Goal: Task Accomplishment & Management: Use online tool/utility

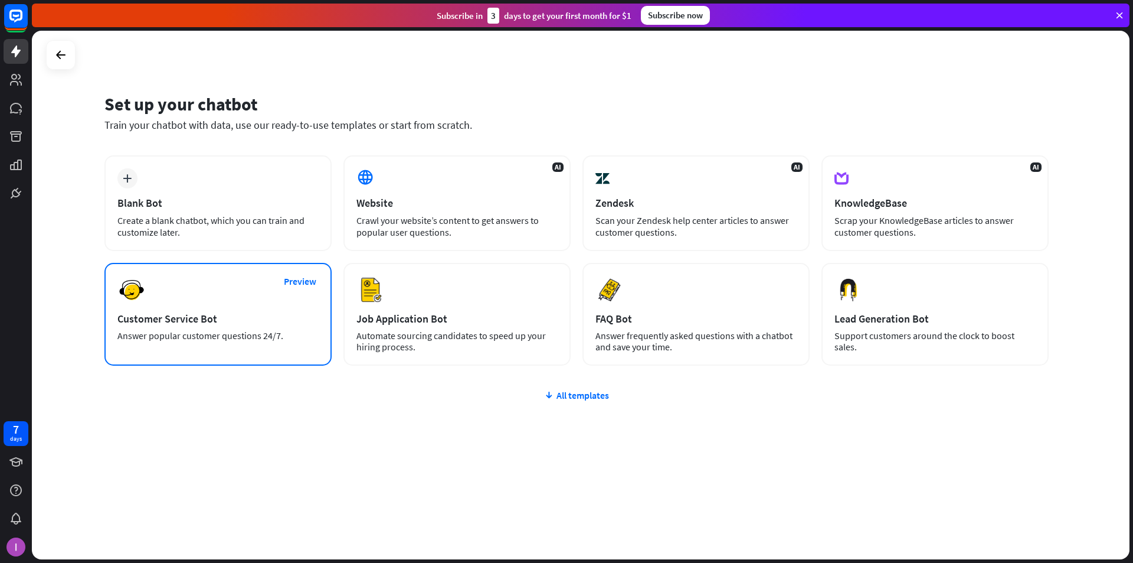
click at [209, 325] on div "Preview Customer Service Bot Answer popular customer questions 24/7." at bounding box center [217, 314] width 227 height 103
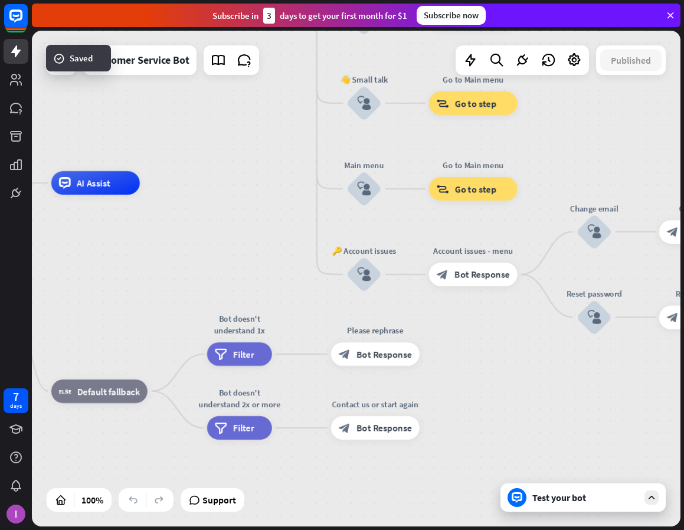
drag, startPoint x: 457, startPoint y: 370, endPoint x: 117, endPoint y: 246, distance: 362.3
click at [116, 248] on div "home_2 Start point Welcome message block_bot_response Bot Response 🔙 Main menu …" at bounding box center [228, 431] width 649 height 496
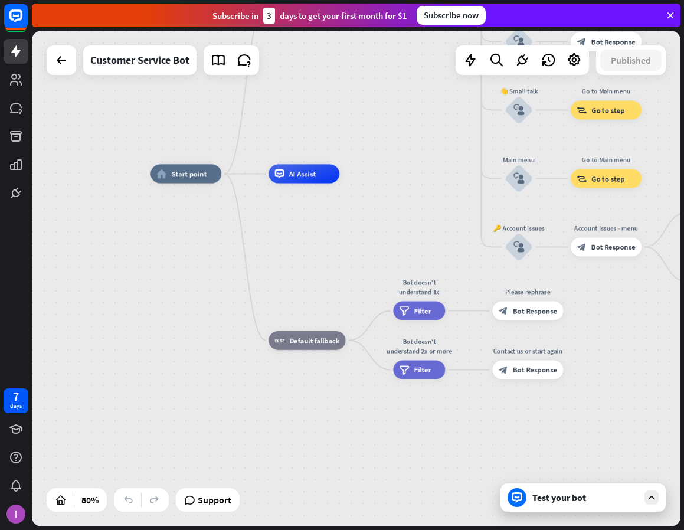
drag, startPoint x: 217, startPoint y: 227, endPoint x: 406, endPoint y: 213, distance: 188.8
click at [406, 213] on div "home_2 Start point Welcome message block_bot_response Bot Response 🔙 Main menu …" at bounding box center [410, 372] width 519 height 397
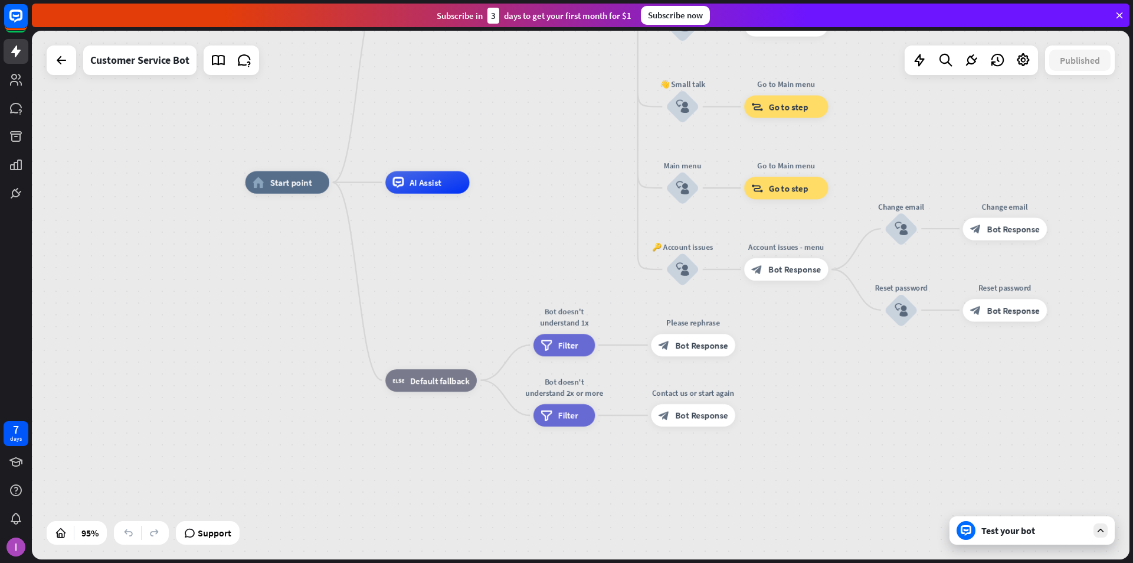
drag, startPoint x: 395, startPoint y: 213, endPoint x: 545, endPoint y: 249, distance: 154.9
click at [545, 249] on div "home_2 Start point Welcome message block_bot_response Bot Response 🔙 Main menu …" at bounding box center [767, 433] width 1043 height 502
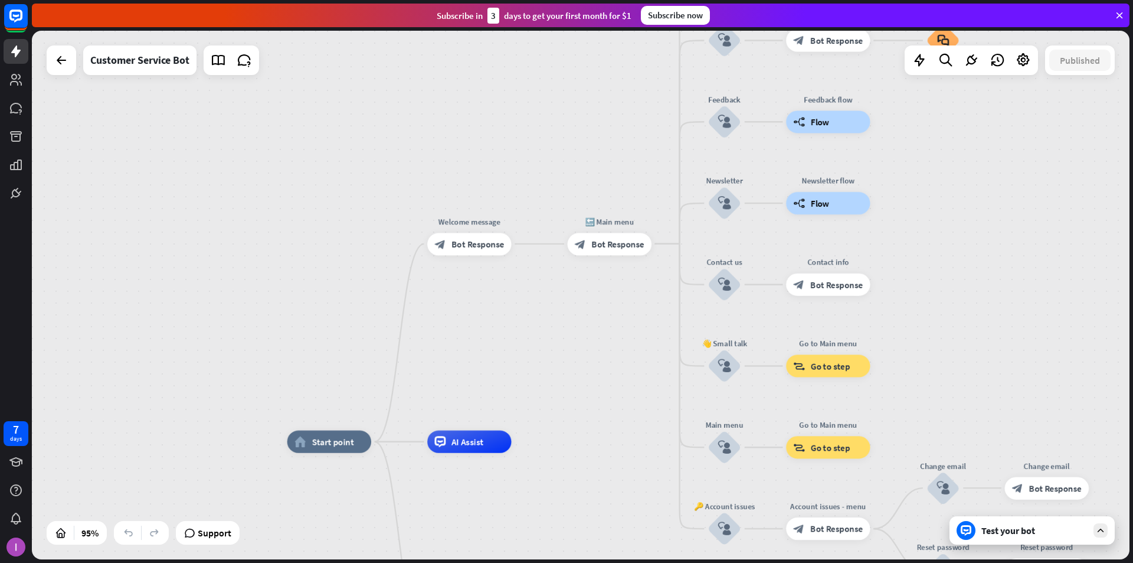
drag, startPoint x: 543, startPoint y: 166, endPoint x: 563, endPoint y: 461, distance: 295.9
click at [563, 463] on div "home_2 Start point Welcome message block_bot_response Bot Response 🔙 Main menu …" at bounding box center [581, 295] width 1098 height 528
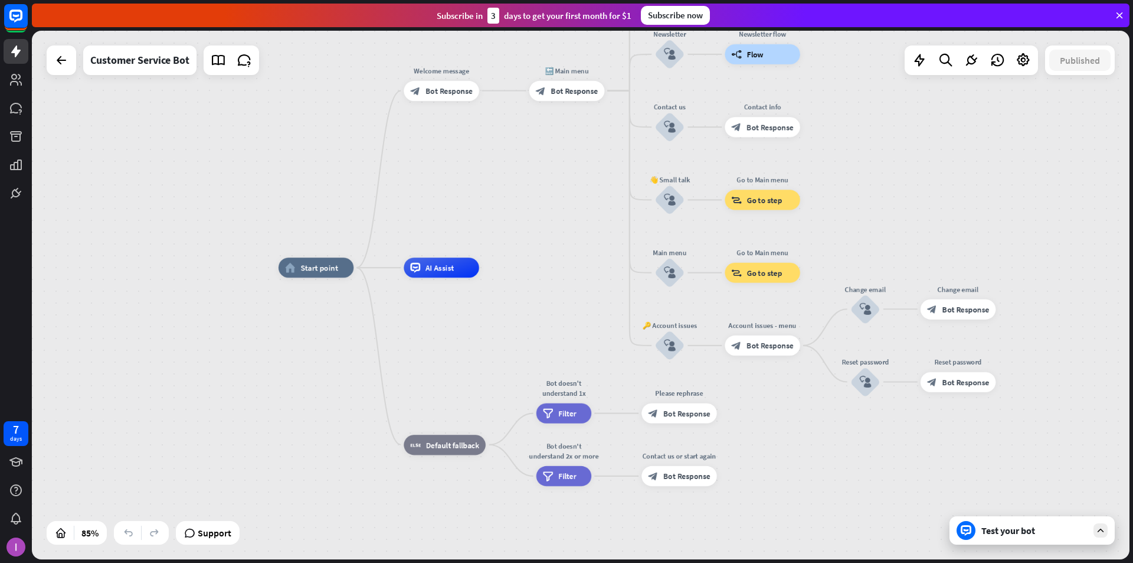
drag, startPoint x: 574, startPoint y: 420, endPoint x: 555, endPoint y: 215, distance: 205.1
click at [555, 215] on div "home_2 Start point Welcome message block_bot_response Bot Response 🔙 Main menu …" at bounding box center [581, 295] width 1098 height 528
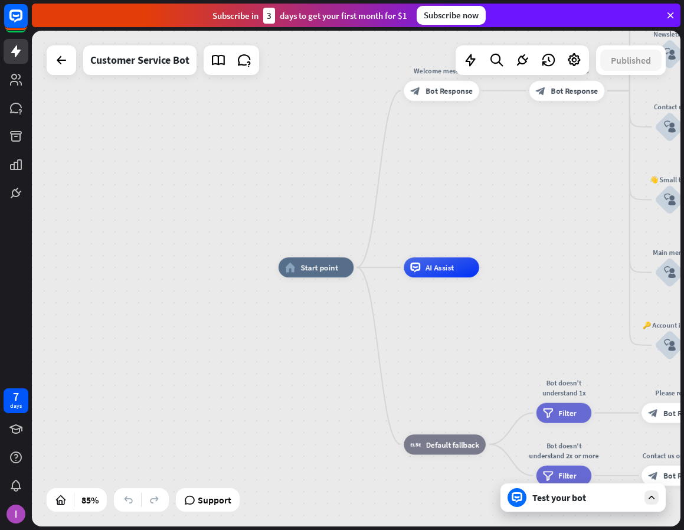
click at [463, 323] on div "home_2 Start point Welcome message block_bot_response Bot Response 🔙 Main menu …" at bounding box center [554, 477] width 551 height 421
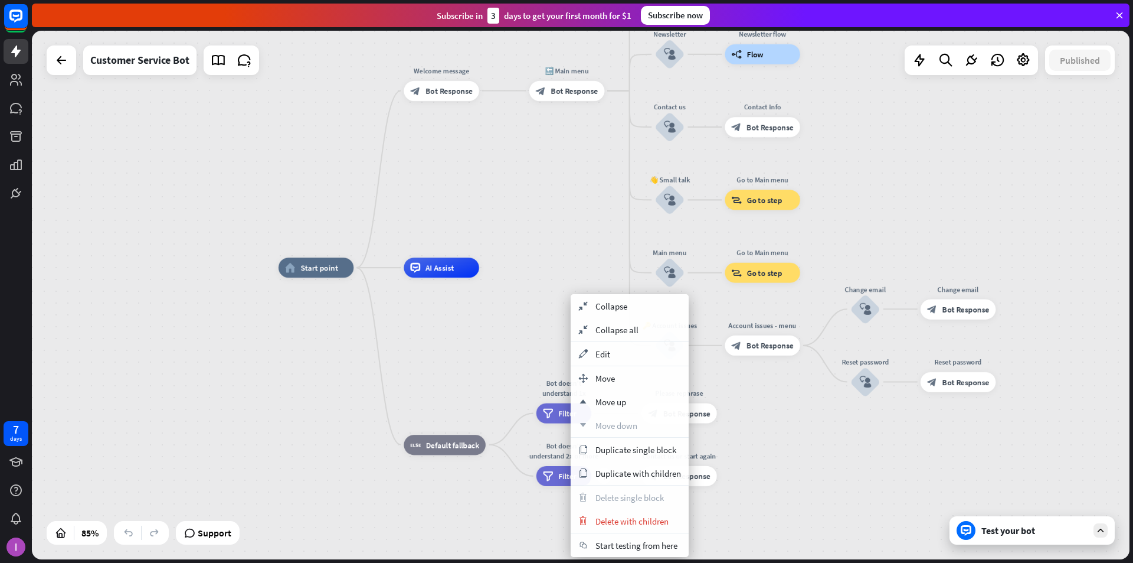
click at [453, 525] on div "home_2 Start point Welcome message block_bot_response Bot Response 🔙 Main menu …" at bounding box center [745, 491] width 933 height 449
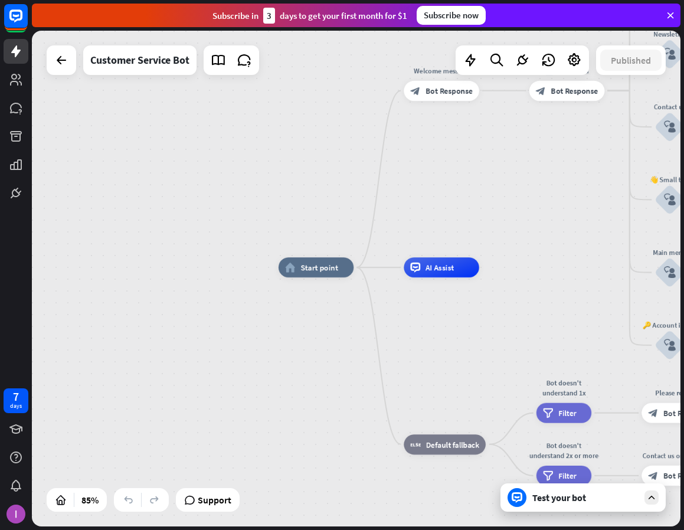
click at [117, 99] on div "home_2 Start point Welcome message block_bot_response Bot Response 🔙 Main menu …" at bounding box center [356, 279] width 649 height 496
click at [106, 153] on div "home_2 Start point Welcome message block_bot_response Bot Response 🔙 Main menu …" at bounding box center [356, 279] width 649 height 496
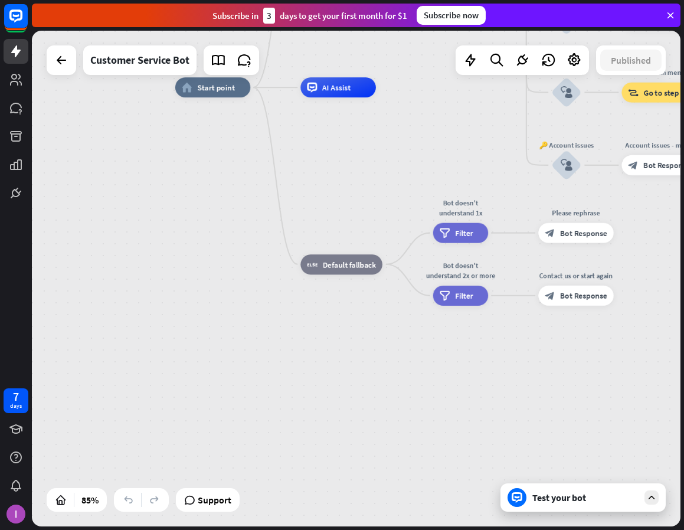
drag, startPoint x: 566, startPoint y: 276, endPoint x: 457, endPoint y: 94, distance: 211.0
click at [460, 94] on div "home_2 Start point Welcome message block_bot_response Bot Response 🔙 Main menu …" at bounding box center [450, 297] width 551 height 421
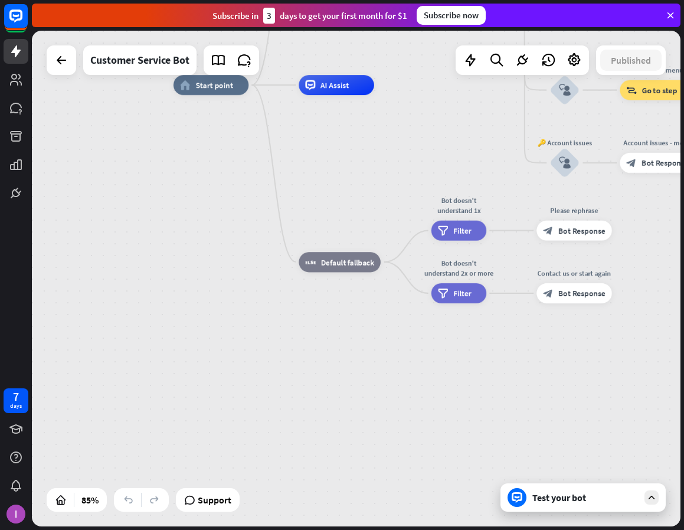
click at [401, 176] on div "home_2 Start point Welcome message block_bot_response Bot Response 🔙 Main menu …" at bounding box center [449, 295] width 551 height 421
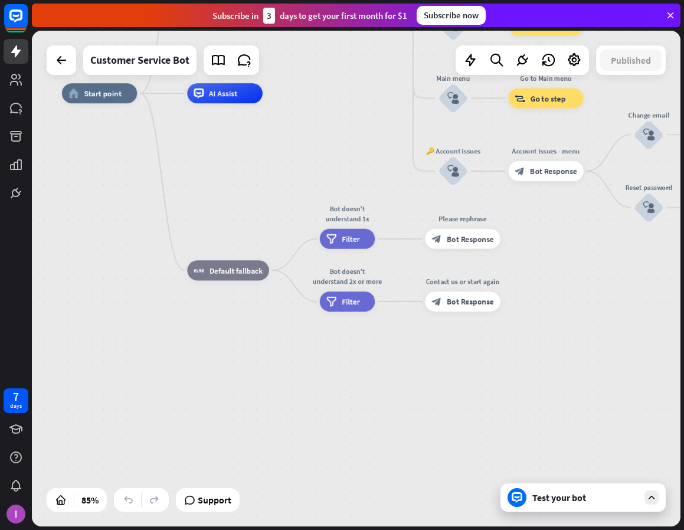
drag, startPoint x: 414, startPoint y: 166, endPoint x: 318, endPoint y: 175, distance: 96.6
click at [318, 175] on div "home_2 Start point Welcome message block_bot_response Bot Response 🔙 Main menu …" at bounding box center [337, 303] width 551 height 421
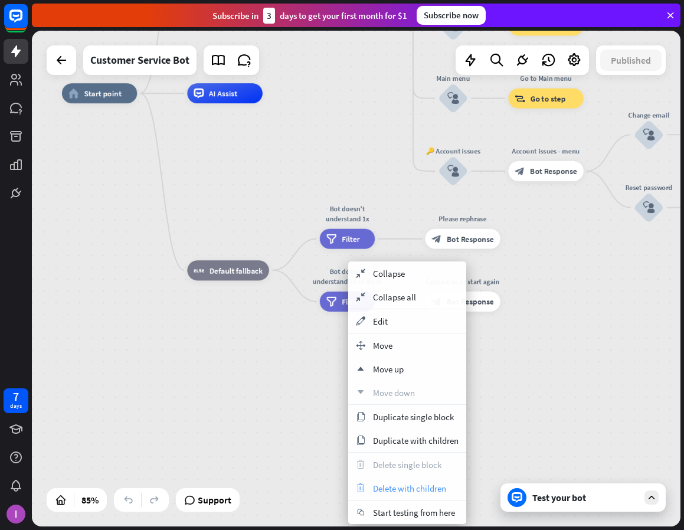
click at [410, 491] on span "Delete with children" at bounding box center [409, 488] width 73 height 11
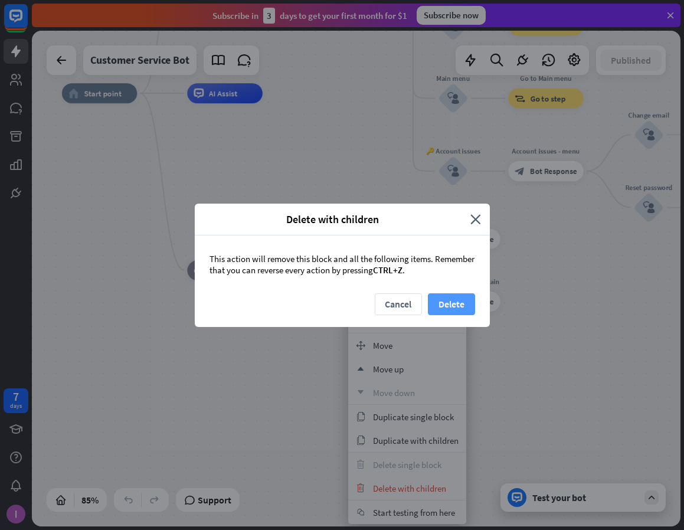
click at [447, 310] on button "Delete" at bounding box center [451, 304] width 47 height 22
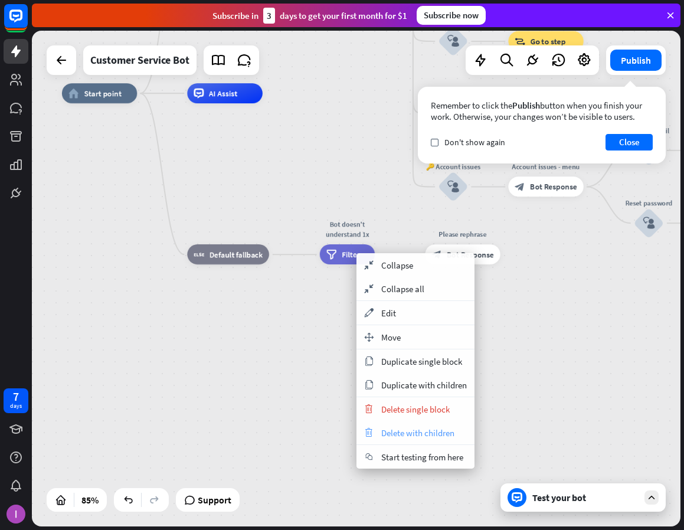
click at [416, 432] on span "Delete with children" at bounding box center [417, 432] width 73 height 11
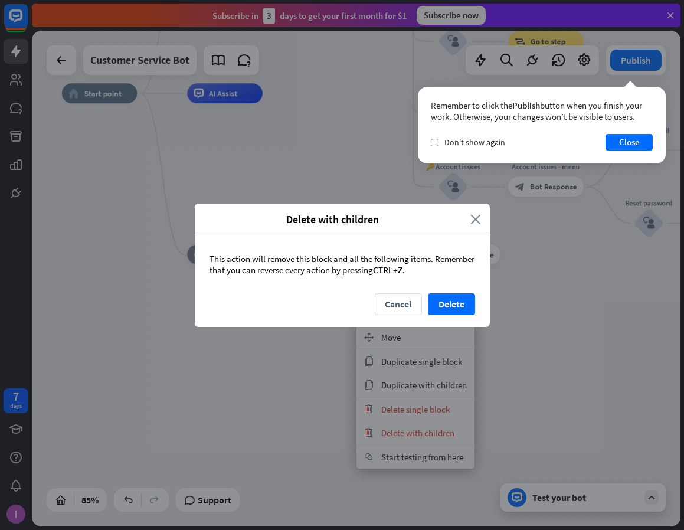
click at [476, 217] on icon "close" at bounding box center [475, 220] width 11 height 14
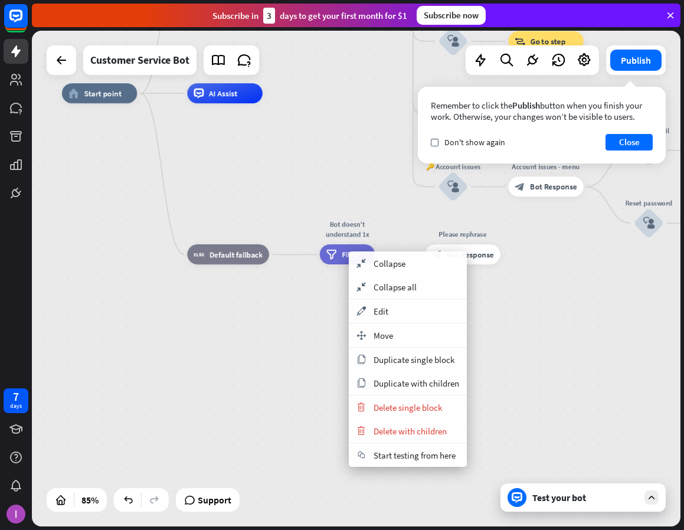
click at [539, 357] on div "home_2 Start point Welcome message block_bot_response Bot Response 🔙 Main menu …" at bounding box center [337, 303] width 551 height 421
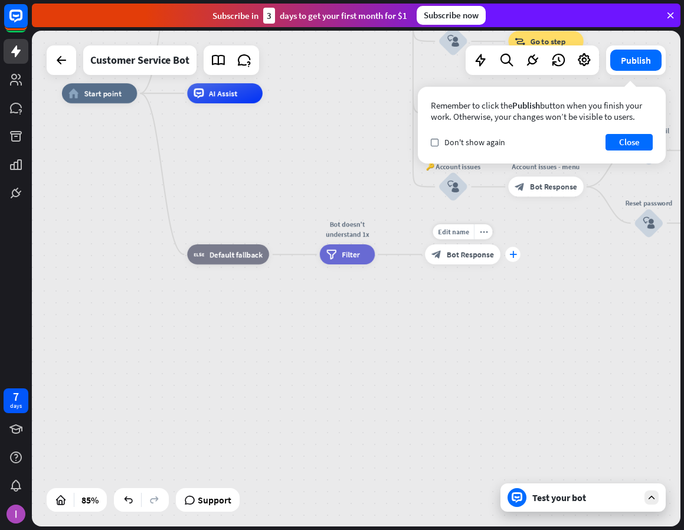
click at [510, 254] on icon "plus" at bounding box center [513, 254] width 8 height 7
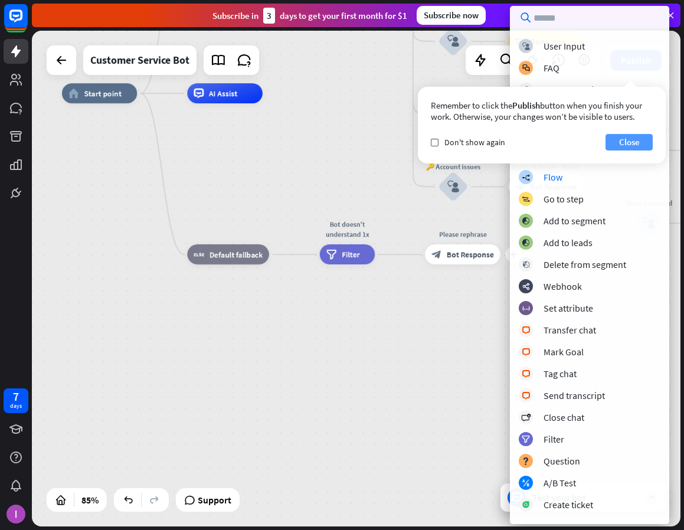
click at [629, 139] on button "Close" at bounding box center [629, 142] width 47 height 17
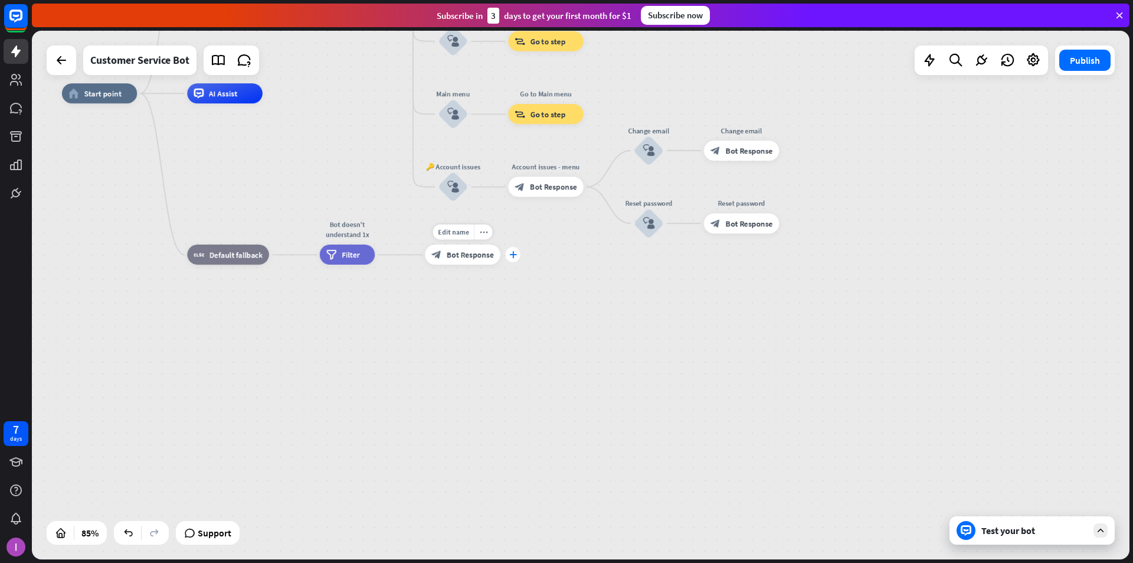
click at [518, 256] on div "plus" at bounding box center [512, 254] width 15 height 15
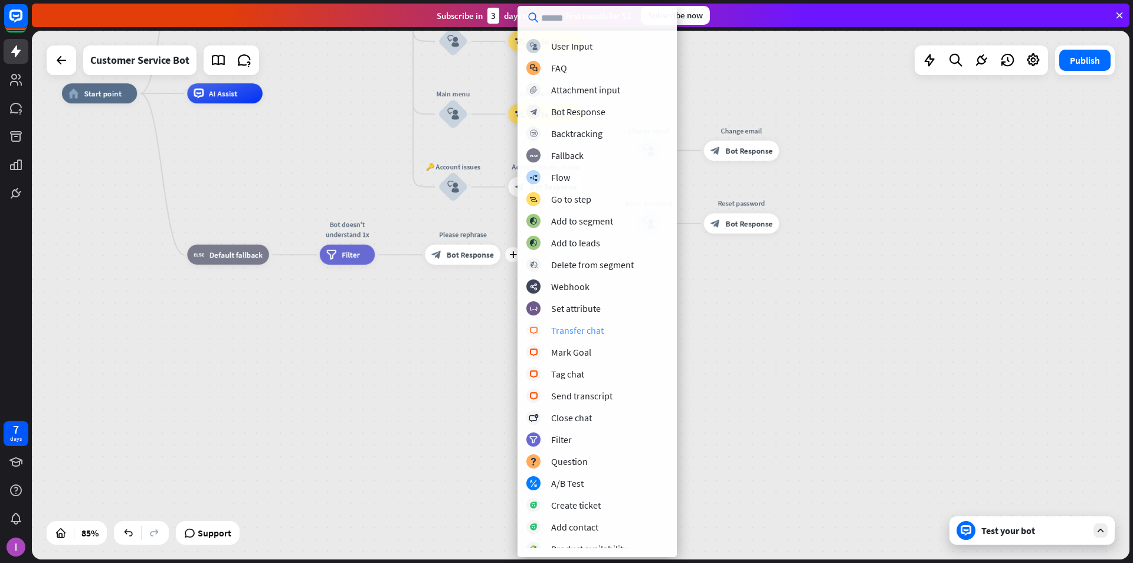
click at [584, 328] on div "Transfer chat" at bounding box center [577, 330] width 53 height 12
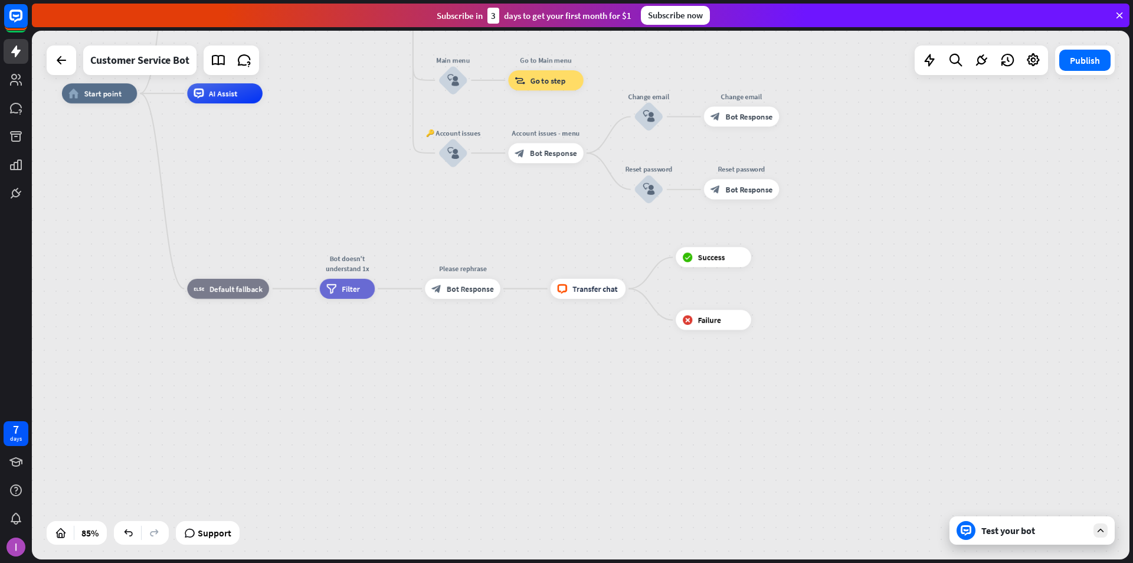
click at [684, 530] on div "Test your bot" at bounding box center [1035, 530] width 106 height 12
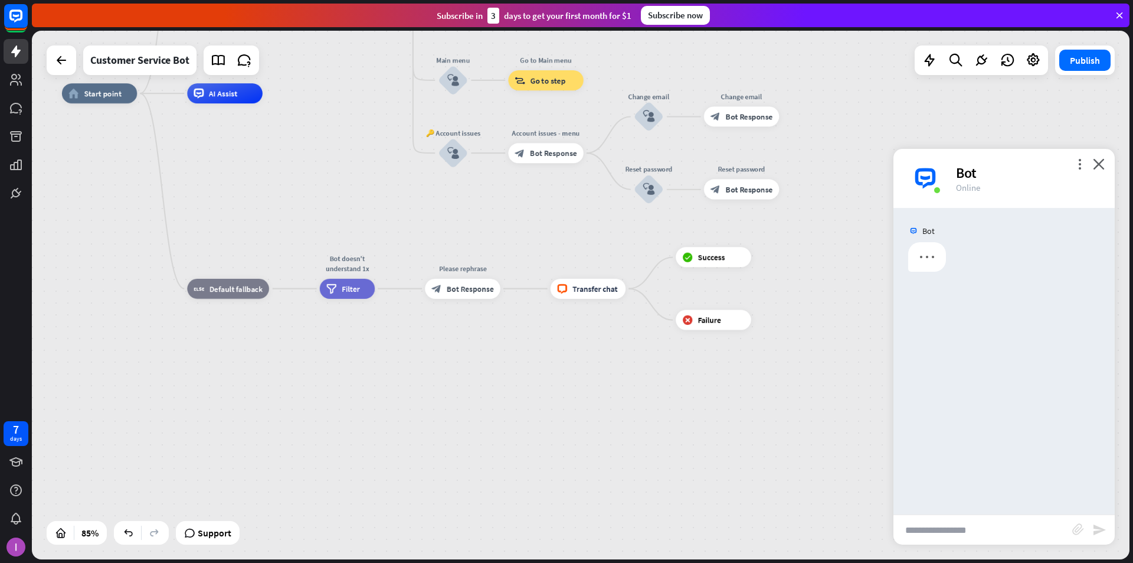
click at [500, 381] on div "home_2 Start point Welcome message block_bot_response Bot Response 🔙 Main menu …" at bounding box center [528, 317] width 933 height 449
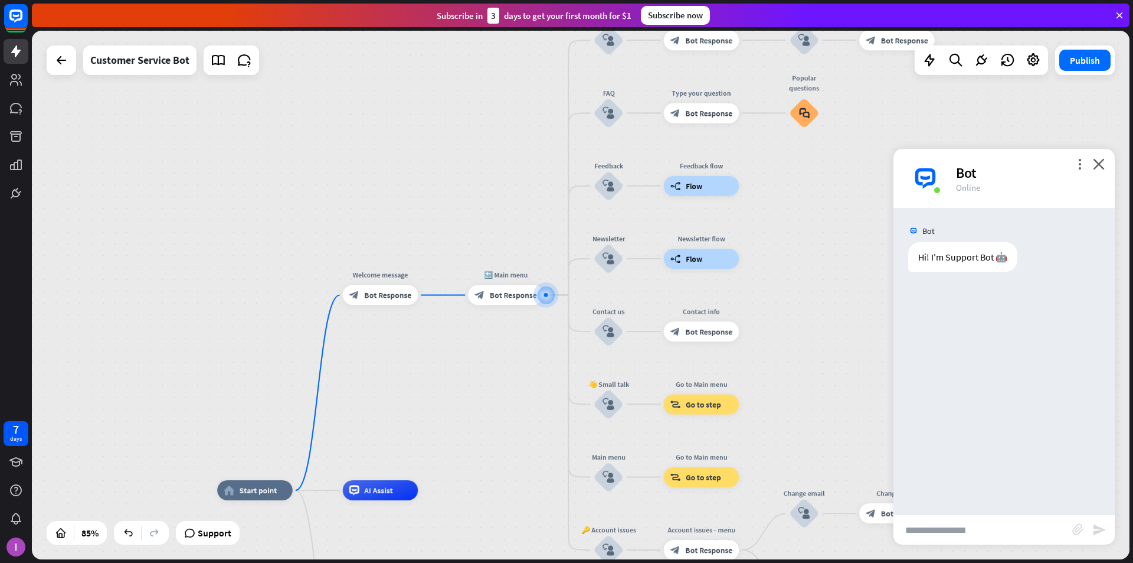
click at [494, 383] on div "home_2 Start point Welcome message block_bot_response Bot Response 🔙 Main menu …" at bounding box center [581, 295] width 1098 height 528
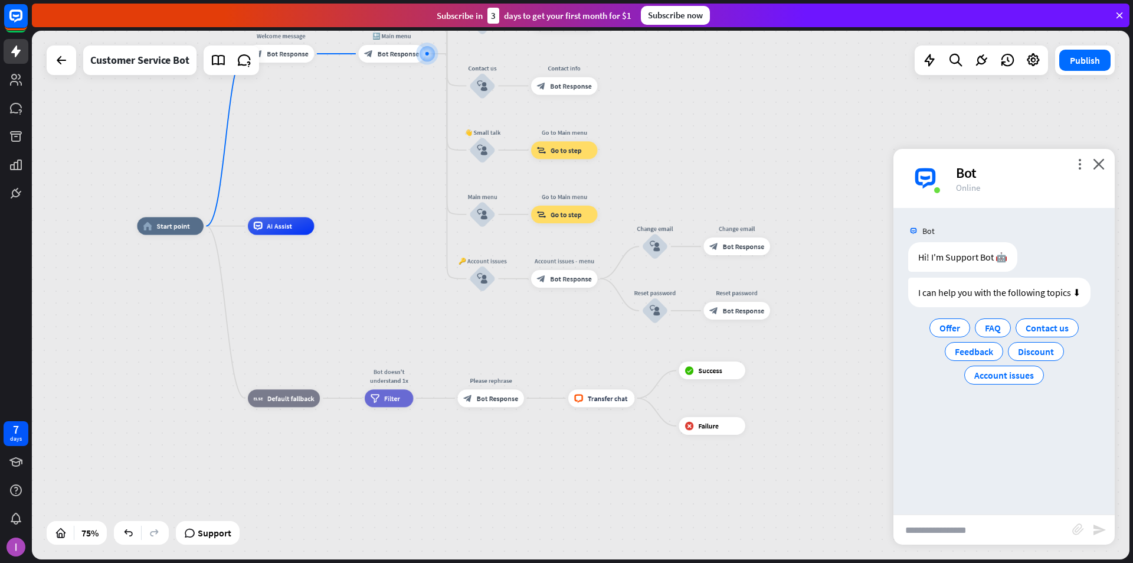
drag, startPoint x: 469, startPoint y: 380, endPoint x: 406, endPoint y: 81, distance: 305.2
click at [406, 81] on div "home_2 Start point Welcome message block_bot_response Bot Response 🔙 Main menu …" at bounding box center [581, 295] width 1098 height 528
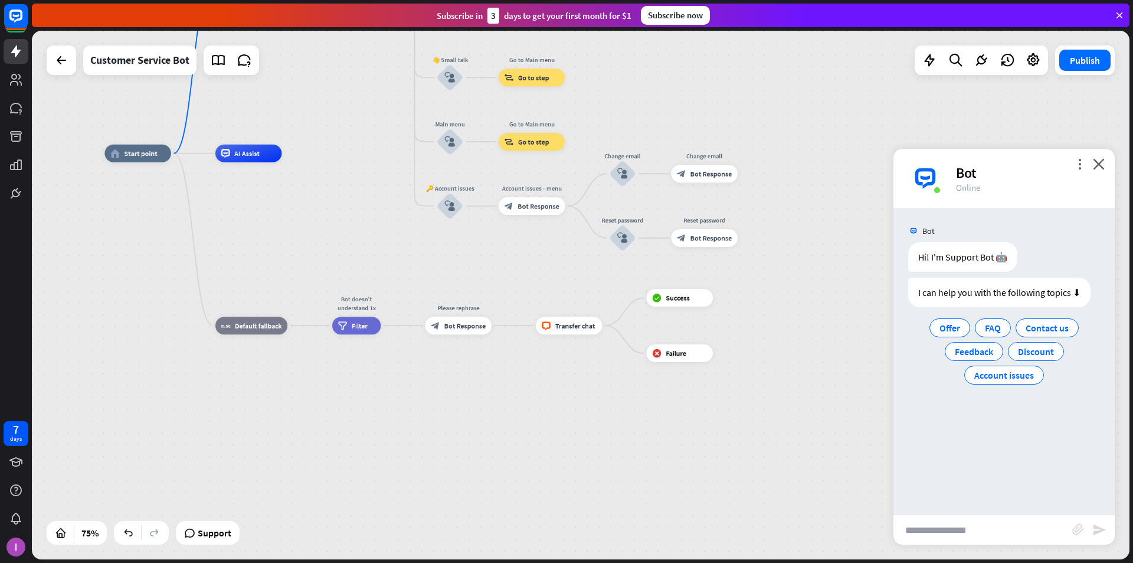
click at [551, 408] on div "home_2 Start point Welcome message block_bot_response Bot Response 🔙 Main menu …" at bounding box center [515, 351] width 823 height 396
click at [684, 164] on div "more_vert close Bot Online" at bounding box center [1004, 178] width 221 height 59
click at [684, 118] on div "home_2 Start point Welcome message block_bot_response Bot Response 🔙 Main menu …" at bounding box center [581, 295] width 1098 height 528
click at [684, 157] on div "more_vert close Bot Online" at bounding box center [1004, 178] width 221 height 59
click at [665, 447] on div "home_2 Start point Welcome message block_bot_response Bot Response 🔙 Main menu …" at bounding box center [517, 351] width 823 height 396
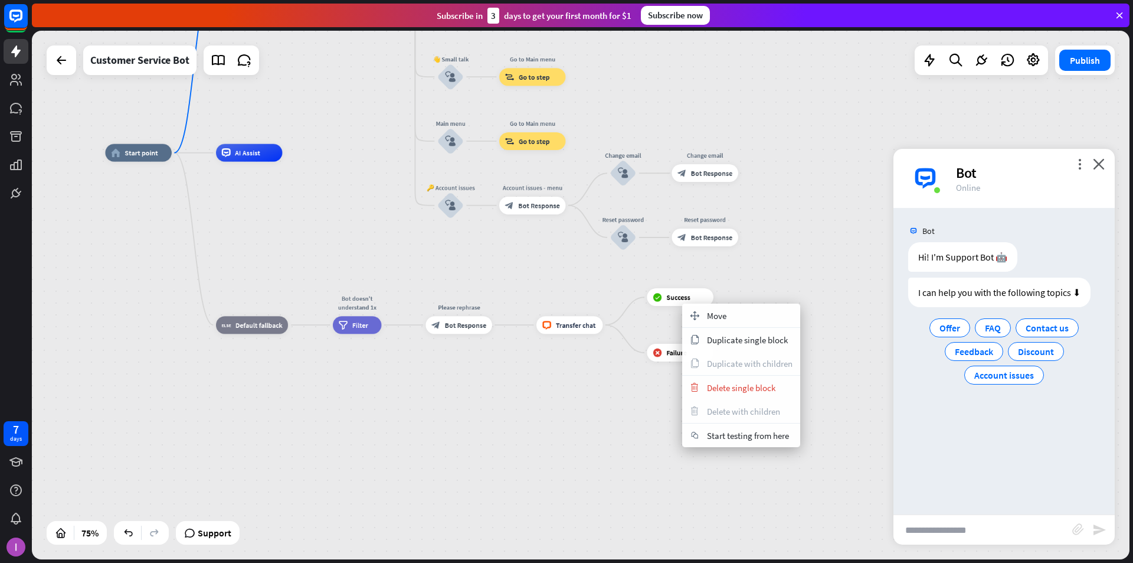
click at [652, 407] on div "home_2 Start point Welcome message block_bot_response Bot Response 🔙 Main menu …" at bounding box center [516, 351] width 823 height 396
click at [684, 382] on span "Delete single block" at bounding box center [737, 386] width 68 height 11
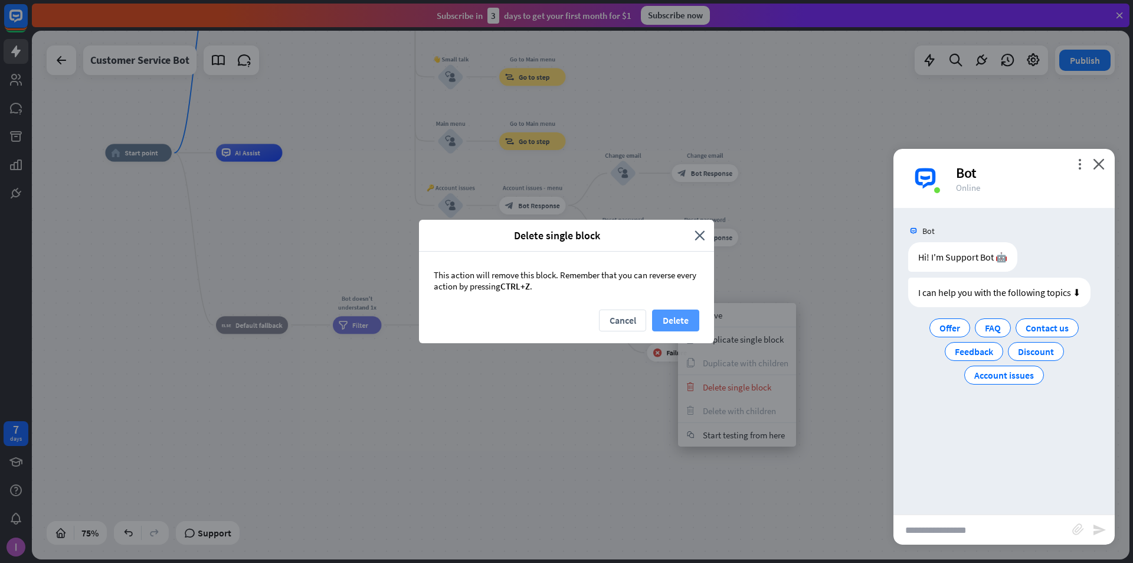
click at [684, 319] on button "Delete" at bounding box center [675, 320] width 47 height 22
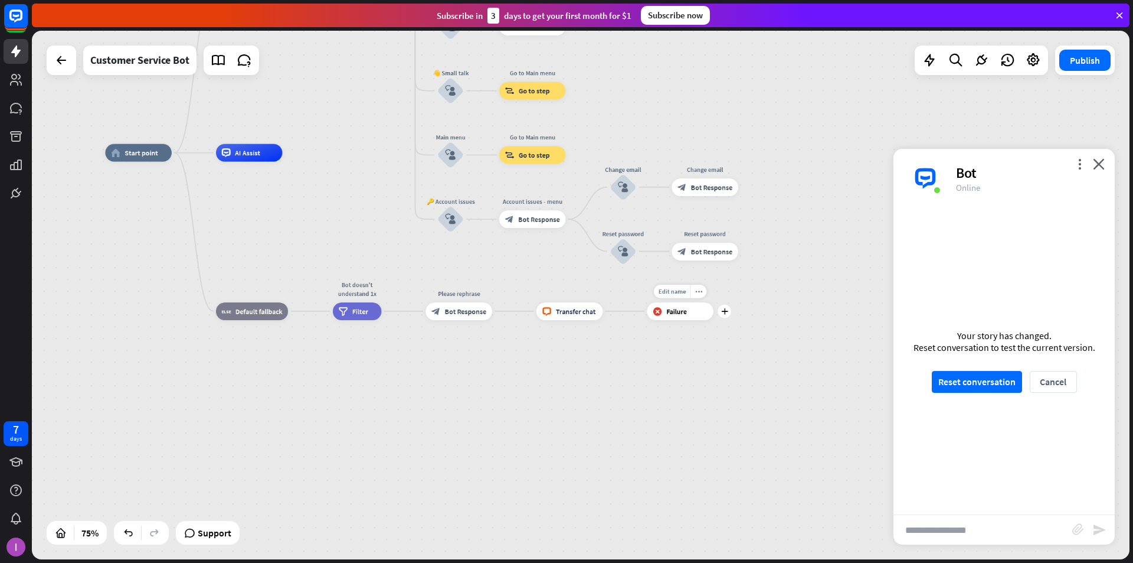
drag, startPoint x: 695, startPoint y: 307, endPoint x: 695, endPoint y: 316, distance: 8.9
click at [684, 315] on div "block_failure Failure" at bounding box center [680, 311] width 67 height 18
click at [684, 316] on div "block_failure Failure" at bounding box center [680, 311] width 67 height 18
click at [684, 315] on div "block_failure Failure" at bounding box center [680, 311] width 67 height 18
click at [528, 360] on div "home_2 Start point Welcome message block_bot_response Bot Response 🔙 Main menu …" at bounding box center [516, 351] width 823 height 396
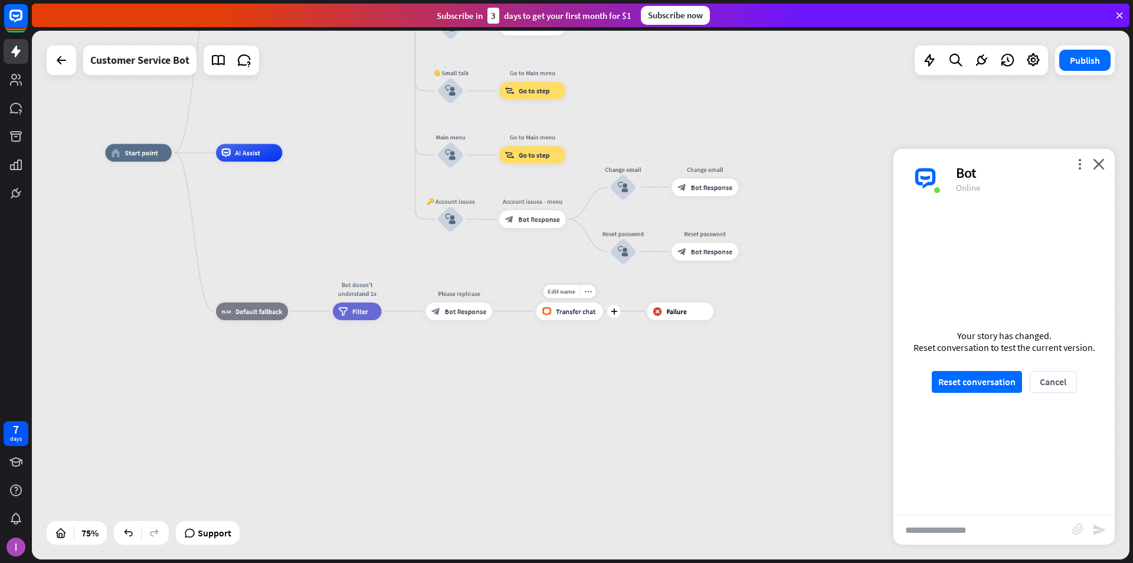
click at [560, 311] on span "Transfer chat" at bounding box center [576, 310] width 40 height 9
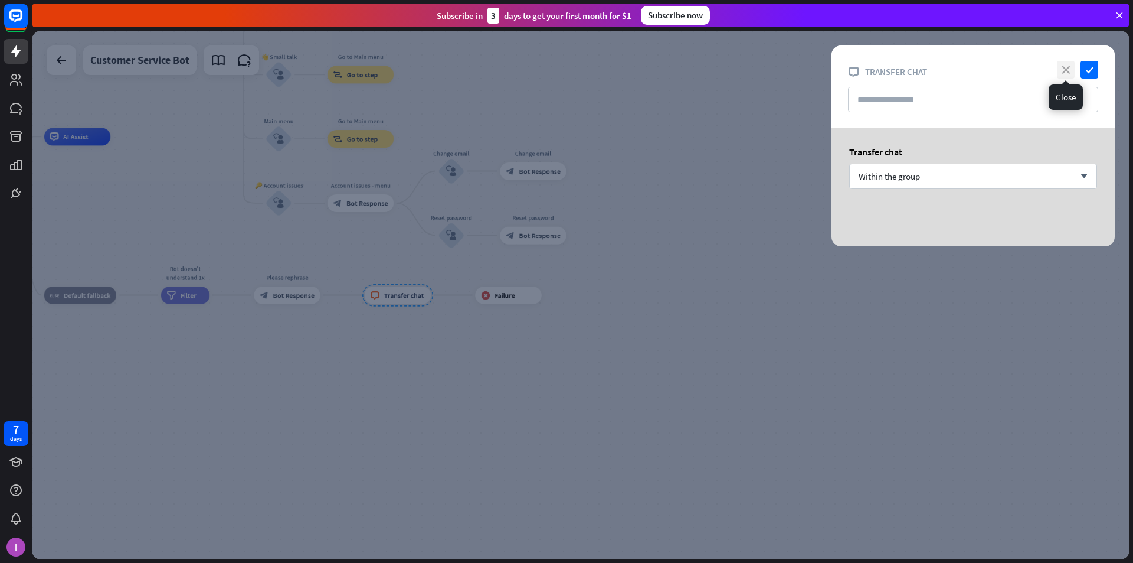
click at [684, 74] on icon "close" at bounding box center [1066, 70] width 18 height 18
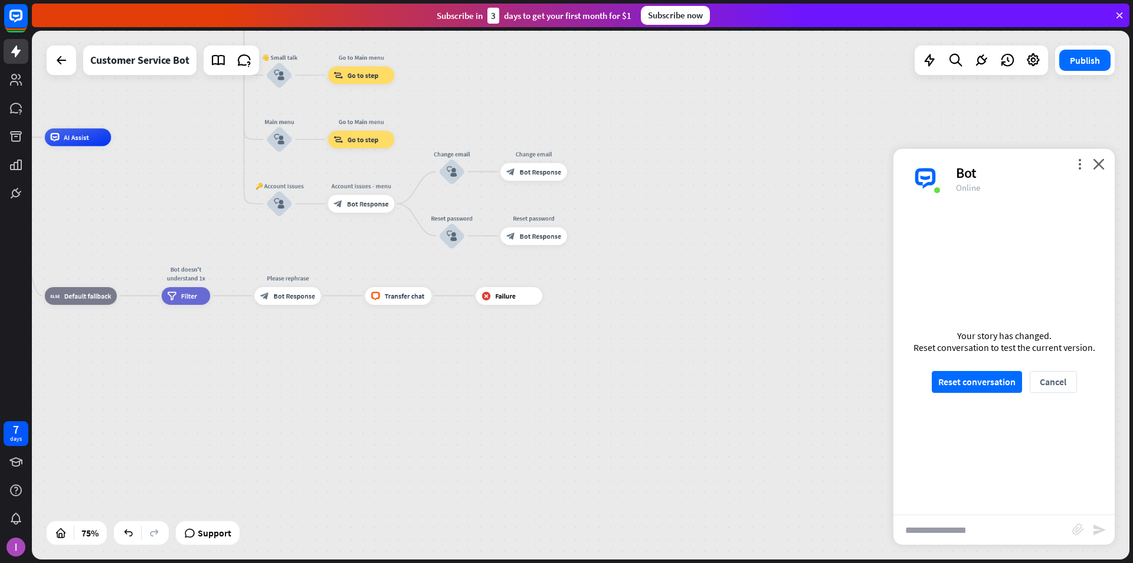
drag, startPoint x: 589, startPoint y: 318, endPoint x: 844, endPoint y: 325, distance: 255.7
click at [684, 325] on div "home_2 Start point Welcome message block_bot_response Bot Response 🔙 Main menu …" at bounding box center [345, 335] width 823 height 396
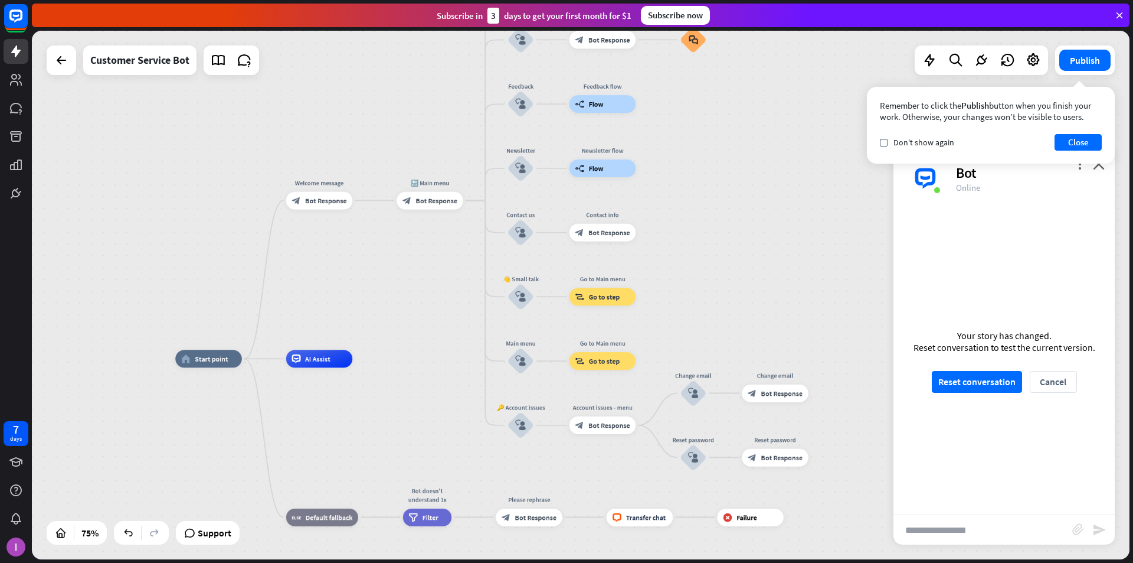
drag, startPoint x: 416, startPoint y: 181, endPoint x: 395, endPoint y: 384, distance: 204.1
click at [395, 387] on div "home_2 Start point Welcome message block_bot_response Bot Response 🔙 Main menu …" at bounding box center [586, 556] width 823 height 396
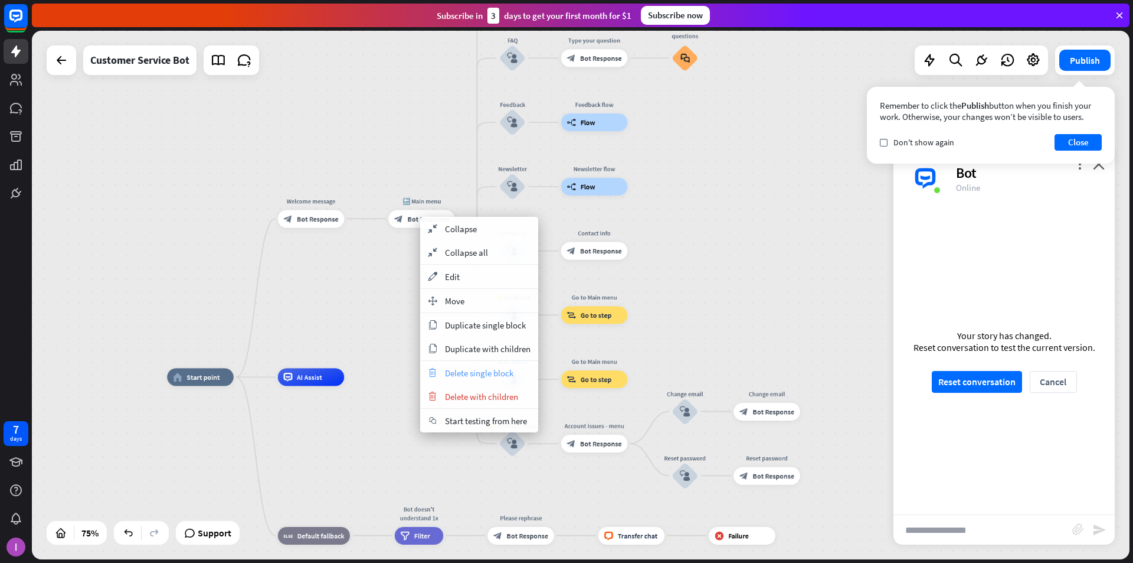
click at [476, 376] on span "Delete single block" at bounding box center [479, 372] width 68 height 11
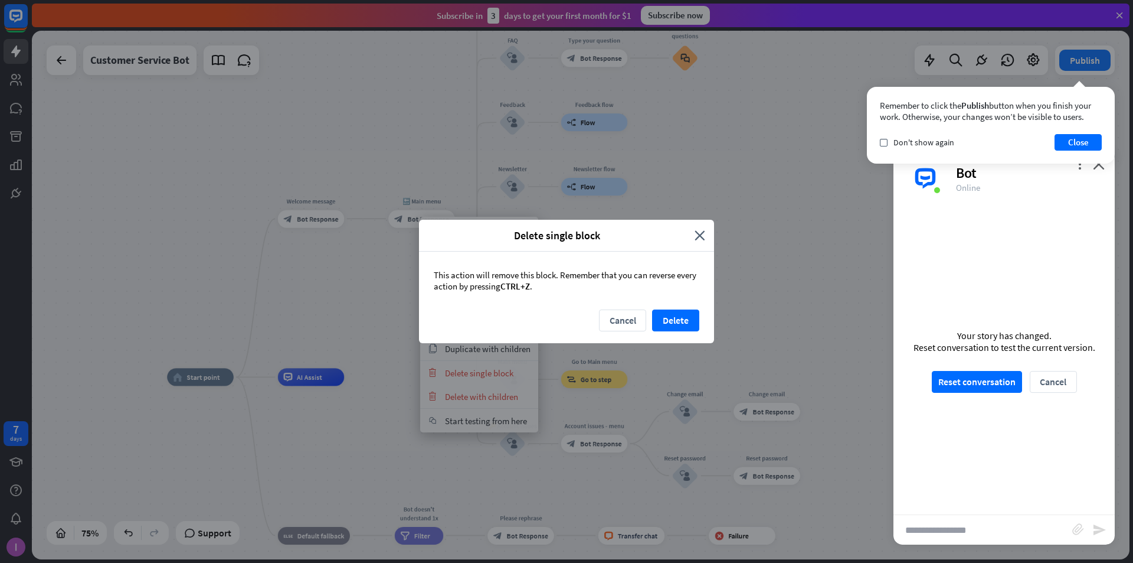
click at [684, 234] on icon "close" at bounding box center [700, 235] width 11 height 14
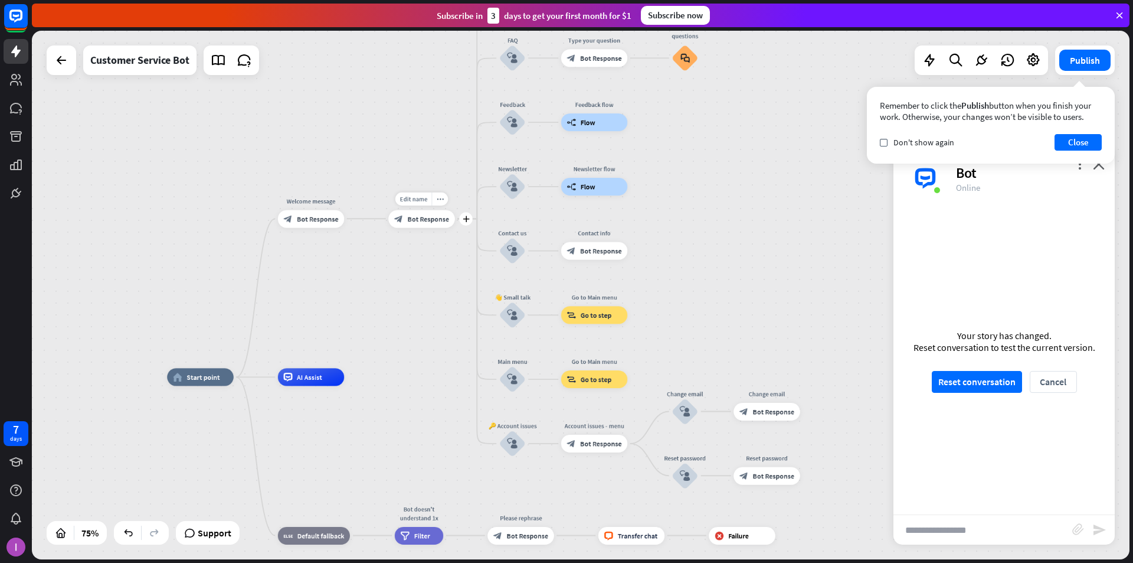
drag, startPoint x: 413, startPoint y: 224, endPoint x: 427, endPoint y: 220, distance: 14.0
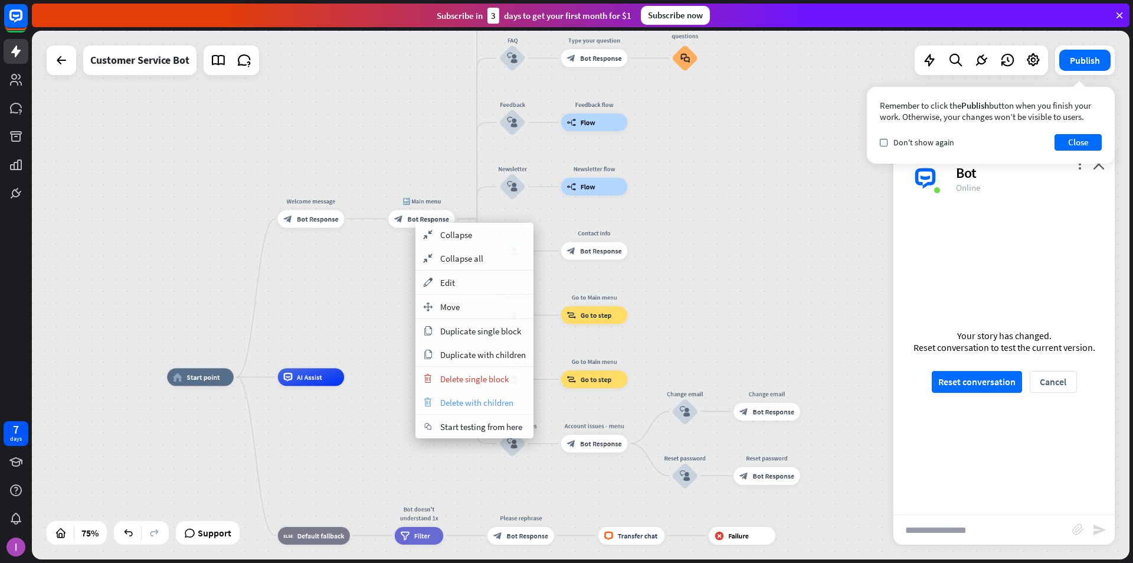
click at [472, 404] on span "Delete with children" at bounding box center [476, 402] width 73 height 11
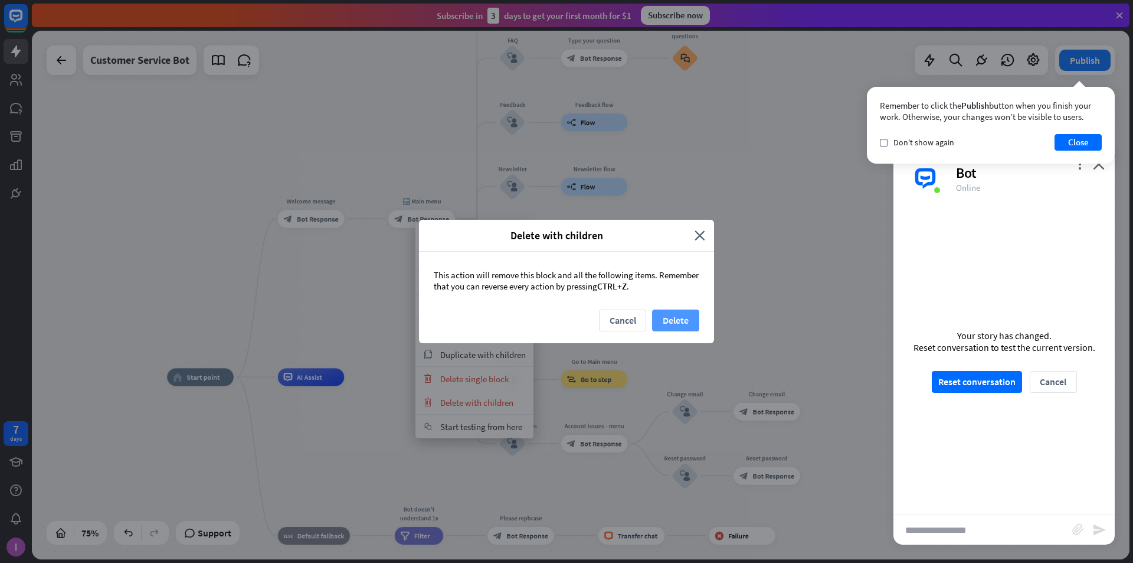
click at [684, 313] on button "Delete" at bounding box center [675, 320] width 47 height 22
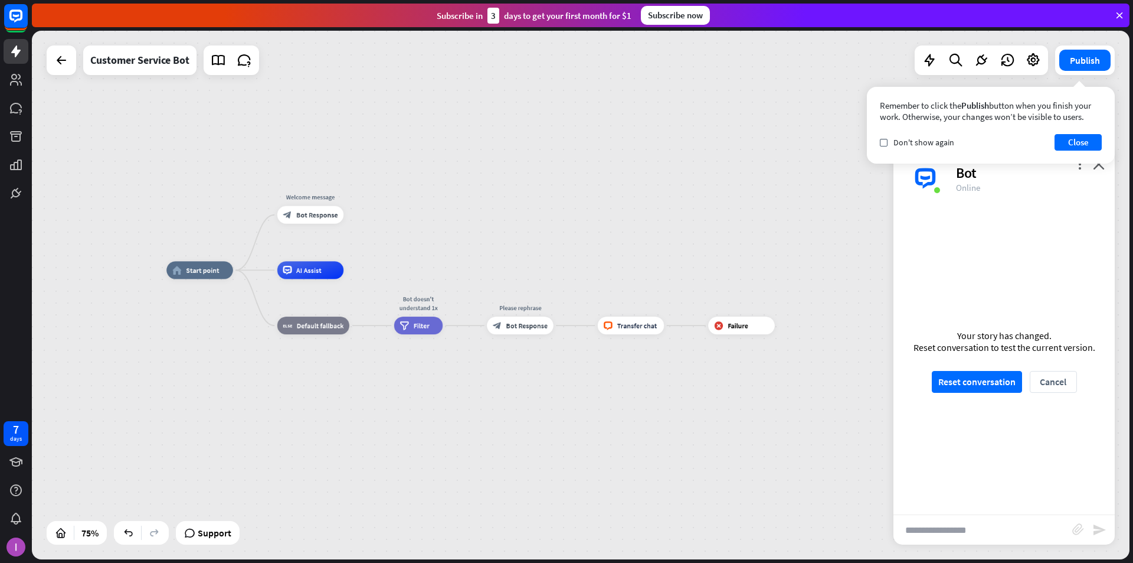
drag, startPoint x: 499, startPoint y: 341, endPoint x: 498, endPoint y: 215, distance: 125.7
click at [498, 215] on div "home_2 Start point Welcome message block_bot_response Bot Response AI Assist bl…" at bounding box center [581, 295] width 1098 height 528
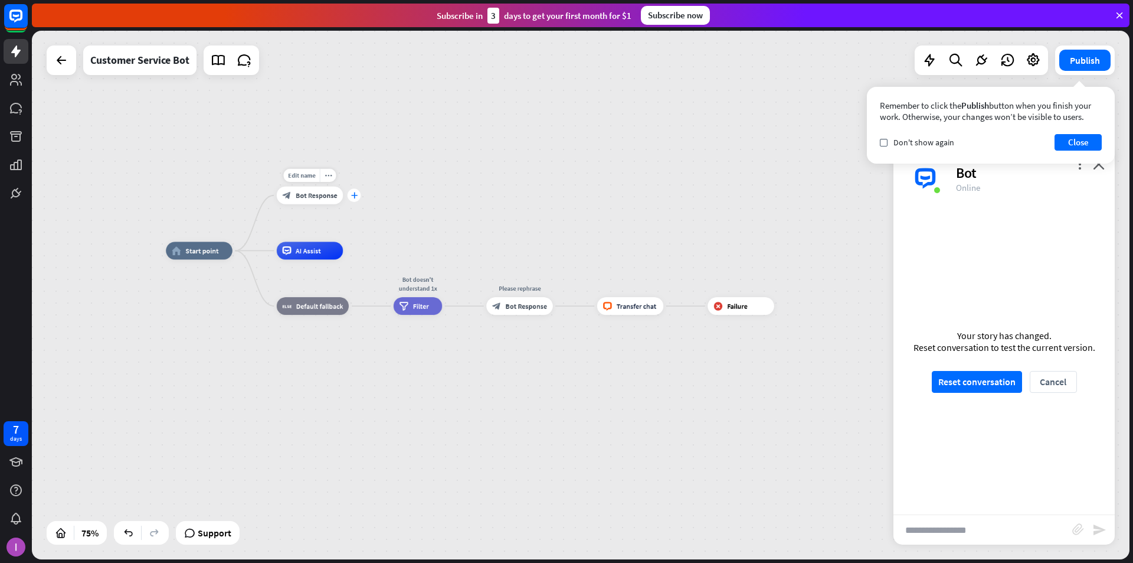
click at [354, 194] on icon "plus" at bounding box center [354, 195] width 6 height 6
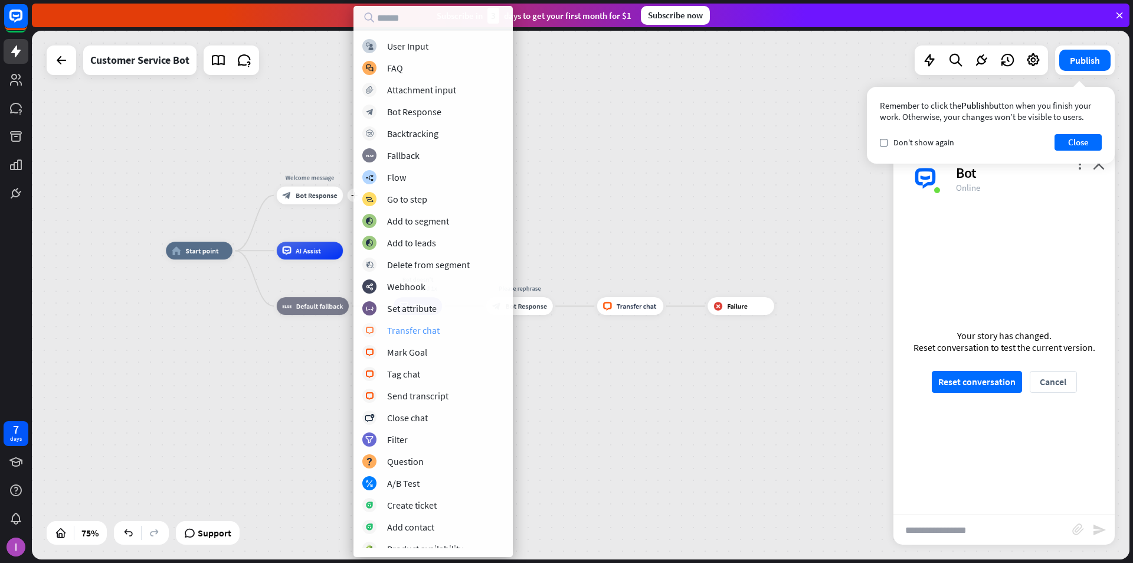
click at [415, 334] on div "Transfer chat" at bounding box center [413, 330] width 53 height 12
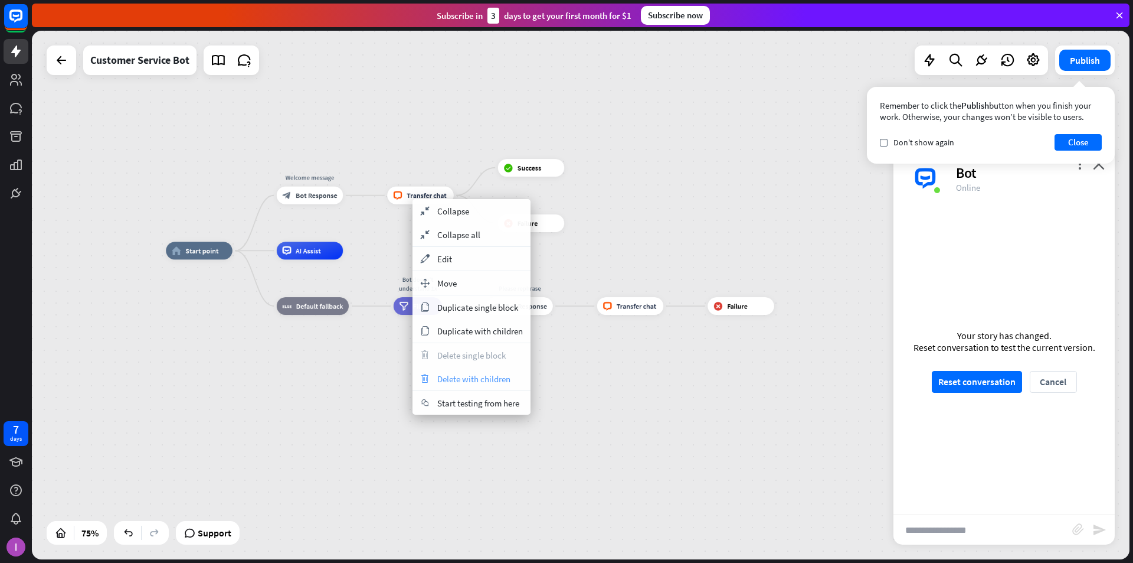
click at [462, 379] on span "Delete with children" at bounding box center [473, 378] width 73 height 11
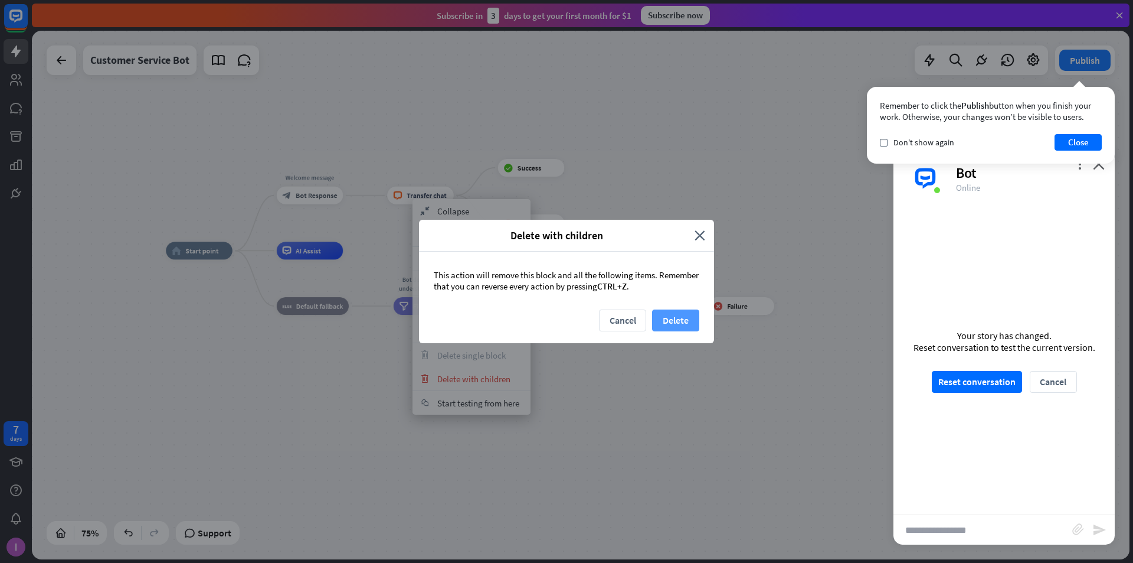
click at [684, 321] on button "Delete" at bounding box center [675, 320] width 47 height 22
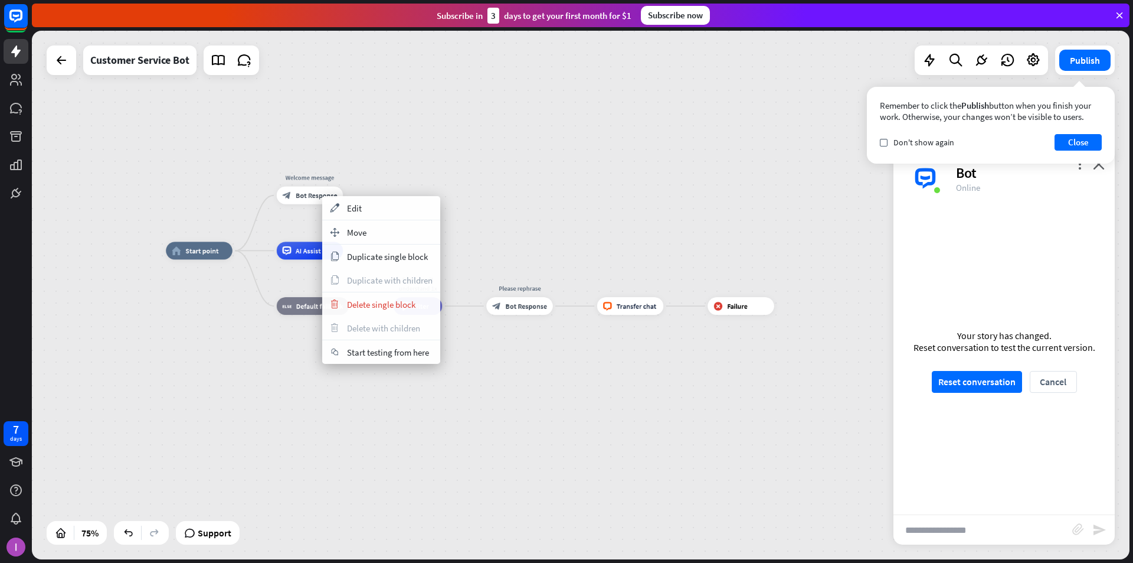
click at [548, 200] on div "home_2 Start point Welcome message block_bot_response Bot Response AI Assist bl…" at bounding box center [581, 295] width 1098 height 528
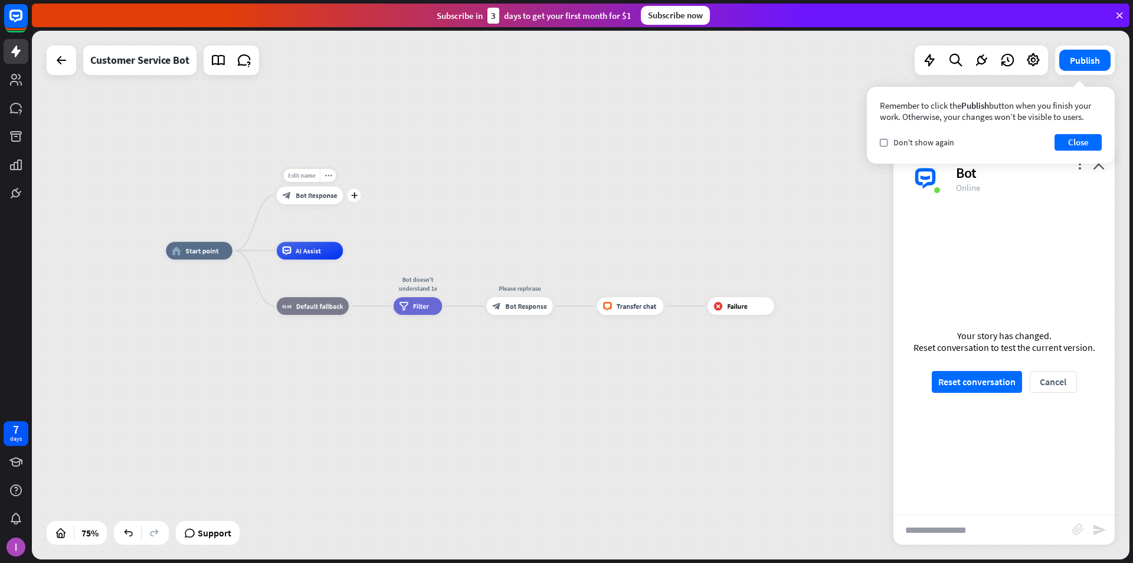
click at [305, 179] on div "Edit name" at bounding box center [301, 176] width 37 height 14
click at [412, 186] on div "**********" at bounding box center [581, 295] width 1098 height 528
click at [329, 198] on span "Bot Response" at bounding box center [317, 194] width 42 height 9
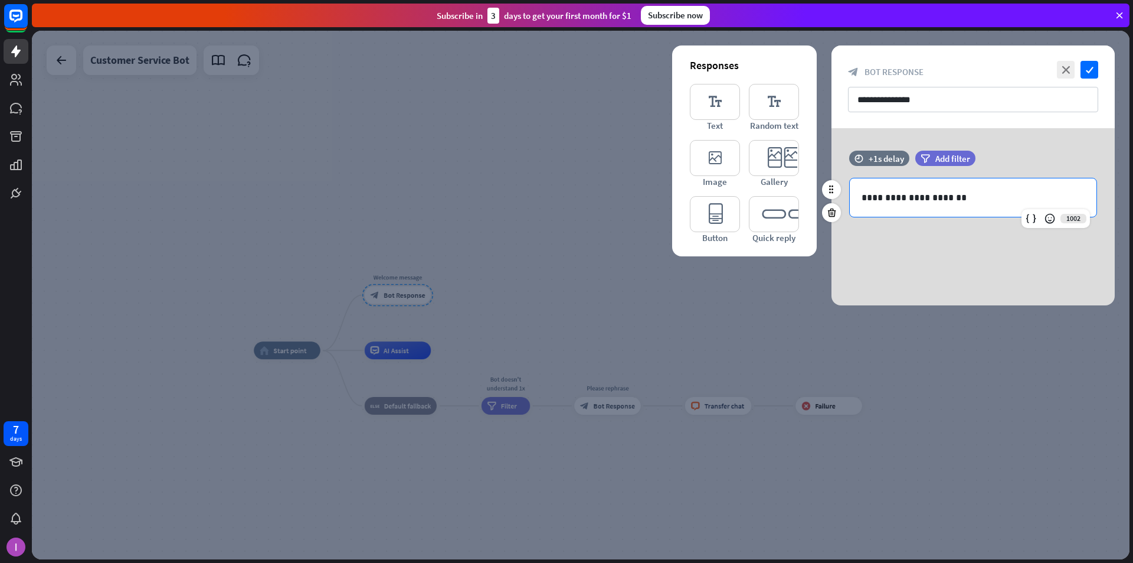
click at [684, 201] on p "**********" at bounding box center [973, 197] width 223 height 15
click at [684, 200] on p "**********" at bounding box center [973, 197] width 223 height 15
click at [684, 198] on p "**********" at bounding box center [973, 197] width 223 height 15
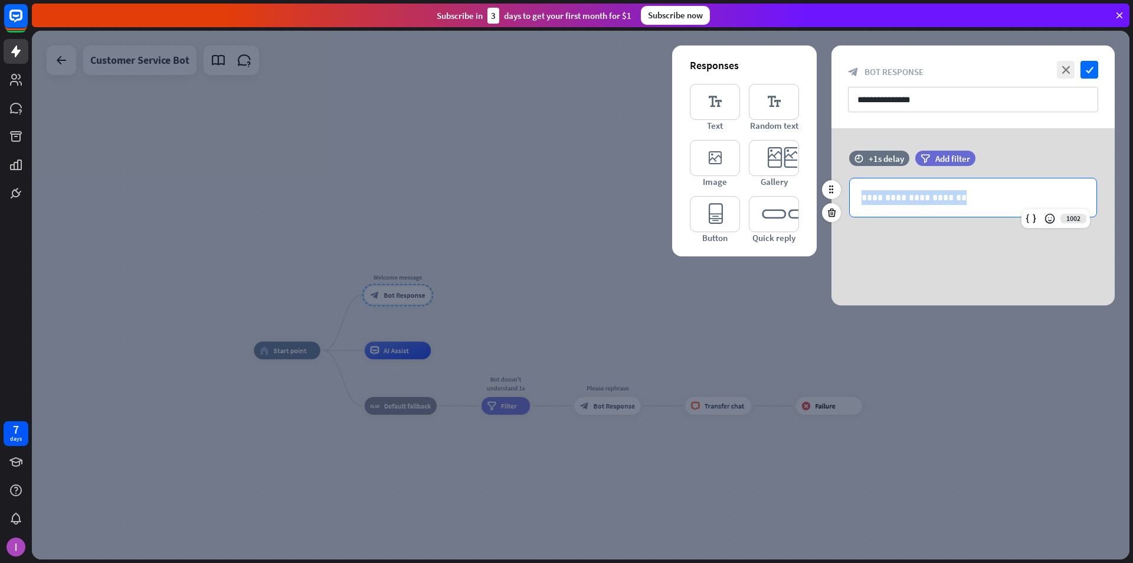
click at [684, 198] on p "**********" at bounding box center [973, 197] width 223 height 15
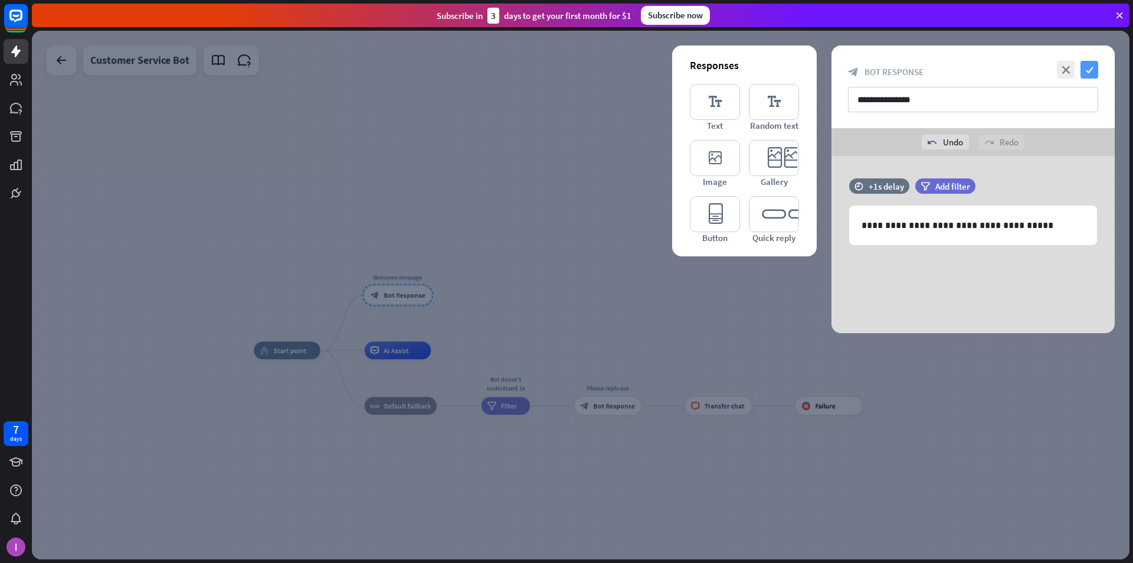
click at [684, 74] on icon "check" at bounding box center [1090, 70] width 18 height 18
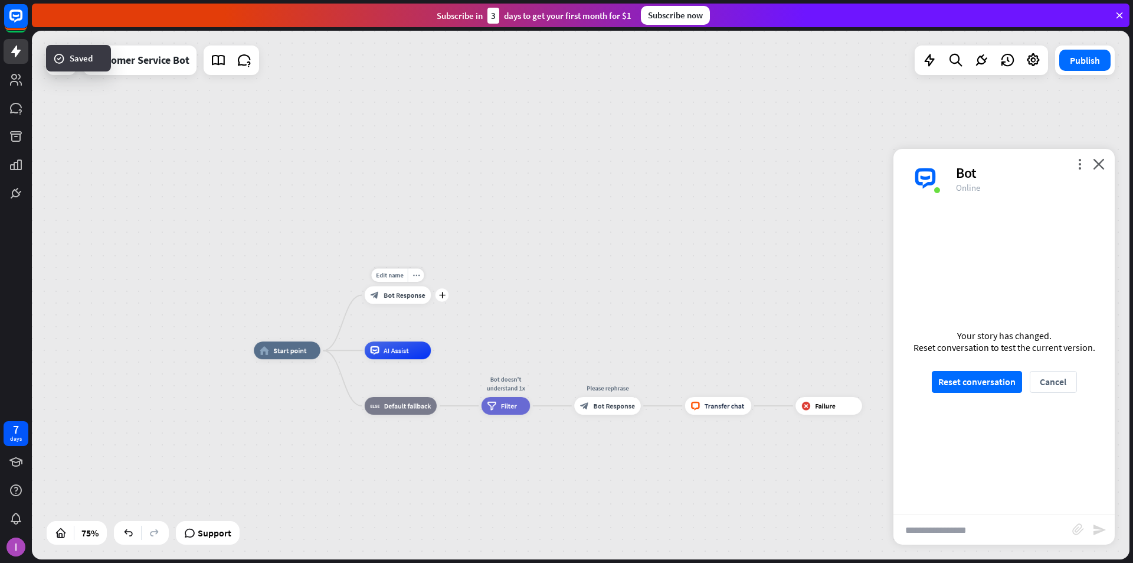
click at [407, 299] on div "block_bot_response Bot Response" at bounding box center [398, 295] width 67 height 18
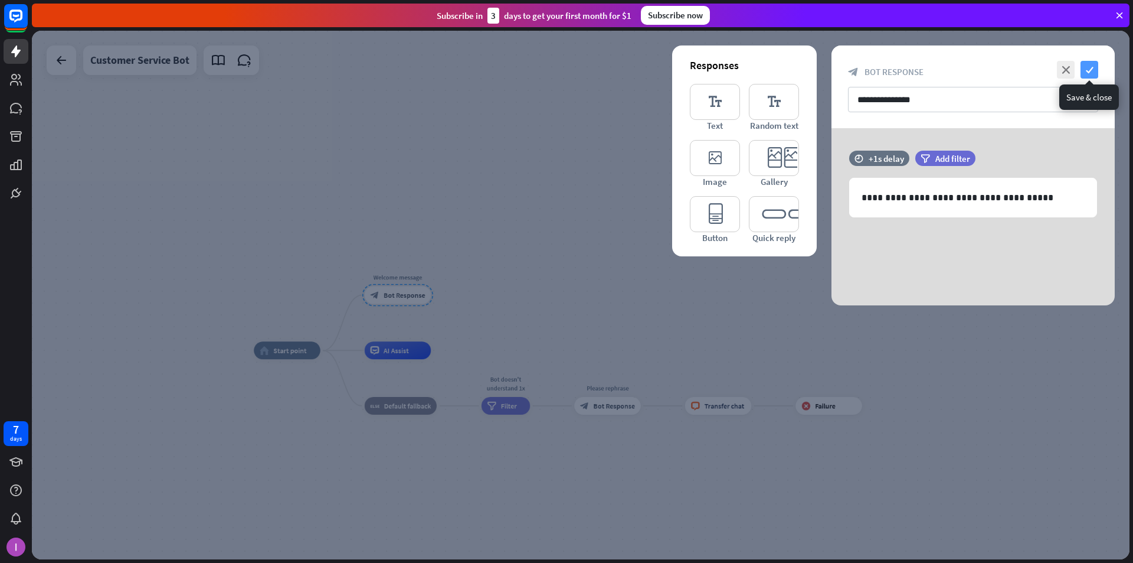
click at [684, 68] on icon "check" at bounding box center [1090, 70] width 18 height 18
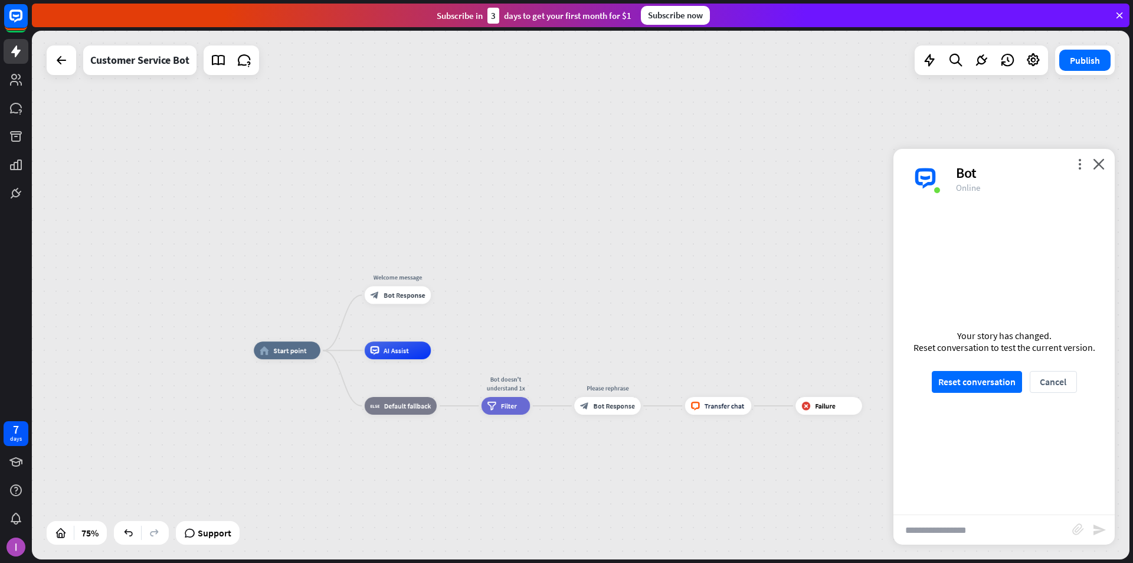
click at [684, 530] on input "text" at bounding box center [983, 530] width 179 height 30
click at [684, 383] on button "Reset conversation" at bounding box center [977, 382] width 90 height 22
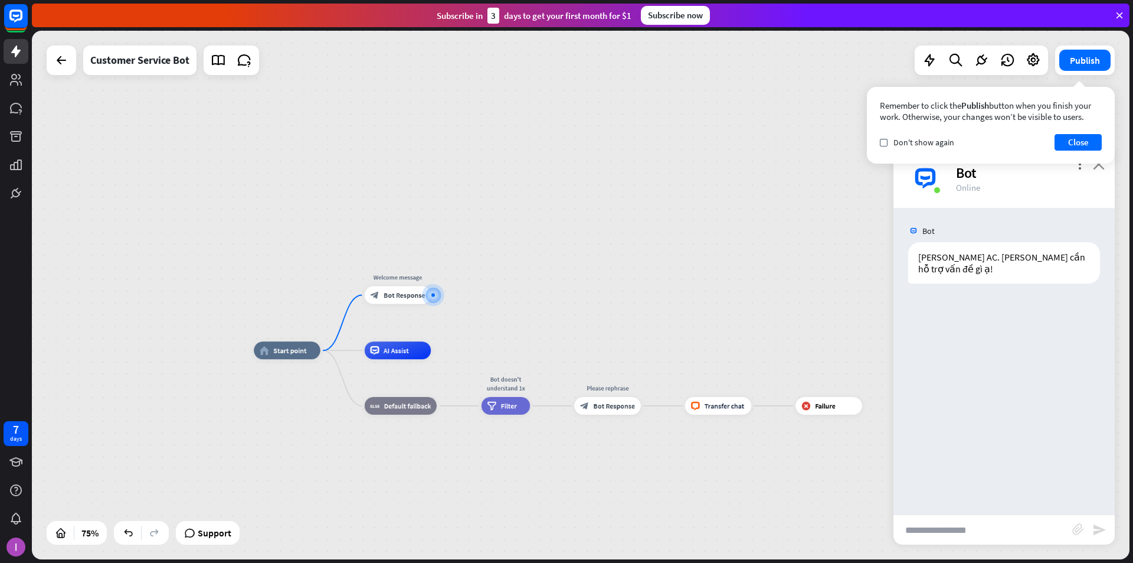
click at [684, 165] on icon "close" at bounding box center [1099, 163] width 12 height 11
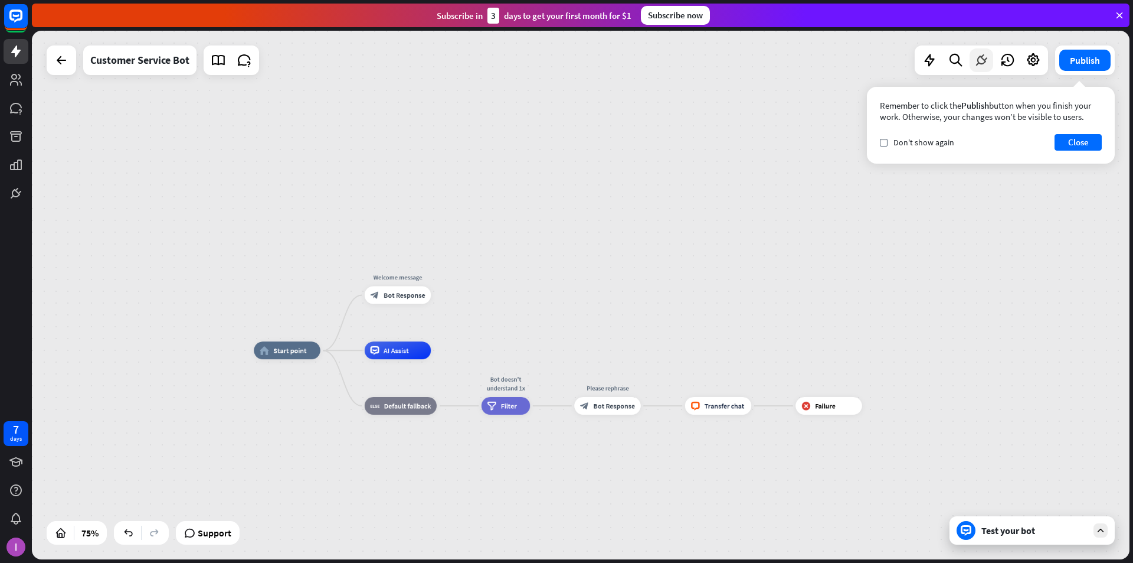
click at [684, 68] on div at bounding box center [982, 60] width 24 height 24
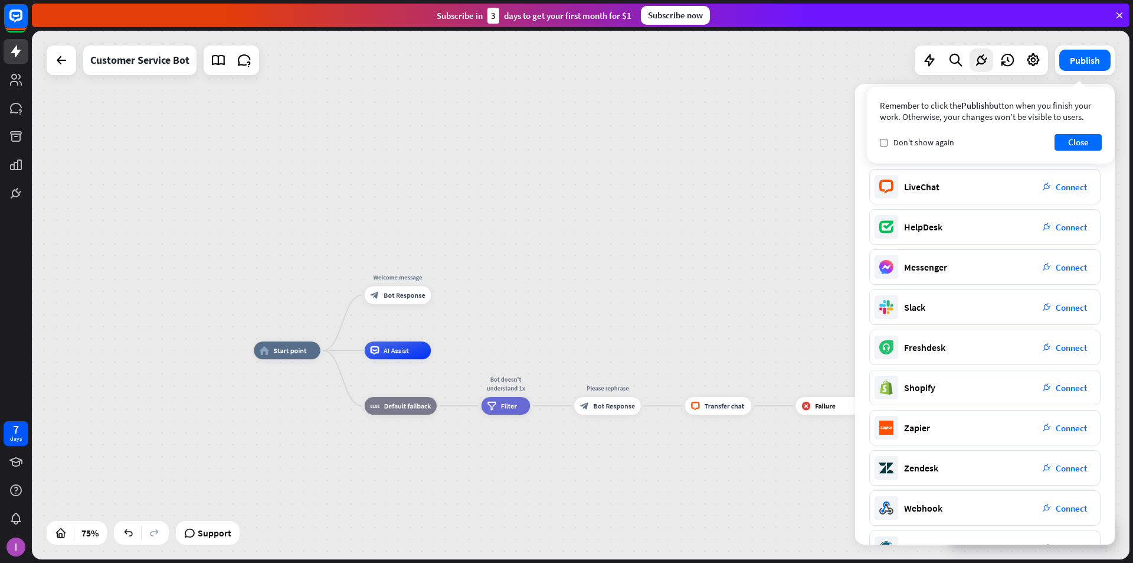
click at [684, 116] on div "home_2 Start point Welcome message block_bot_response Bot Response AI Assist bl…" at bounding box center [581, 295] width 1098 height 528
click at [151, 64] on div "Customer Service Bot" at bounding box center [139, 60] width 99 height 30
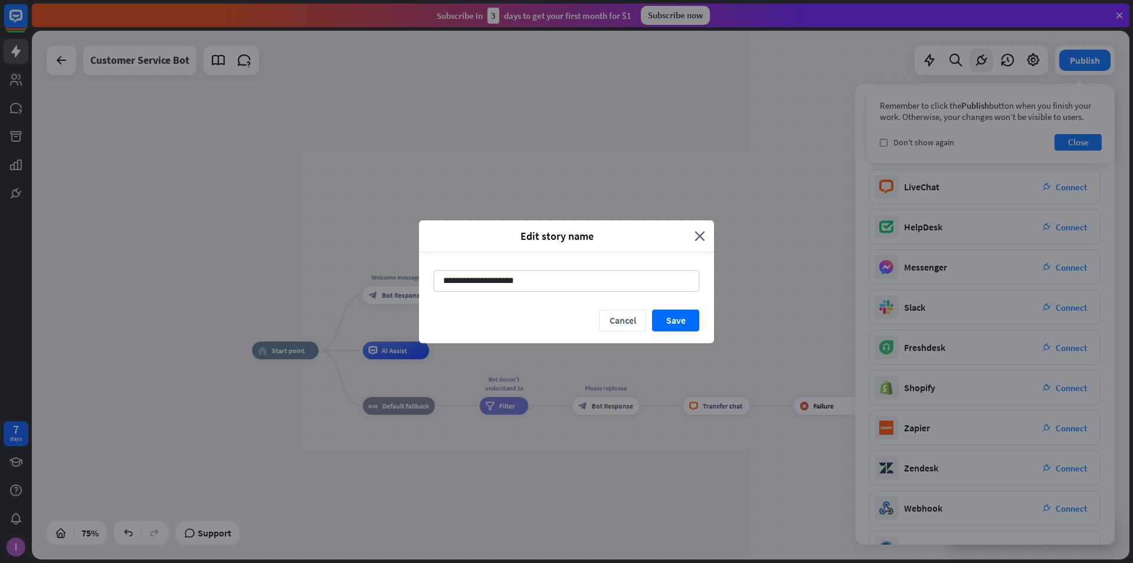
click at [151, 61] on div "**********" at bounding box center [566, 281] width 1133 height 563
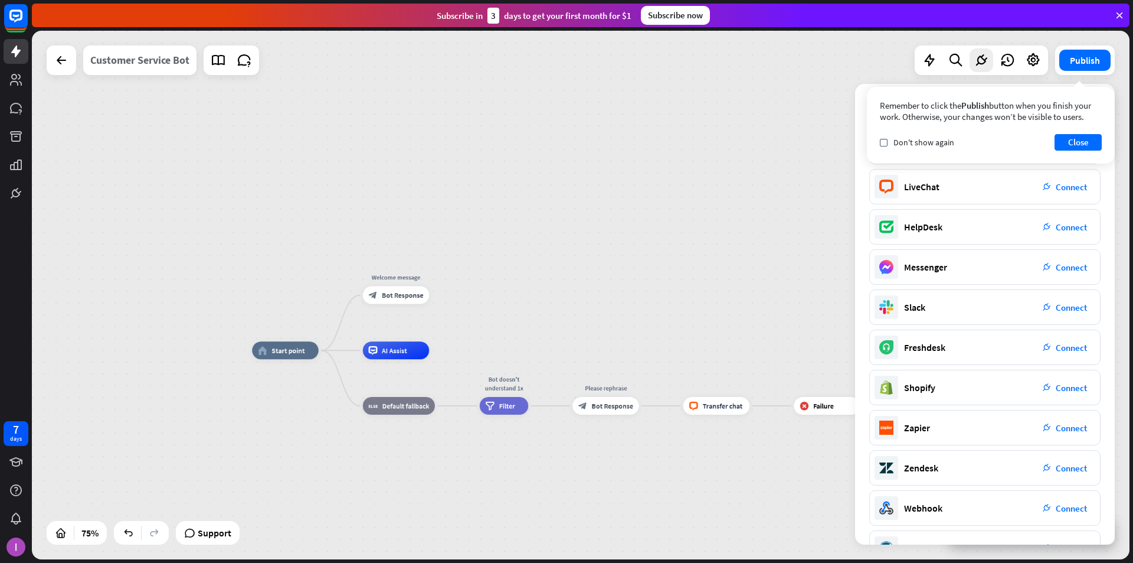
click at [152, 61] on div "Customer Service Bot" at bounding box center [139, 60] width 99 height 30
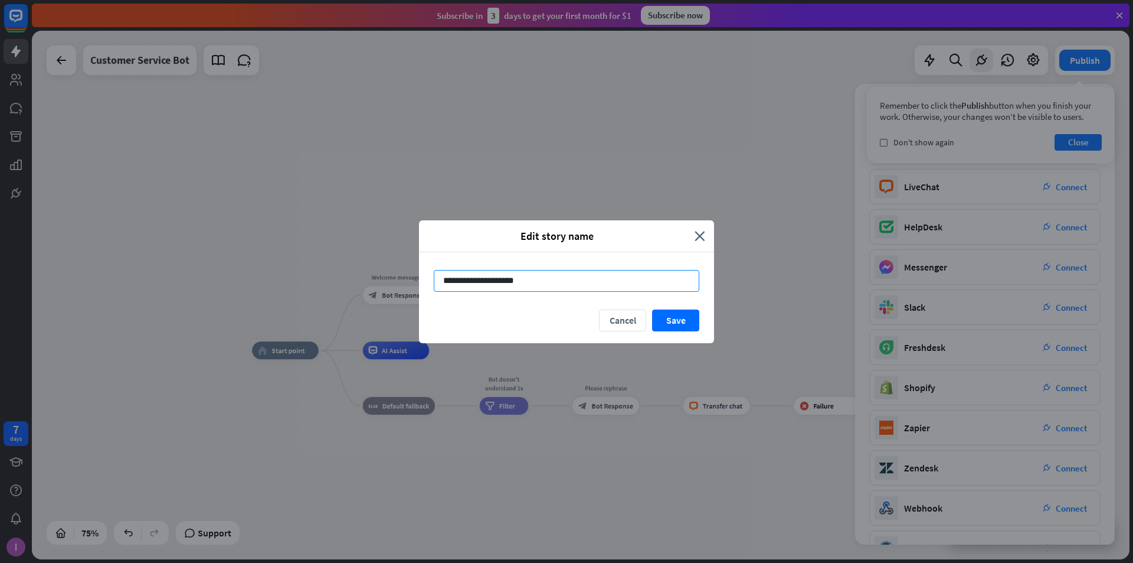
click at [485, 287] on input "**********" at bounding box center [567, 281] width 266 height 22
click at [486, 287] on input "**********" at bounding box center [567, 281] width 266 height 22
click at [486, 288] on input "**********" at bounding box center [567, 281] width 266 height 22
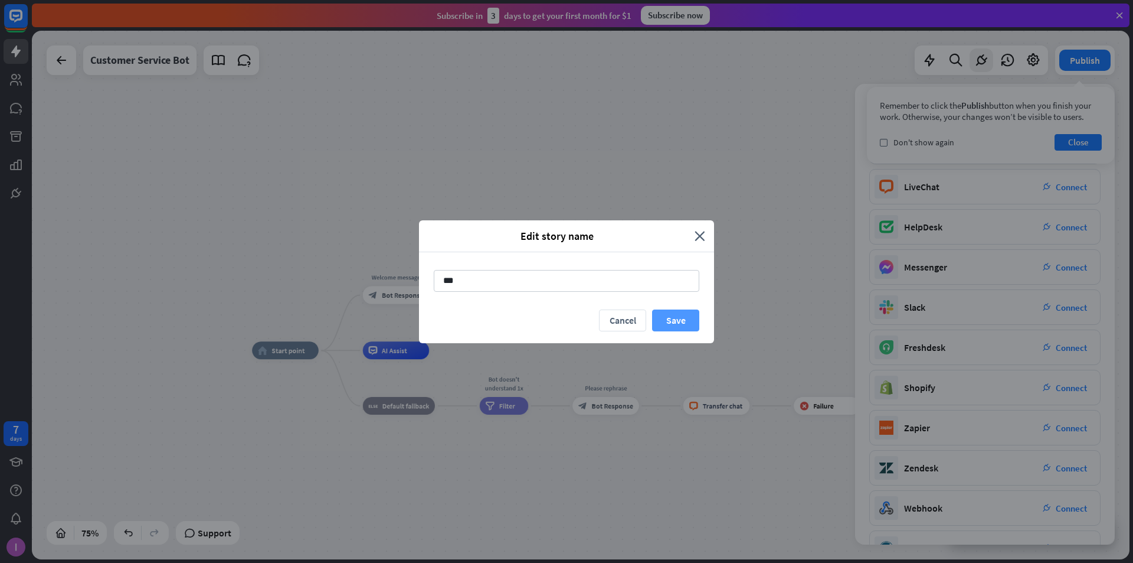
type input "***"
click at [681, 319] on button "Save" at bounding box center [675, 320] width 47 height 22
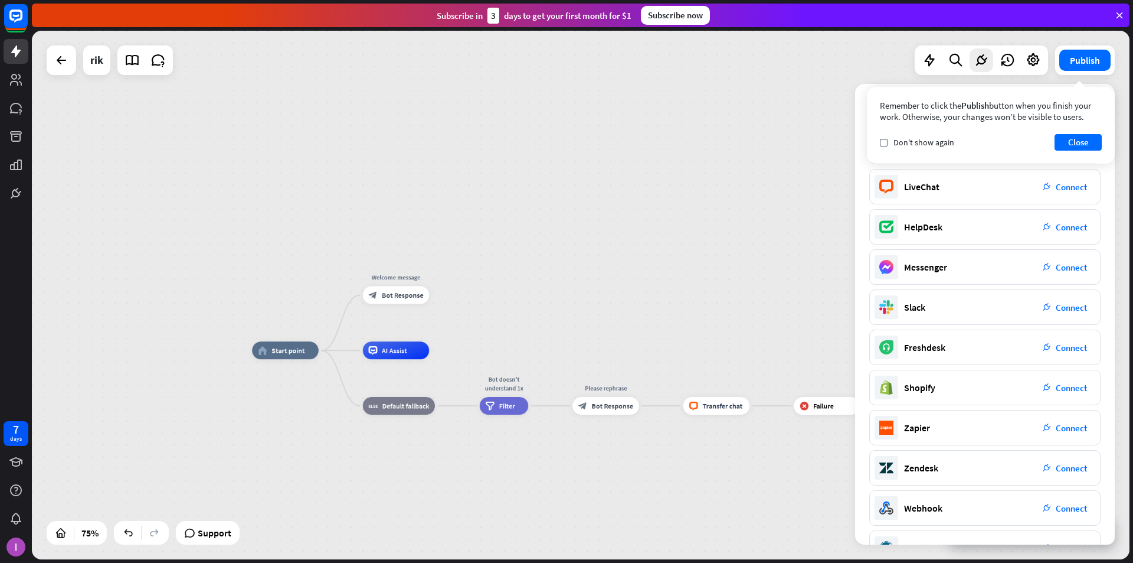
click at [684, 136] on div "home_2 Start point Welcome message block_bot_response Bot Response AI Assist bl…" at bounding box center [581, 295] width 1098 height 528
click at [684, 138] on button "Close" at bounding box center [1078, 142] width 47 height 17
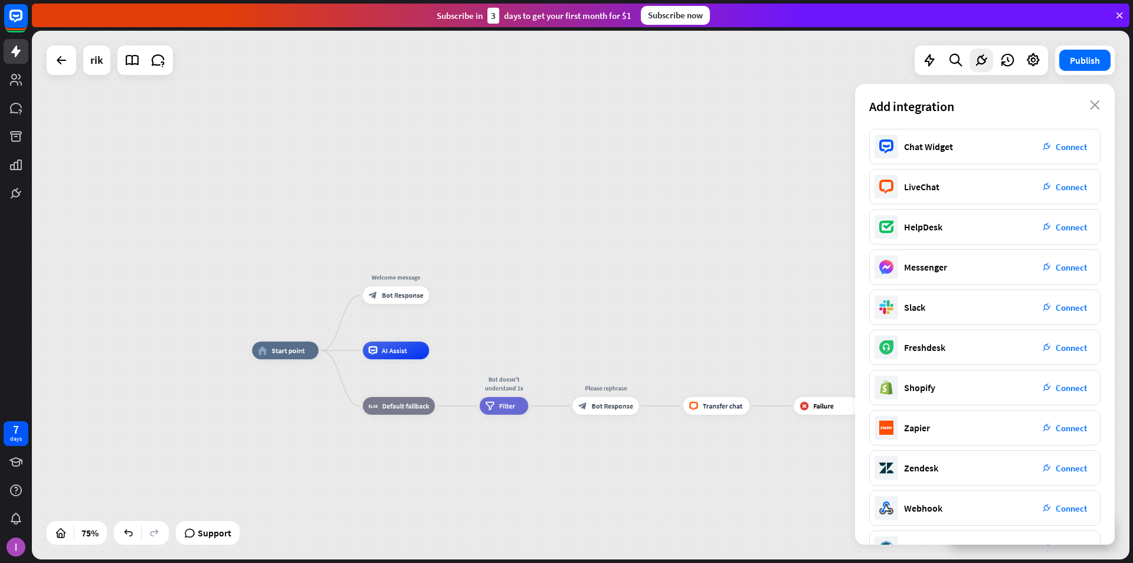
click at [684, 125] on div "home_2 Start point Welcome message block_bot_response Bot Response AI Assist bl…" at bounding box center [581, 295] width 1098 height 528
click at [684, 64] on icon at bounding box center [981, 60] width 15 height 15
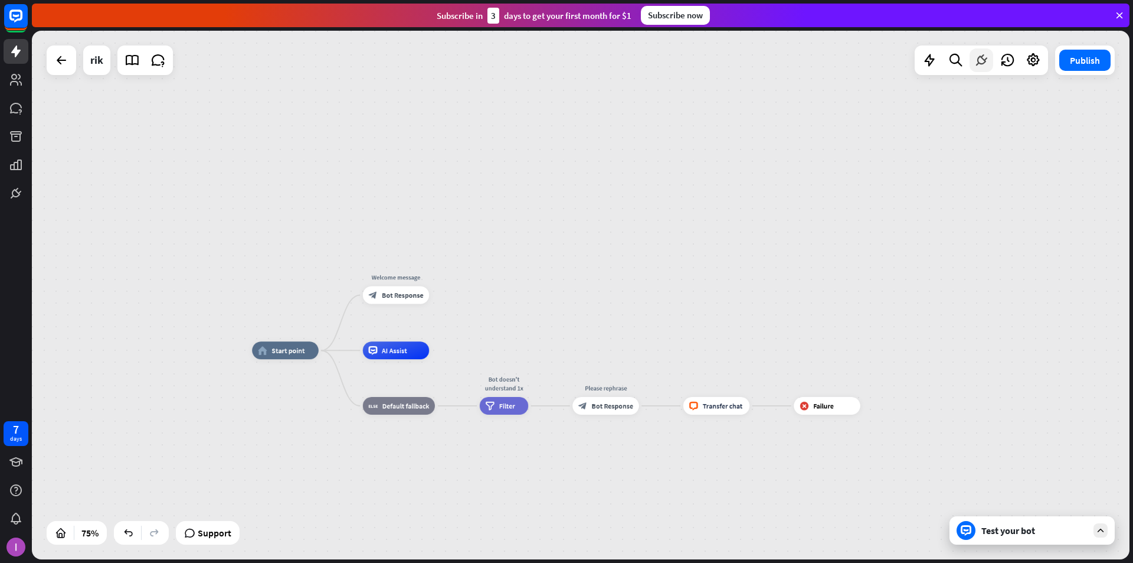
click at [684, 65] on icon at bounding box center [981, 60] width 15 height 15
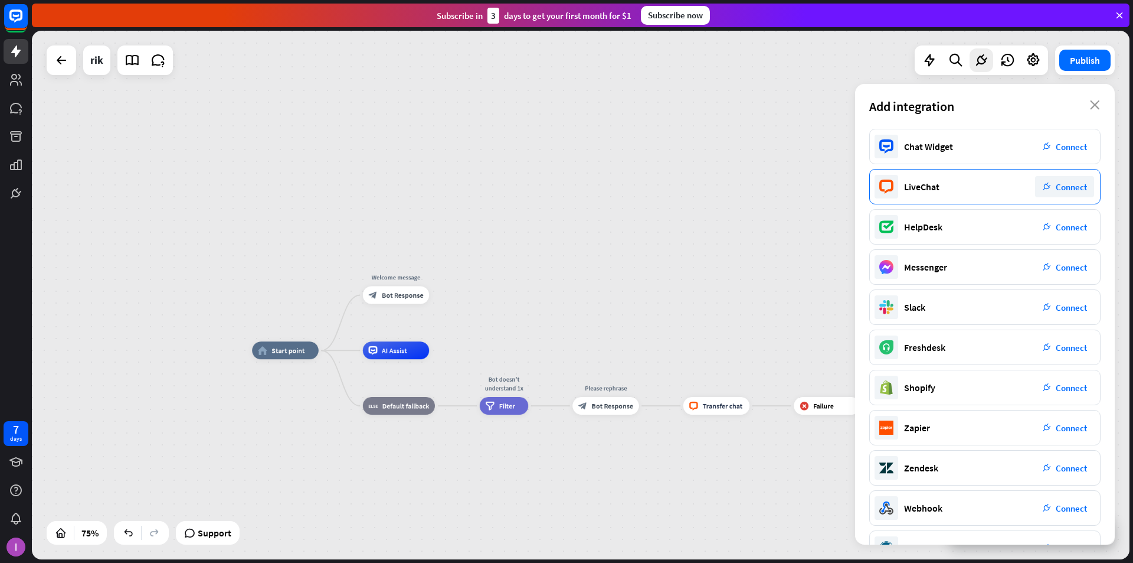
click at [684, 186] on span "Connect" at bounding box center [1071, 186] width 31 height 11
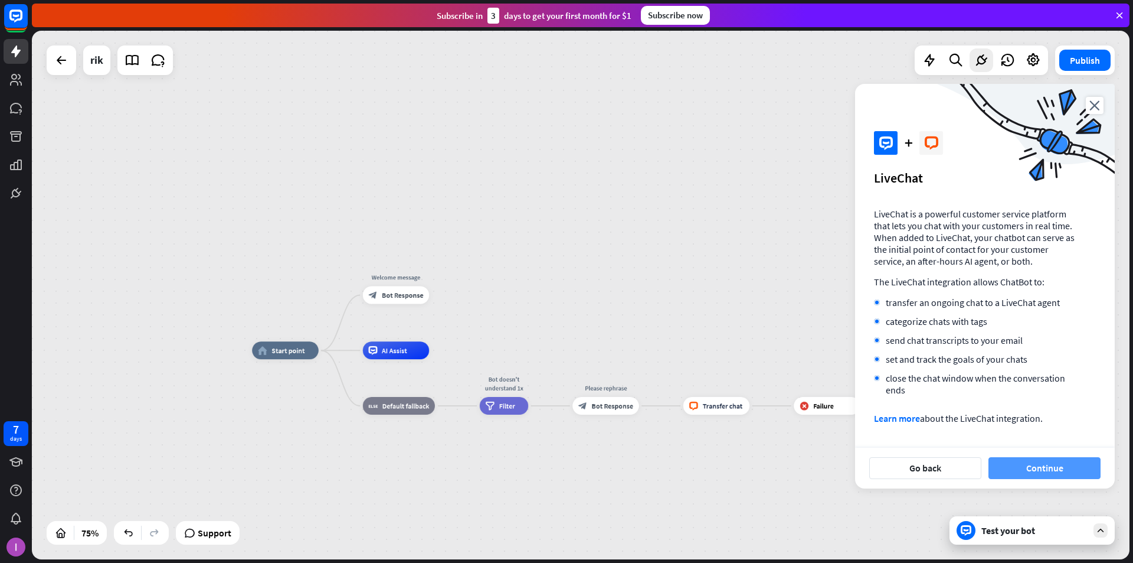
click at [684, 469] on button "Continue" at bounding box center [1045, 468] width 112 height 22
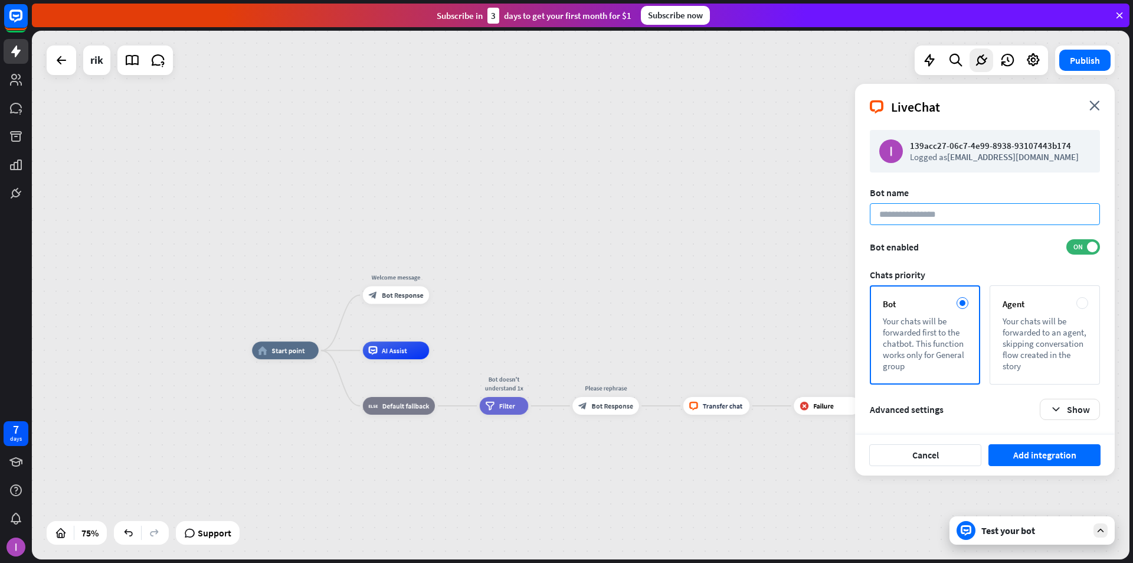
click at [684, 213] on input at bounding box center [985, 214] width 230 height 22
click at [684, 218] on input at bounding box center [985, 214] width 230 height 22
click at [684, 213] on input "**********" at bounding box center [985, 214] width 230 height 22
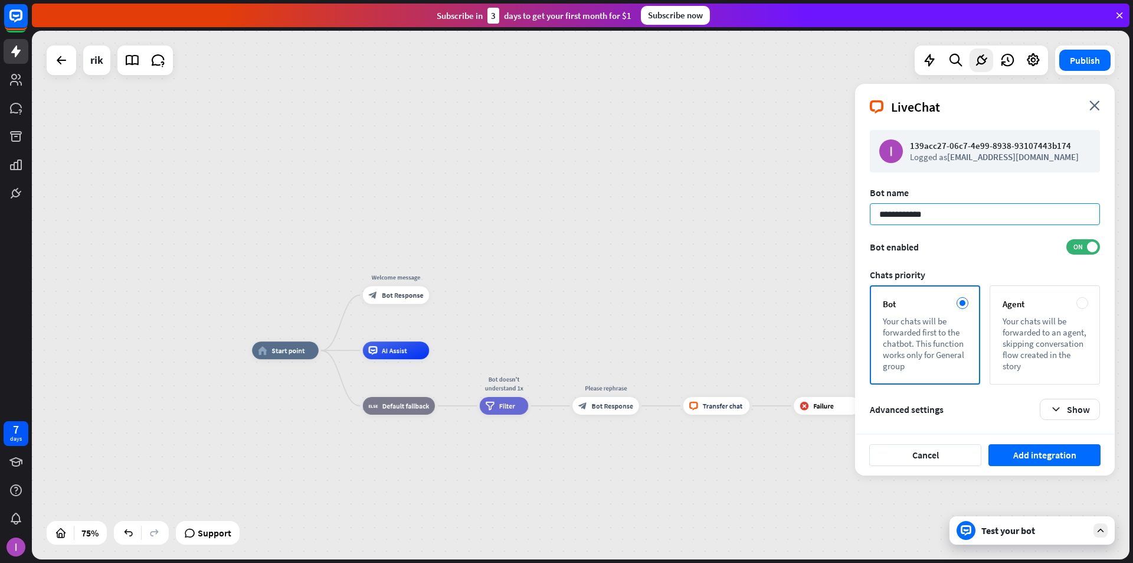
click at [684, 220] on input "**********" at bounding box center [985, 214] width 230 height 22
click at [684, 219] on input "**********" at bounding box center [985, 214] width 230 height 22
type input "**********"
click at [684, 460] on button "Add integration" at bounding box center [1045, 455] width 112 height 22
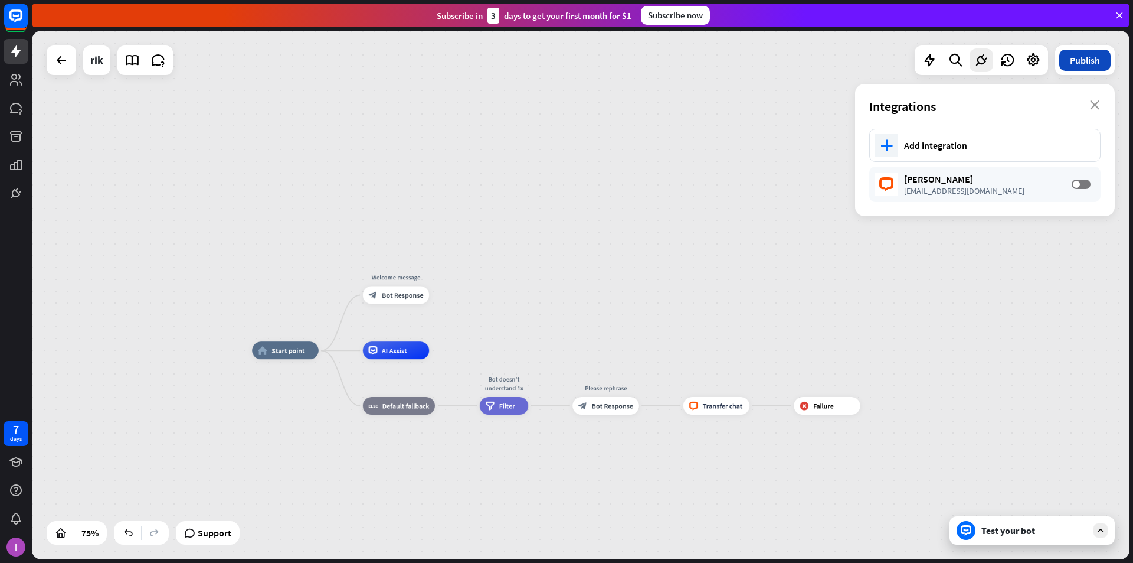
click at [684, 61] on button "Publish" at bounding box center [1085, 60] width 51 height 21
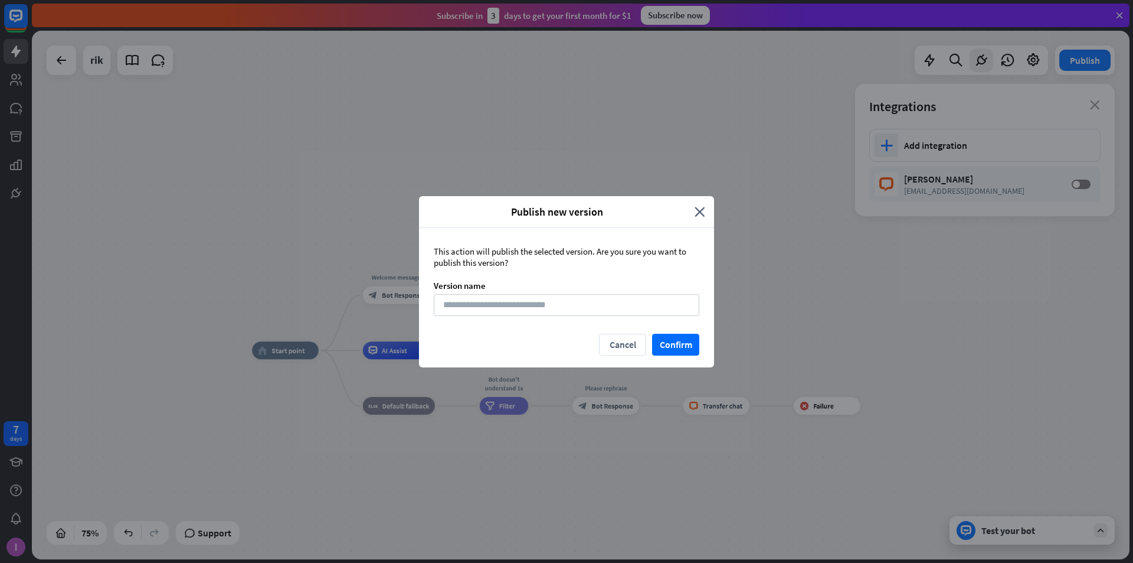
click at [684, 211] on div "Publish new version" at bounding box center [561, 212] width 267 height 14
click at [684, 211] on icon "close" at bounding box center [700, 212] width 11 height 14
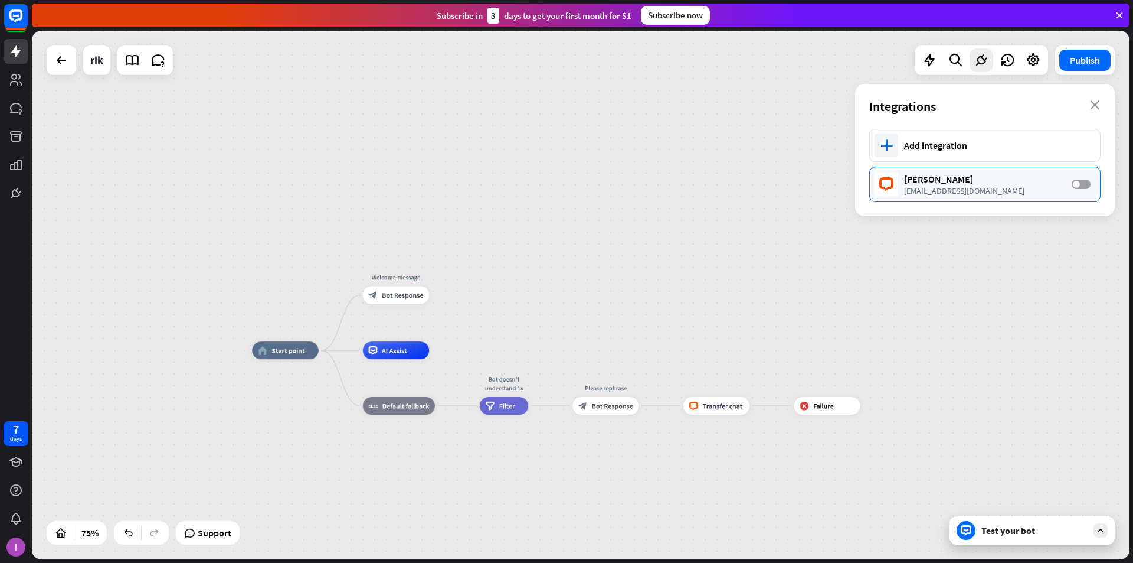
click at [684, 181] on label "OFF" at bounding box center [1081, 183] width 19 height 9
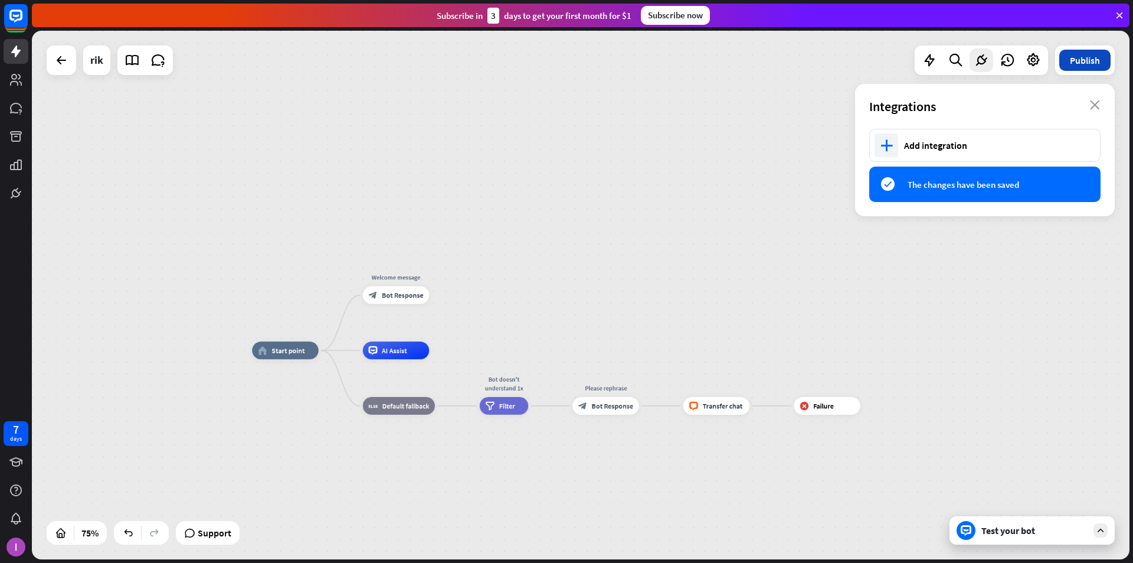
click at [684, 60] on button "Publish" at bounding box center [1085, 60] width 51 height 21
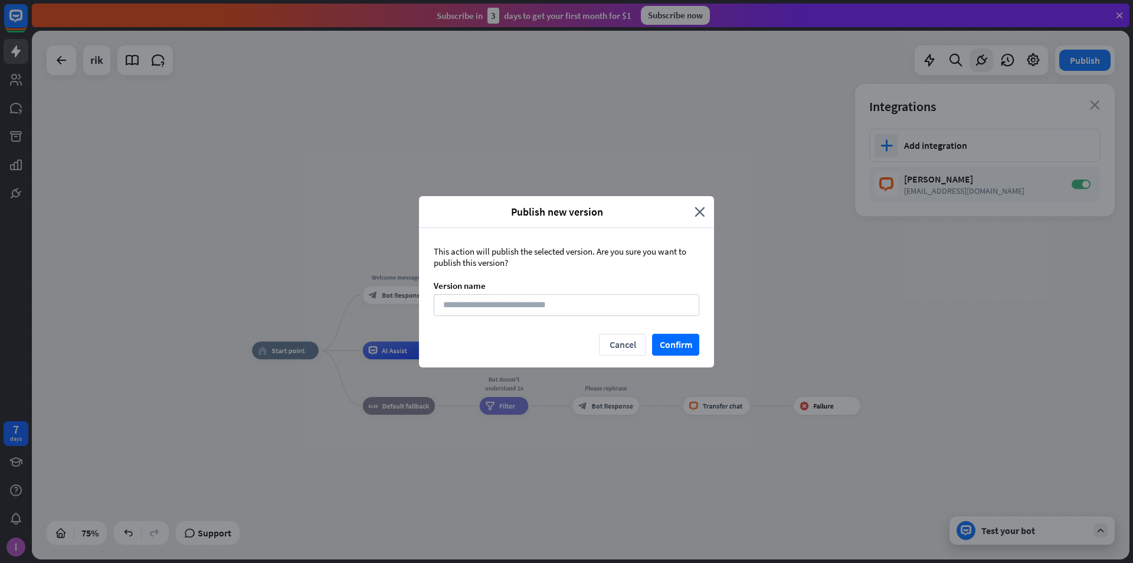
drag, startPoint x: 699, startPoint y: 339, endPoint x: 792, endPoint y: 306, distance: 99.0
click at [684, 306] on div "Publish new version close This action will publish the selected version. Are yo…" at bounding box center [566, 281] width 1133 height 563
click at [561, 305] on input at bounding box center [567, 305] width 266 height 22
type input "***"
click at [674, 343] on button "Confirm" at bounding box center [675, 345] width 47 height 22
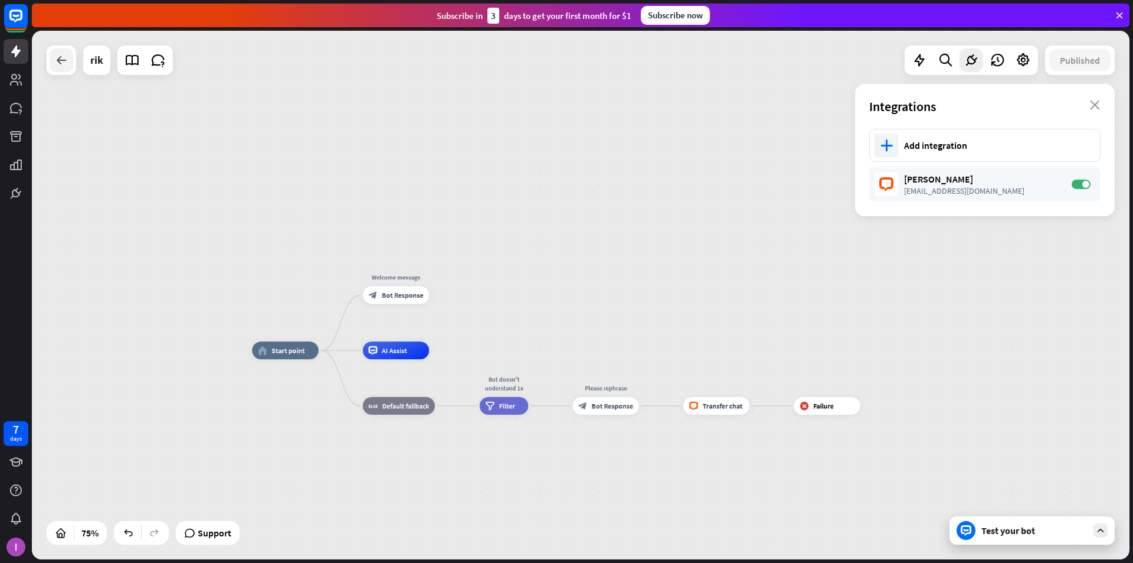
click at [63, 63] on icon at bounding box center [61, 60] width 14 height 14
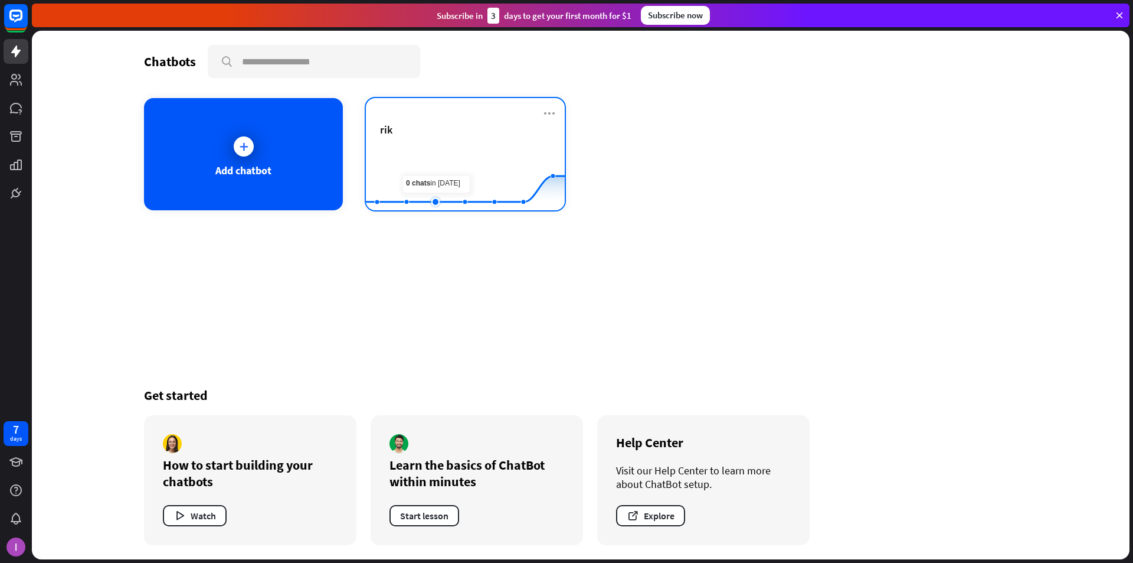
click at [427, 160] on rect at bounding box center [465, 181] width 199 height 74
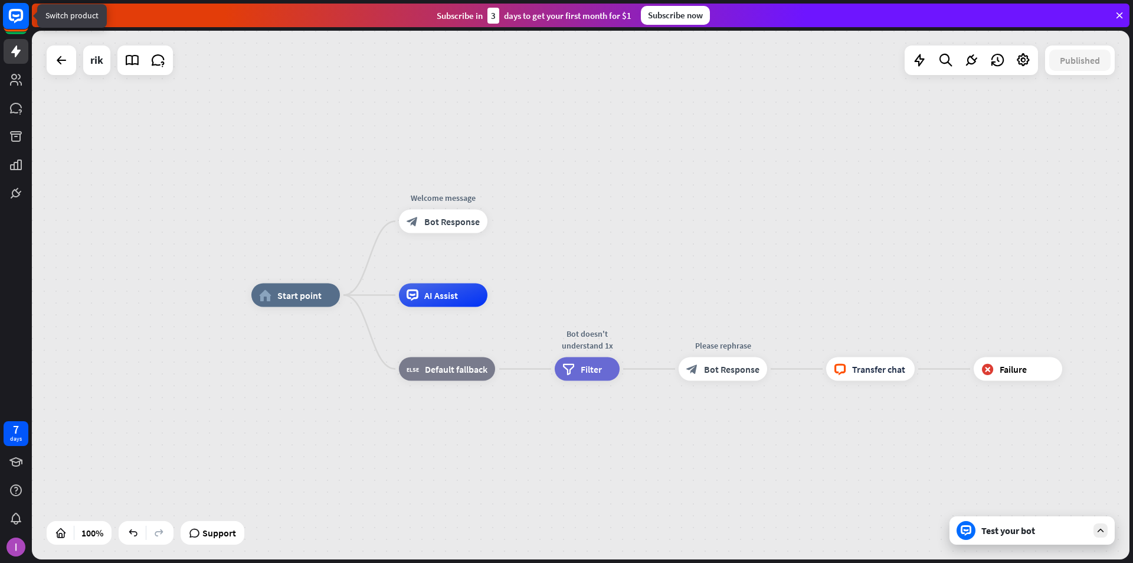
click at [8, 17] on rect at bounding box center [16, 16] width 26 height 26
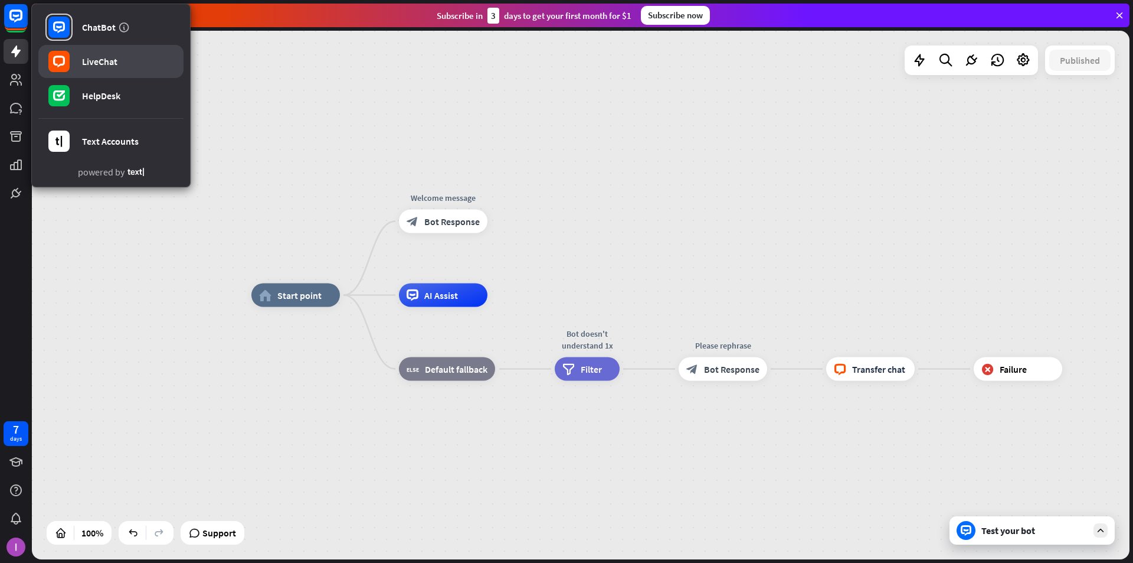
click at [106, 64] on div "LiveChat" at bounding box center [99, 61] width 35 height 12
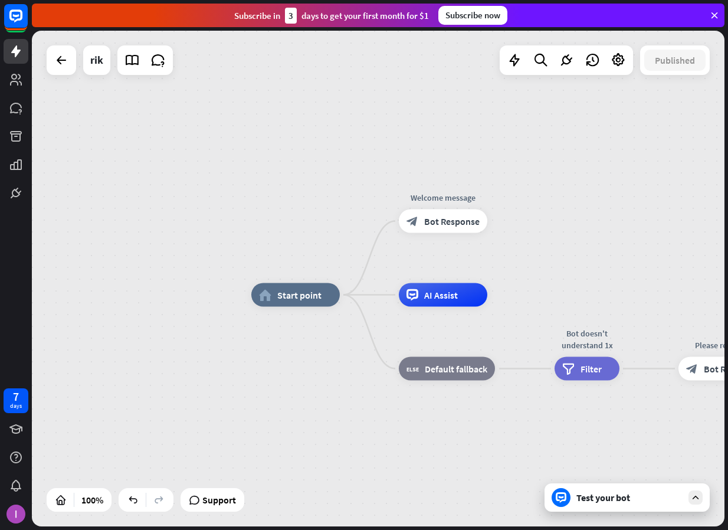
click at [226, 223] on div "home_2 Start point Welcome message block_bot_response Bot Response AI Assist bl…" at bounding box center [378, 279] width 693 height 496
click at [61, 70] on div at bounding box center [62, 60] width 24 height 24
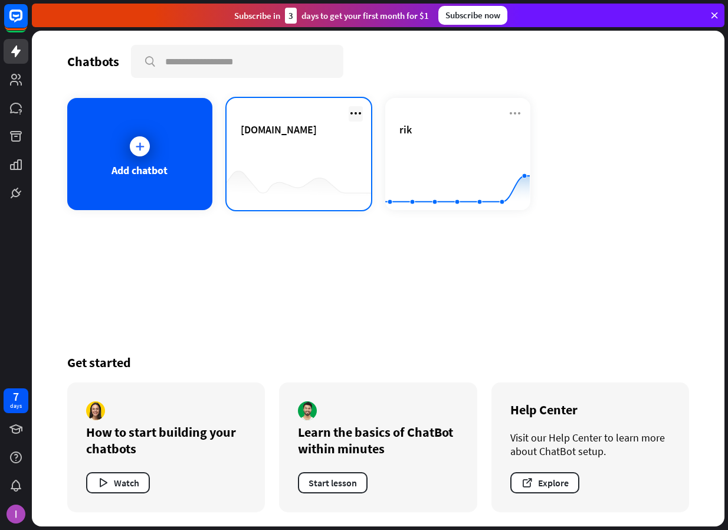
click at [354, 109] on icon at bounding box center [356, 113] width 14 height 14
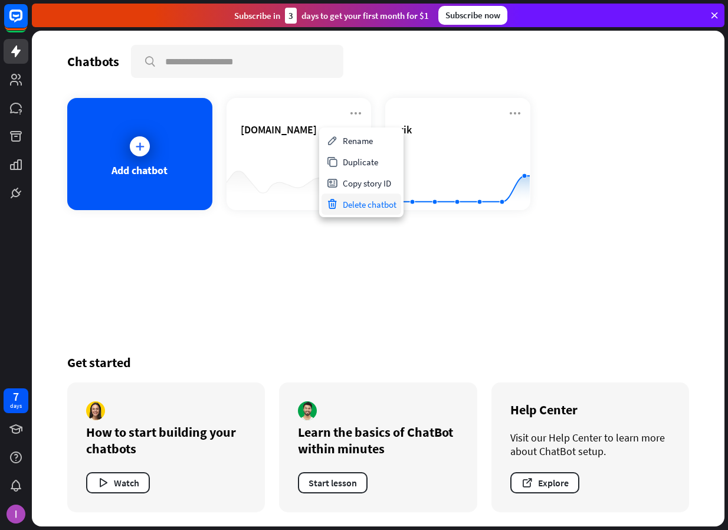
click at [357, 205] on div "Delete chatbot" at bounding box center [362, 204] width 80 height 21
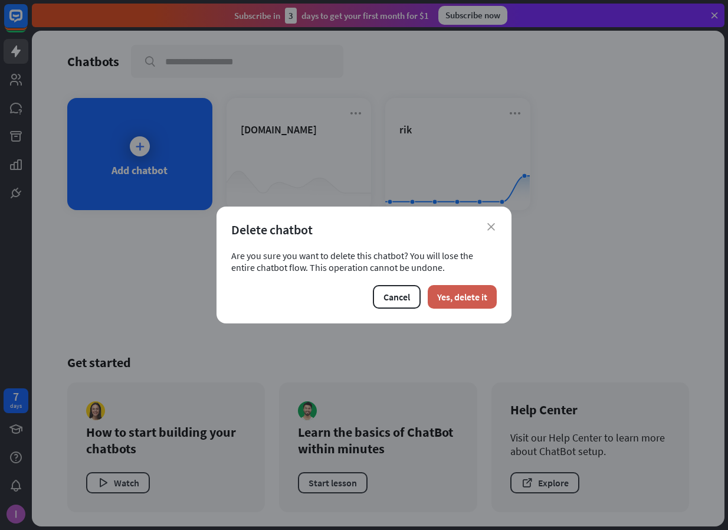
click at [483, 292] on button "Yes, delete it" at bounding box center [462, 297] width 69 height 24
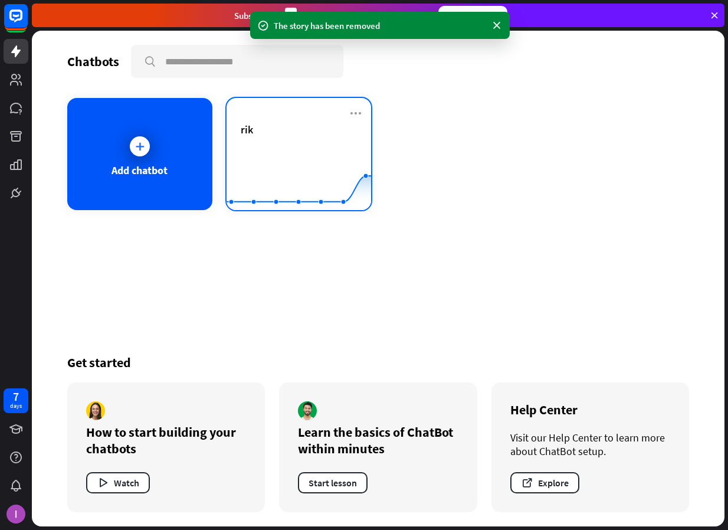
click at [282, 142] on div "rik" at bounding box center [299, 143] width 117 height 41
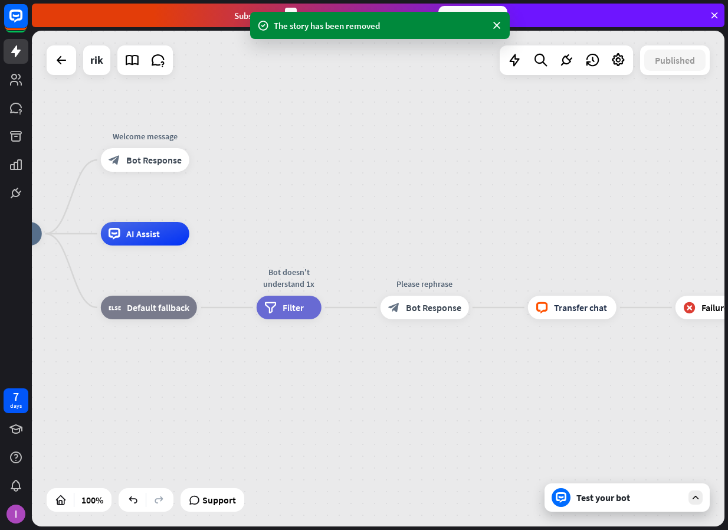
drag, startPoint x: 573, startPoint y: 236, endPoint x: 362, endPoint y: 194, distance: 214.4
click at [362, 194] on div "home_2 Start point Welcome message block_bot_response Bot Response AI Assist bl…" at bounding box center [378, 279] width 693 height 496
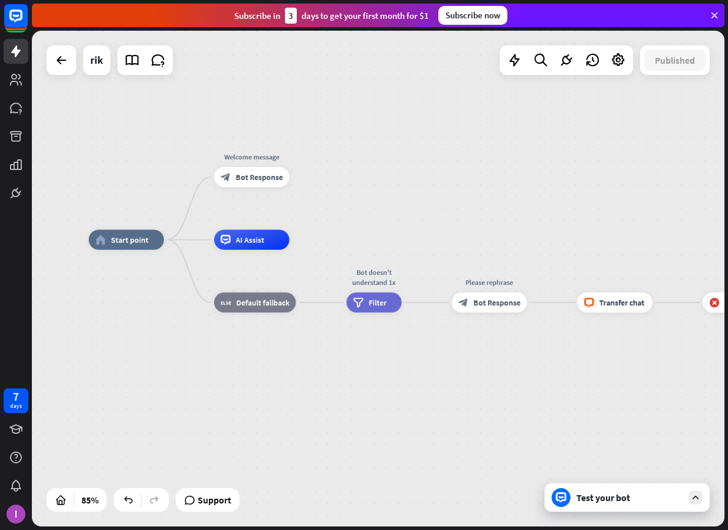
drag, startPoint x: 348, startPoint y: 185, endPoint x: 416, endPoint y: 195, distance: 68.6
click at [416, 195] on div "home_2 Start point Welcome message block_bot_response Bot Response AI Assist bl…" at bounding box center [378, 279] width 693 height 496
click at [264, 177] on span "Bot Response" at bounding box center [259, 177] width 47 height 10
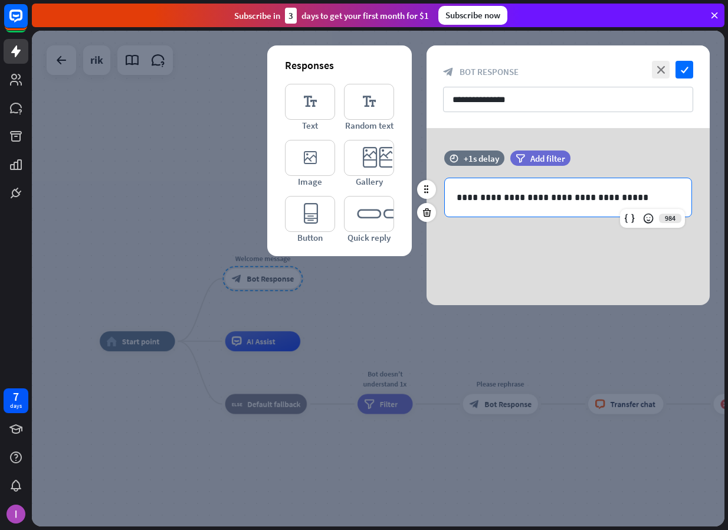
click at [555, 198] on p "**********" at bounding box center [568, 197] width 223 height 15
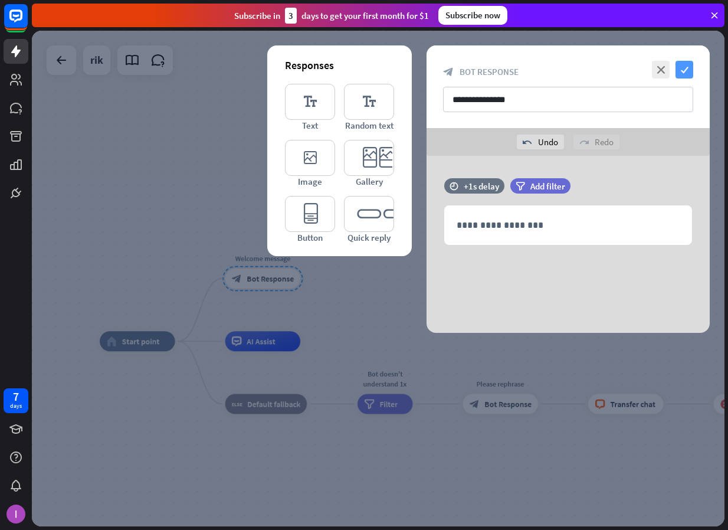
click at [684, 74] on icon "check" at bounding box center [685, 70] width 18 height 18
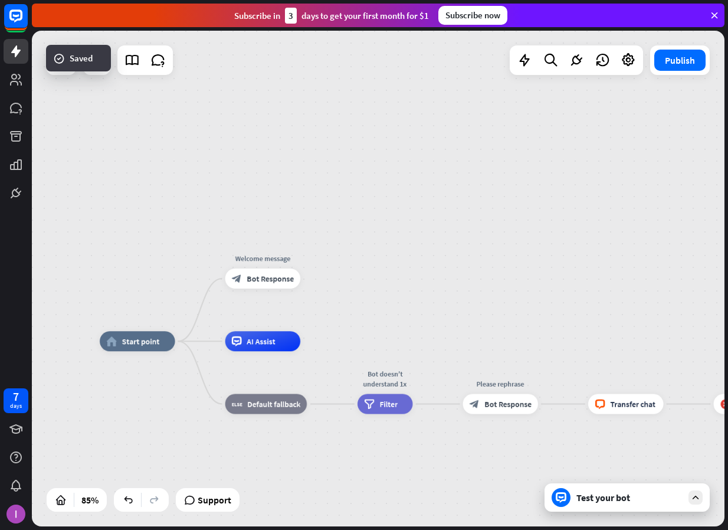
click at [558, 214] on div "home_2 Start point Welcome message block_bot_response Bot Response AI Assist bl…" at bounding box center [378, 279] width 693 height 496
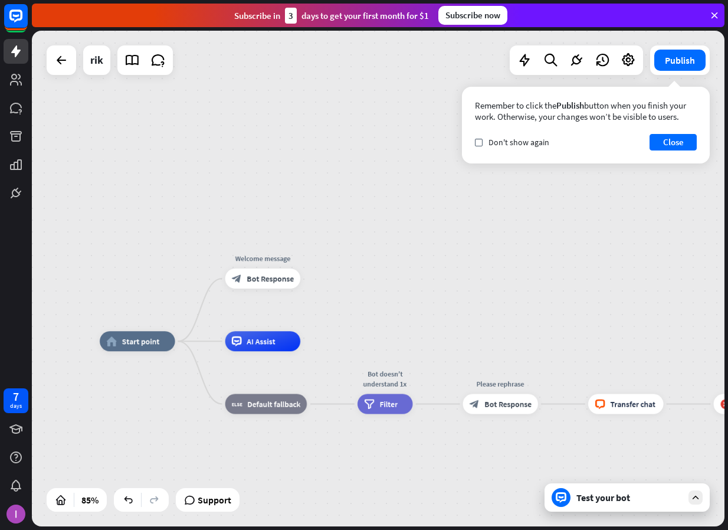
click at [93, 230] on div "home_2 Start point Welcome message block_bot_response Bot Response AI Assist bl…" at bounding box center [378, 279] width 693 height 496
click at [684, 65] on button "Publish" at bounding box center [680, 60] width 51 height 21
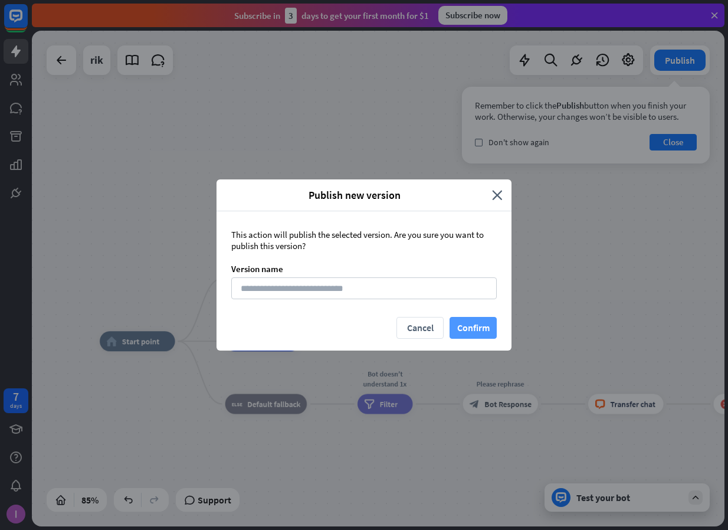
click at [489, 324] on button "Confirm" at bounding box center [473, 328] width 47 height 22
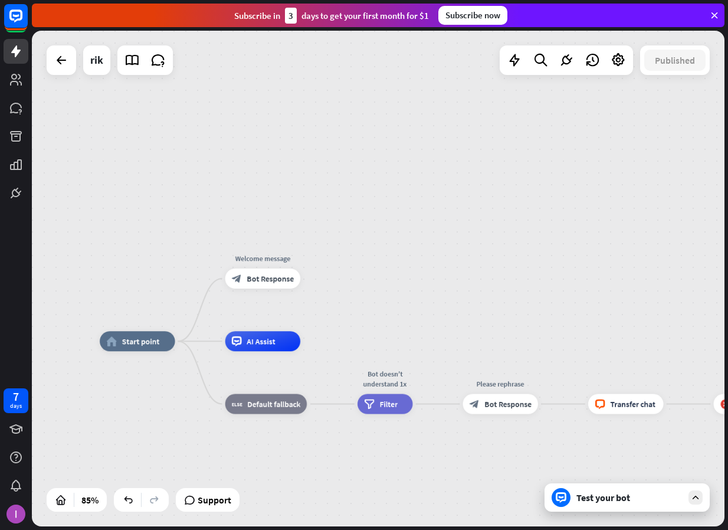
click at [96, 267] on div "home_2 Start point Welcome message block_bot_response Bot Response AI Assist bl…" at bounding box center [378, 279] width 693 height 496
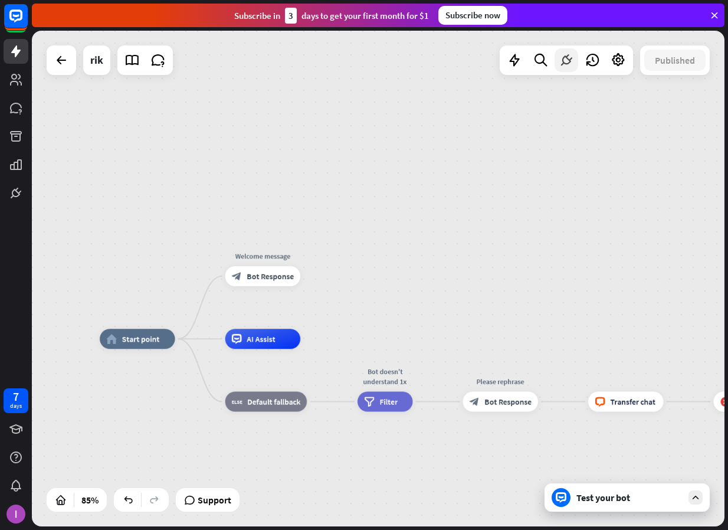
click at [567, 63] on icon at bounding box center [566, 60] width 15 height 15
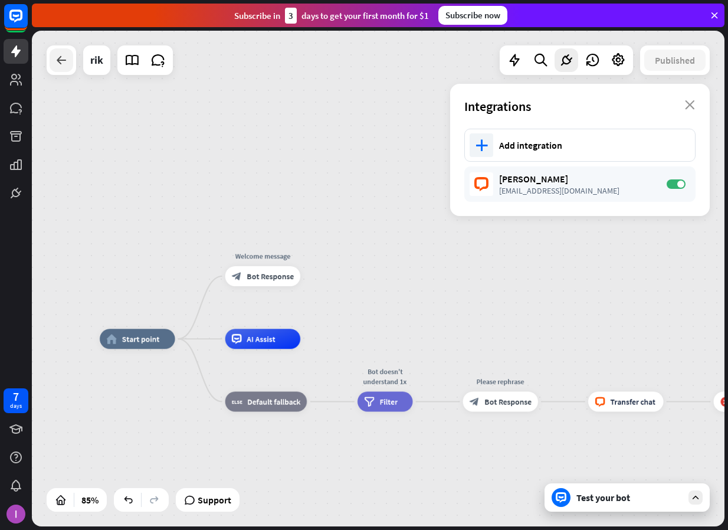
click at [64, 69] on div at bounding box center [62, 60] width 24 height 24
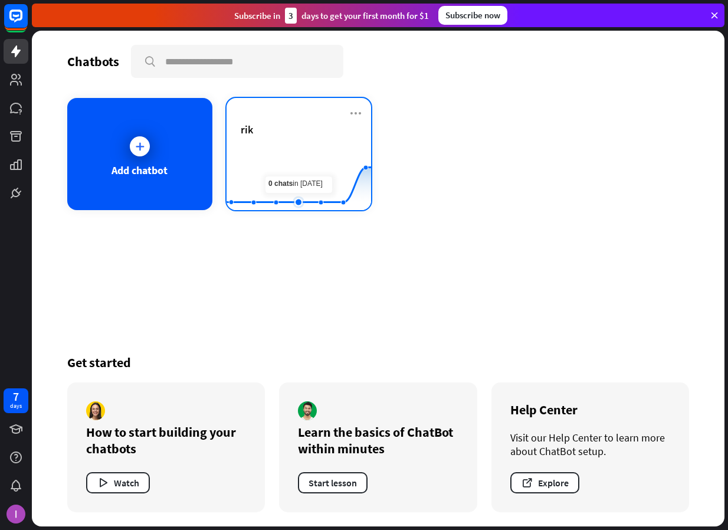
click at [303, 179] on rect at bounding box center [299, 181] width 145 height 74
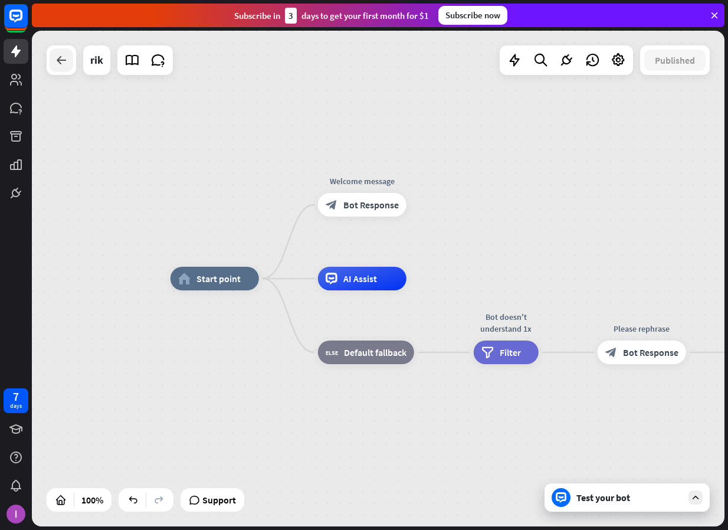
click at [55, 71] on div at bounding box center [62, 60] width 24 height 24
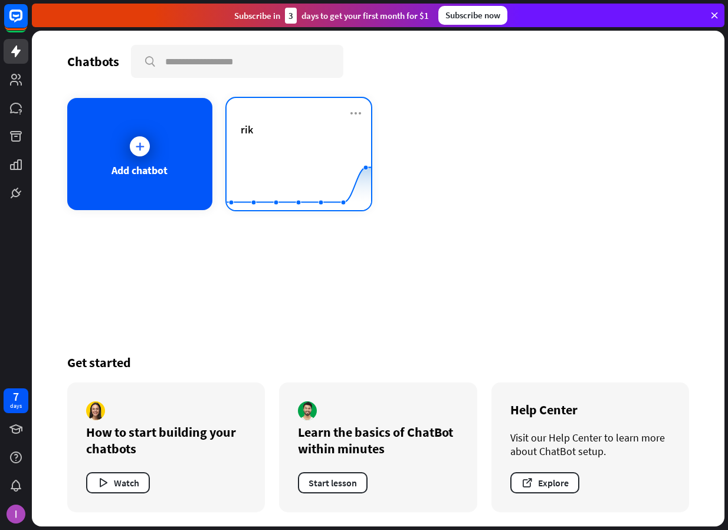
click at [334, 139] on div "rik" at bounding box center [299, 143] width 117 height 41
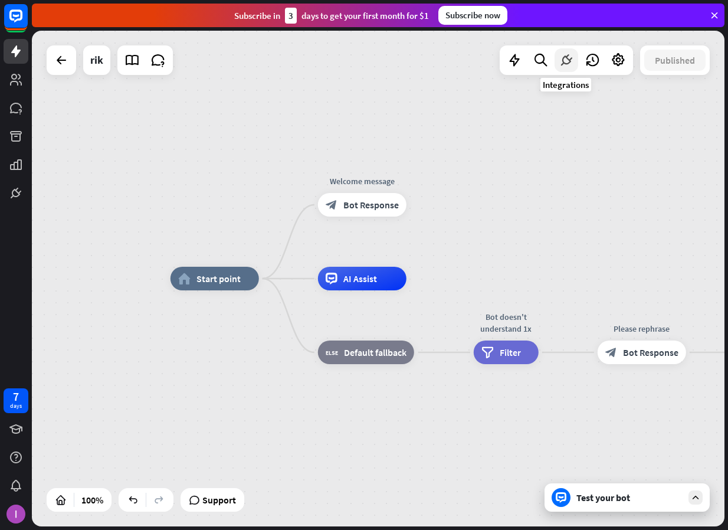
click at [572, 61] on icon at bounding box center [566, 60] width 15 height 15
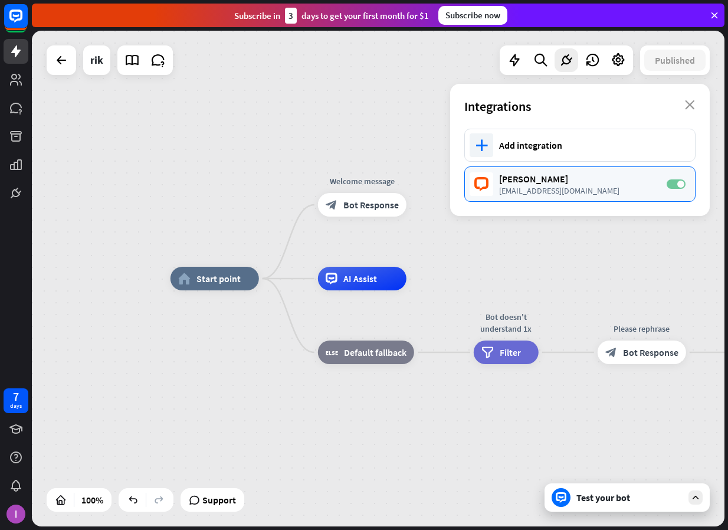
click at [681, 187] on span at bounding box center [681, 184] width 7 height 7
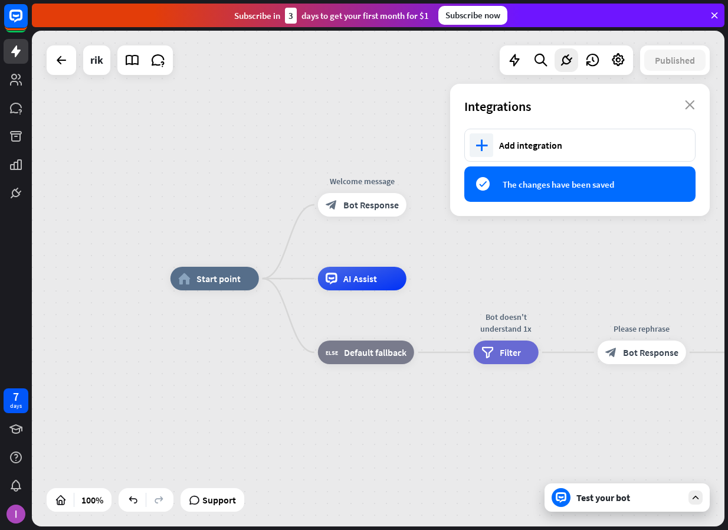
click at [678, 187] on span "The changes have been saved" at bounding box center [590, 184] width 175 height 11
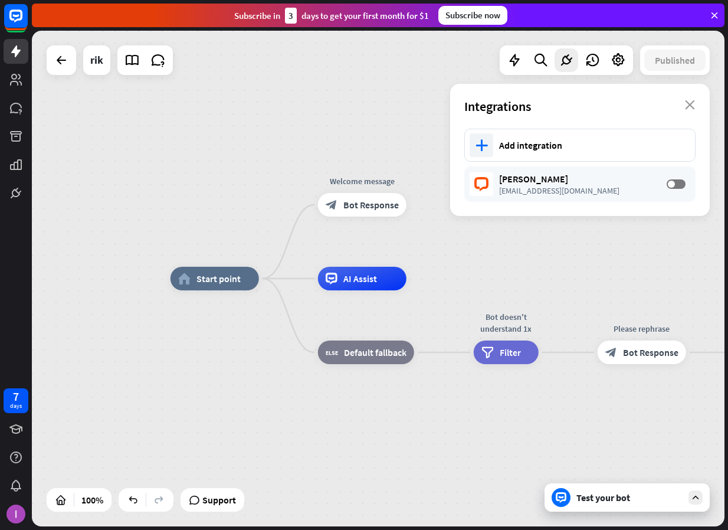
click at [678, 187] on label "OFF" at bounding box center [676, 183] width 19 height 9
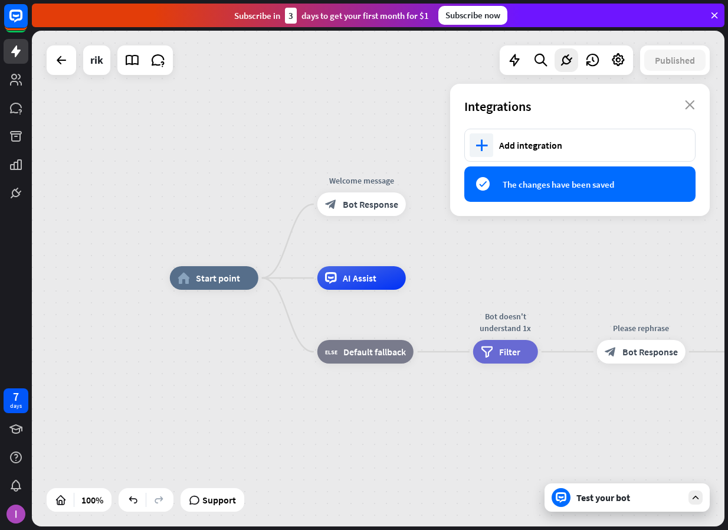
click at [290, 105] on div "home_2 Start point Welcome message block_bot_response Bot Response AI Assist bl…" at bounding box center [378, 279] width 693 height 496
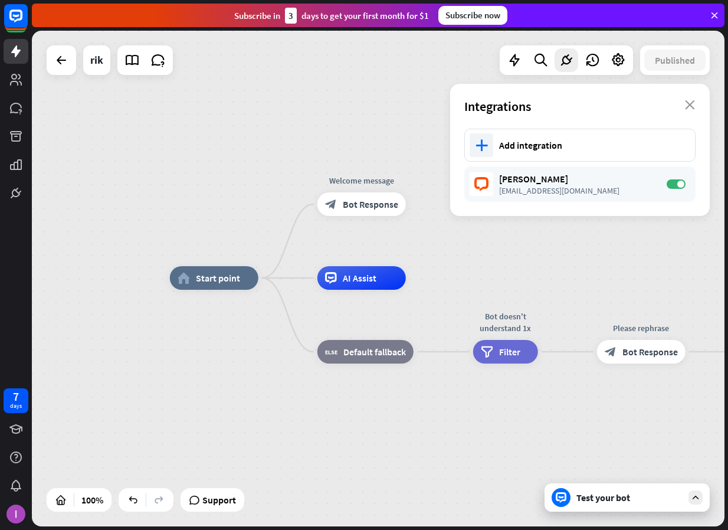
click at [684, 263] on div "home_2 Start point Welcome message block_bot_response Bot Response AI Assist bl…" at bounding box center [378, 279] width 693 height 496
click at [684, 110] on div "Integrations close" at bounding box center [580, 106] width 260 height 45
click at [684, 98] on div "Integrations close" at bounding box center [580, 106] width 260 height 45
click at [684, 106] on icon "close" at bounding box center [690, 104] width 10 height 9
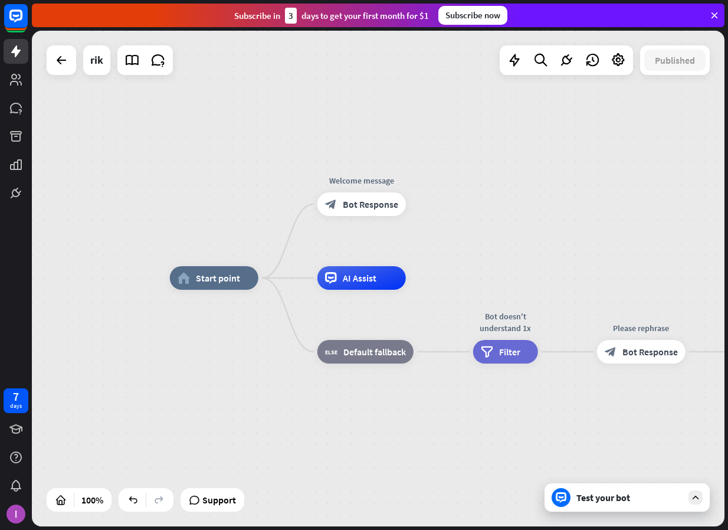
click at [643, 201] on div "home_2 Start point Welcome message block_bot_response Bot Response AI Assist bl…" at bounding box center [378, 279] width 693 height 496
click at [58, 66] on icon at bounding box center [61, 60] width 14 height 14
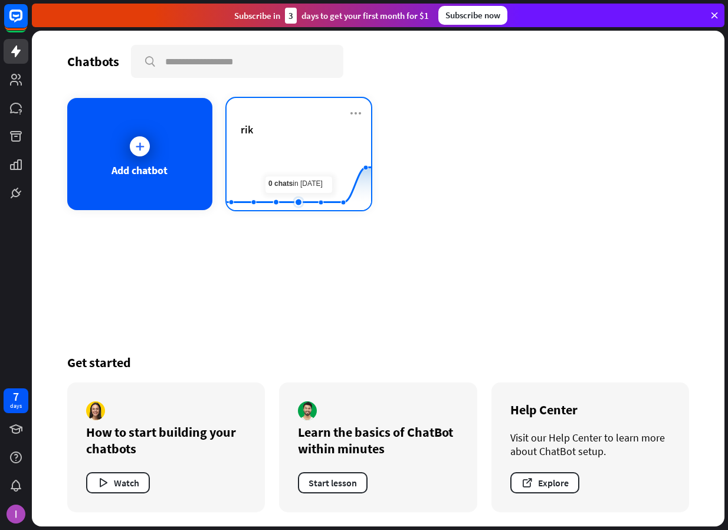
click at [290, 168] on icon at bounding box center [299, 168] width 180 height 0
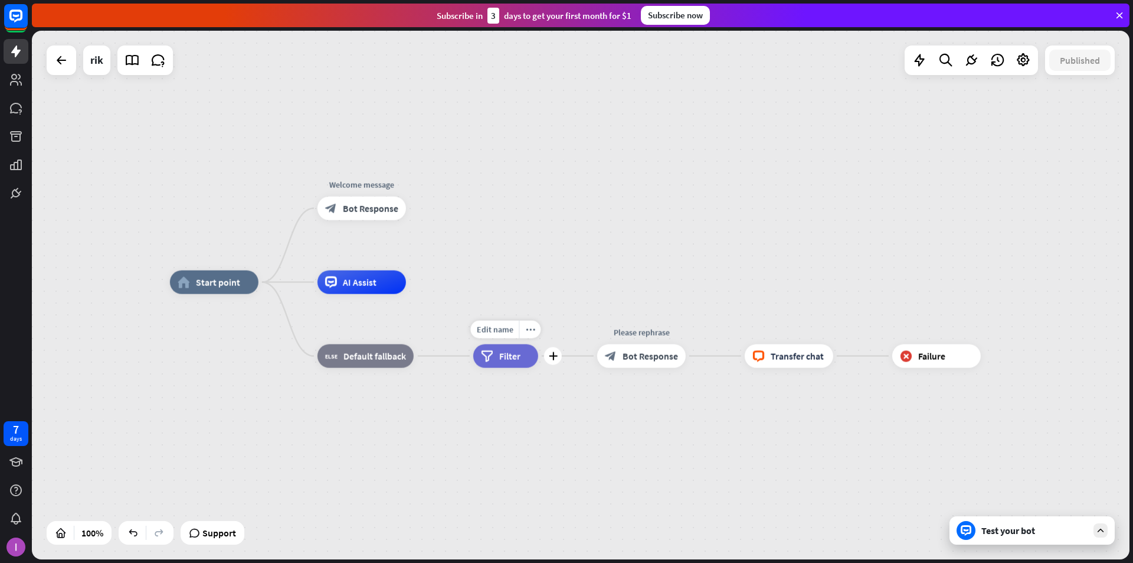
click at [500, 362] on div "filter Filter" at bounding box center [505, 356] width 65 height 24
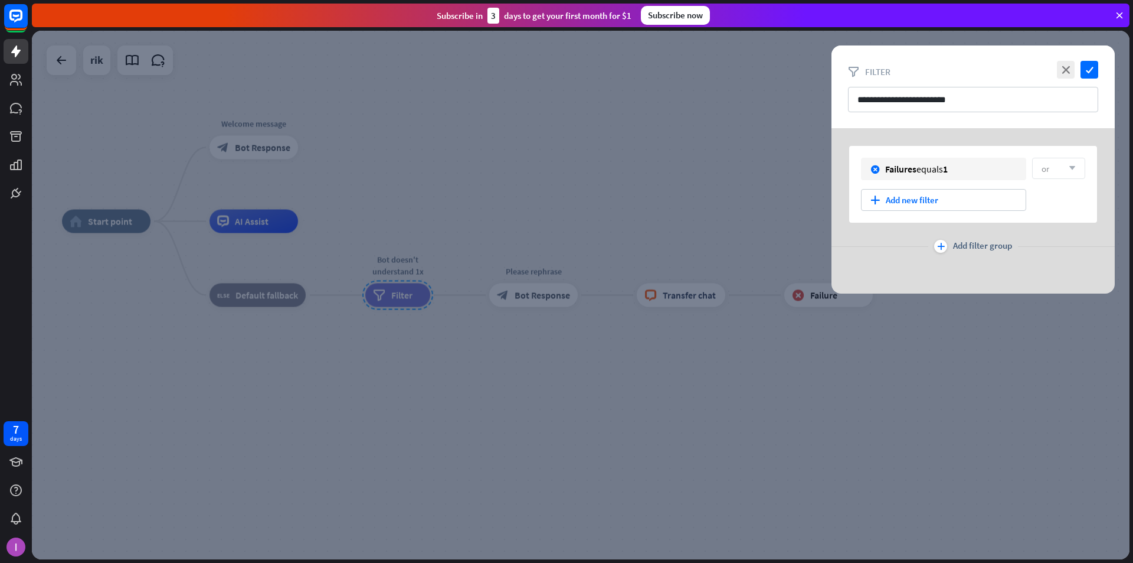
click at [520, 198] on div at bounding box center [581, 295] width 1098 height 528
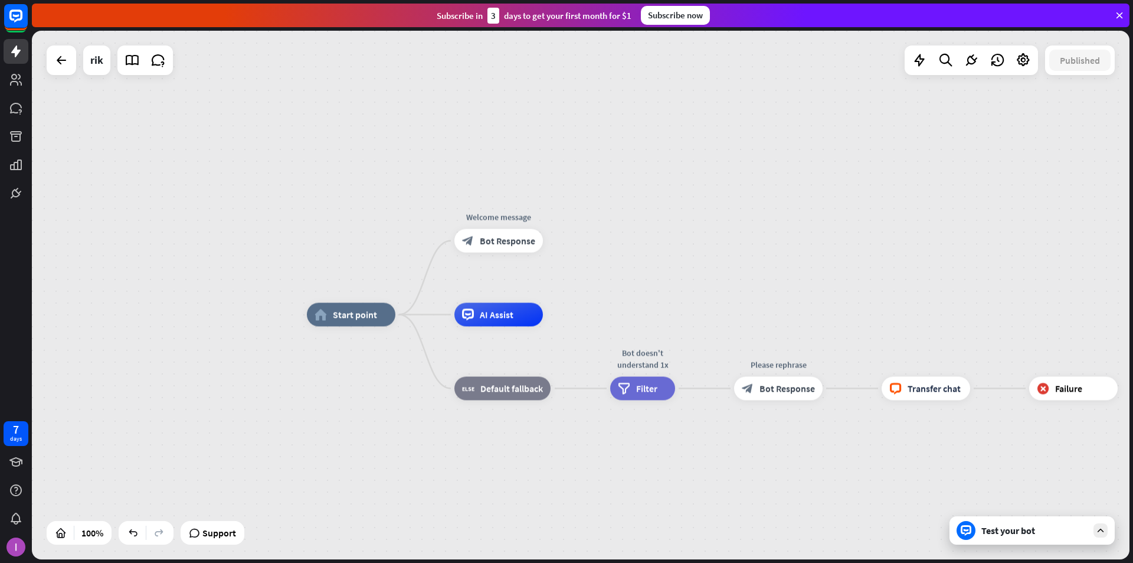
drag, startPoint x: 505, startPoint y: 171, endPoint x: 698, endPoint y: 229, distance: 201.7
click at [684, 229] on div "home_2 Start point Welcome message block_bot_response Bot Response AI Assist bl…" at bounding box center [581, 295] width 1098 height 528
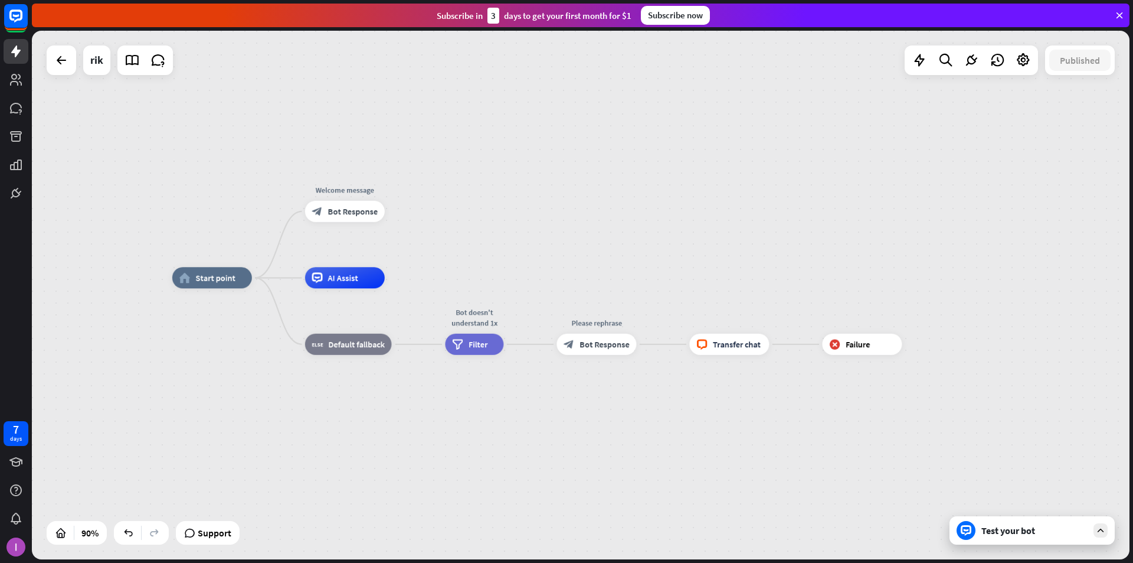
drag, startPoint x: 764, startPoint y: 216, endPoint x: 650, endPoint y: 220, distance: 114.0
click at [650, 220] on div "home_2 Start point Welcome message block_bot_response Bot Response AI Assist bl…" at bounding box center [581, 295] width 1098 height 528
click at [58, 60] on icon at bounding box center [61, 60] width 14 height 14
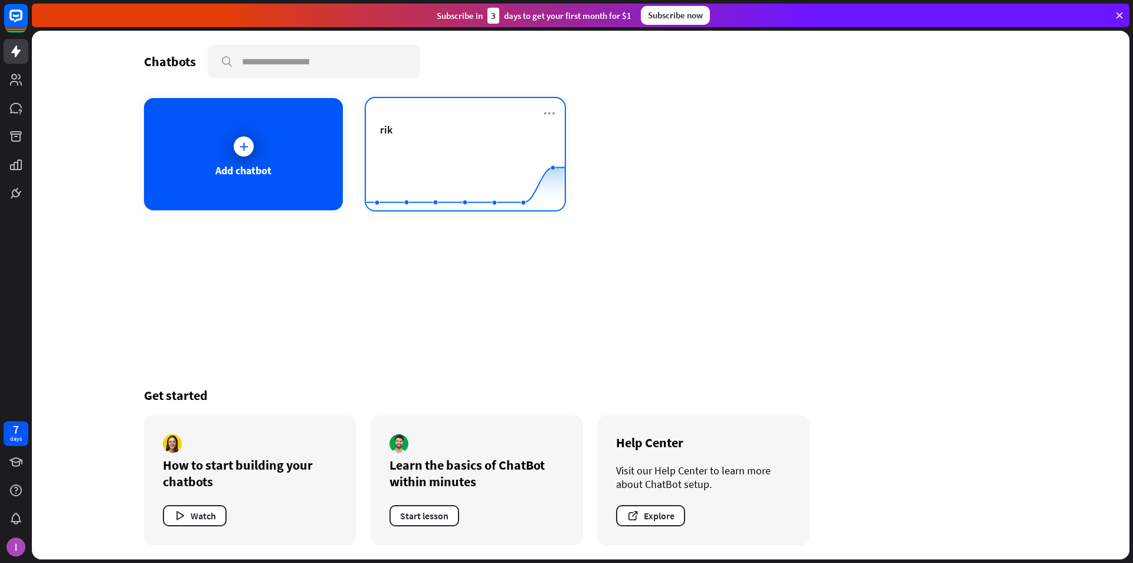
click at [422, 137] on div "rik" at bounding box center [465, 143] width 171 height 41
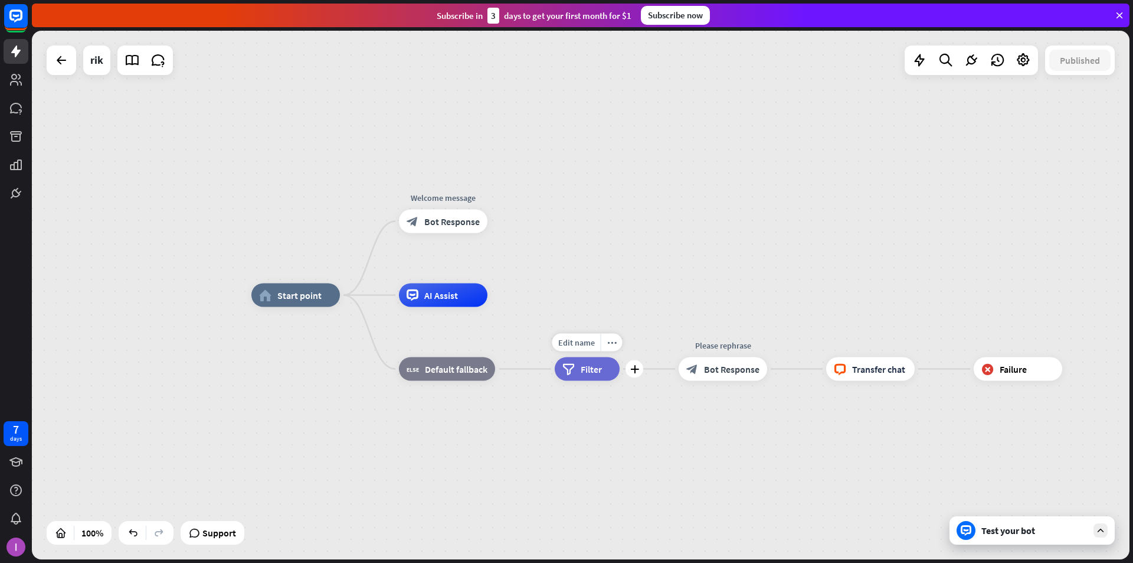
click at [594, 373] on span "Filter" at bounding box center [591, 369] width 21 height 12
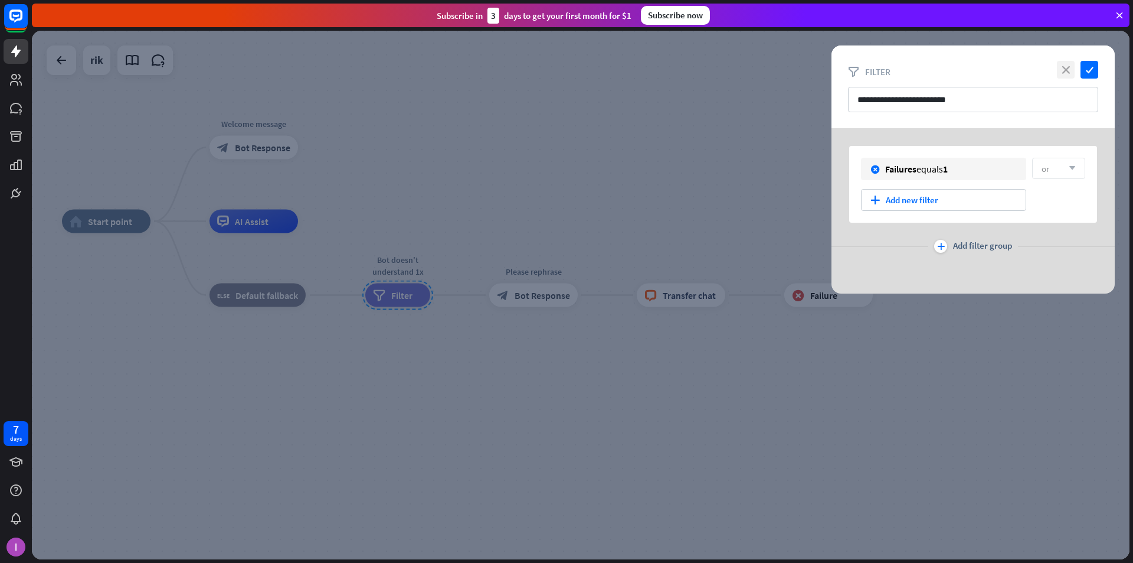
click at [684, 77] on icon "close" at bounding box center [1066, 70] width 18 height 18
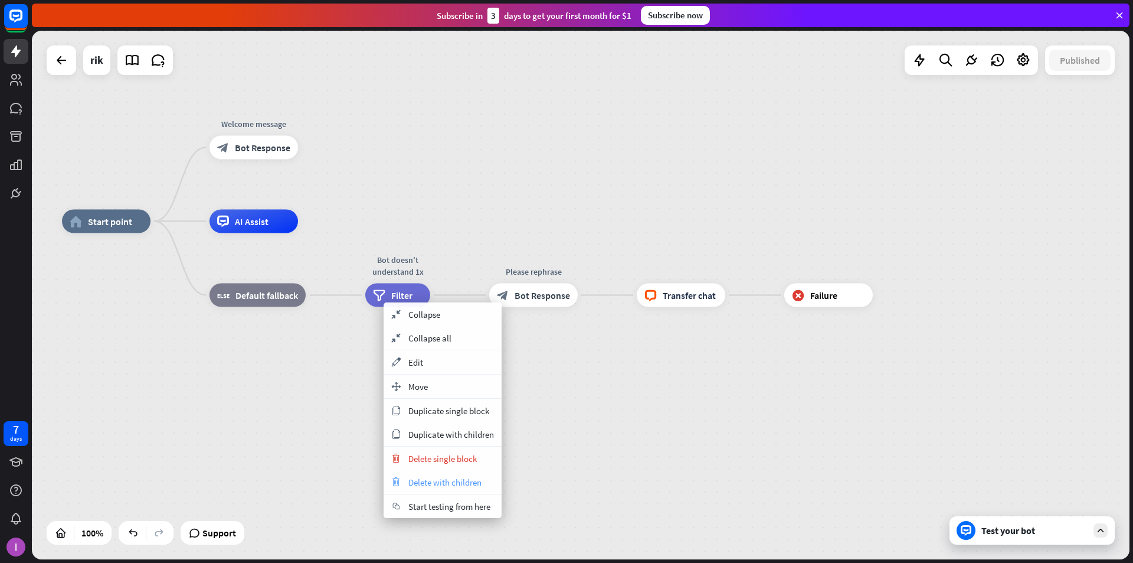
click at [446, 483] on span "Delete with children" at bounding box center [444, 481] width 73 height 11
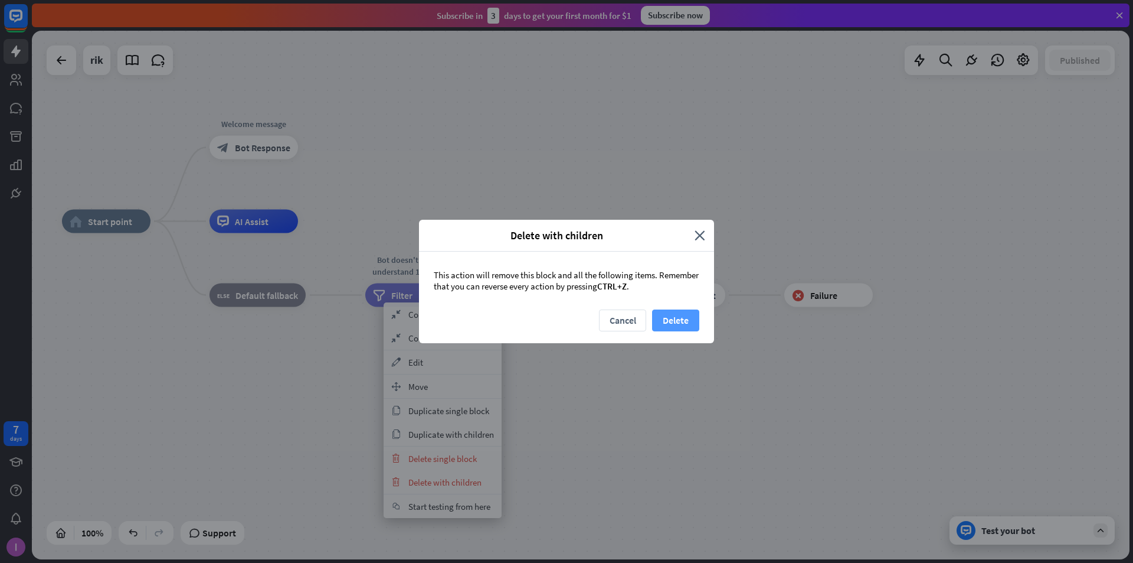
click at [669, 321] on button "Delete" at bounding box center [675, 320] width 47 height 22
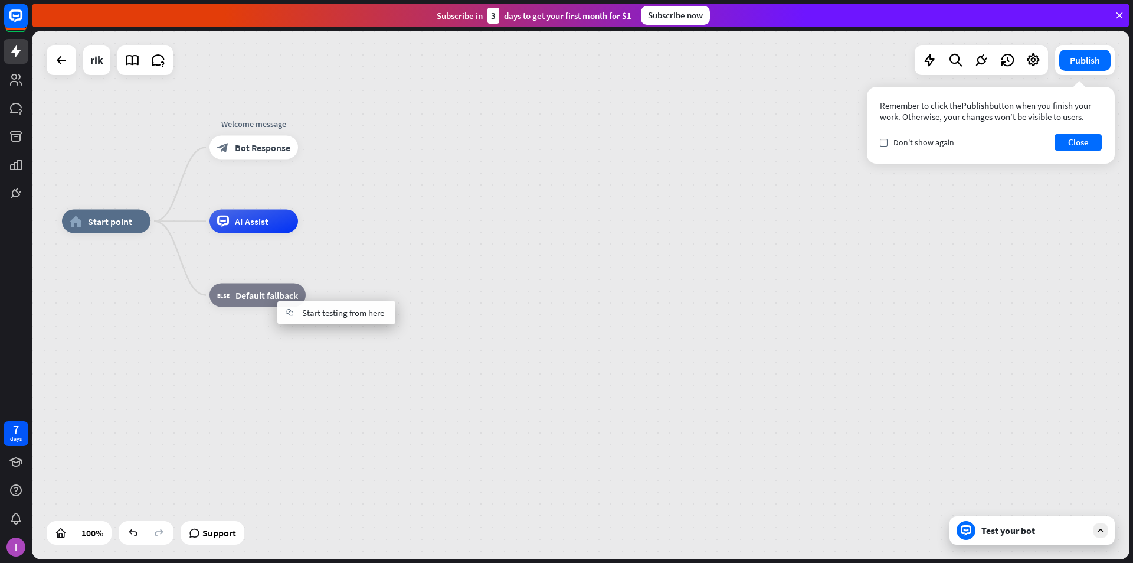
drag, startPoint x: 303, startPoint y: 343, endPoint x: 320, endPoint y: 315, distance: 33.1
click at [304, 342] on div "home_2 Start point Welcome message block_bot_response Bot Response AI Assist bl…" at bounding box center [611, 485] width 1098 height 528
click at [324, 300] on div "plus" at bounding box center [322, 294] width 18 height 18
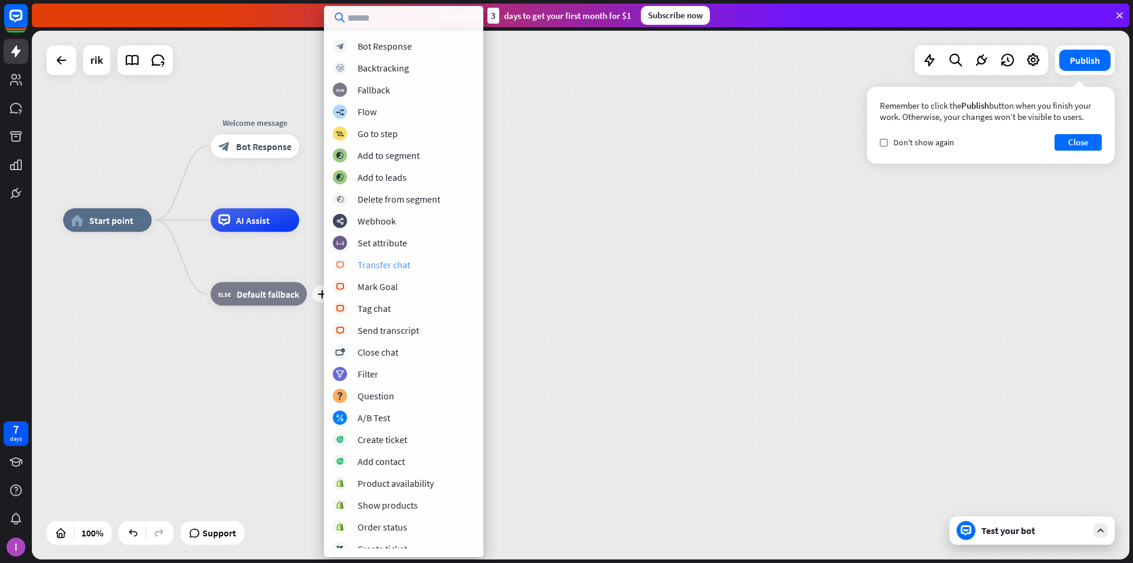
click at [388, 266] on div "Transfer chat" at bounding box center [384, 265] width 53 height 12
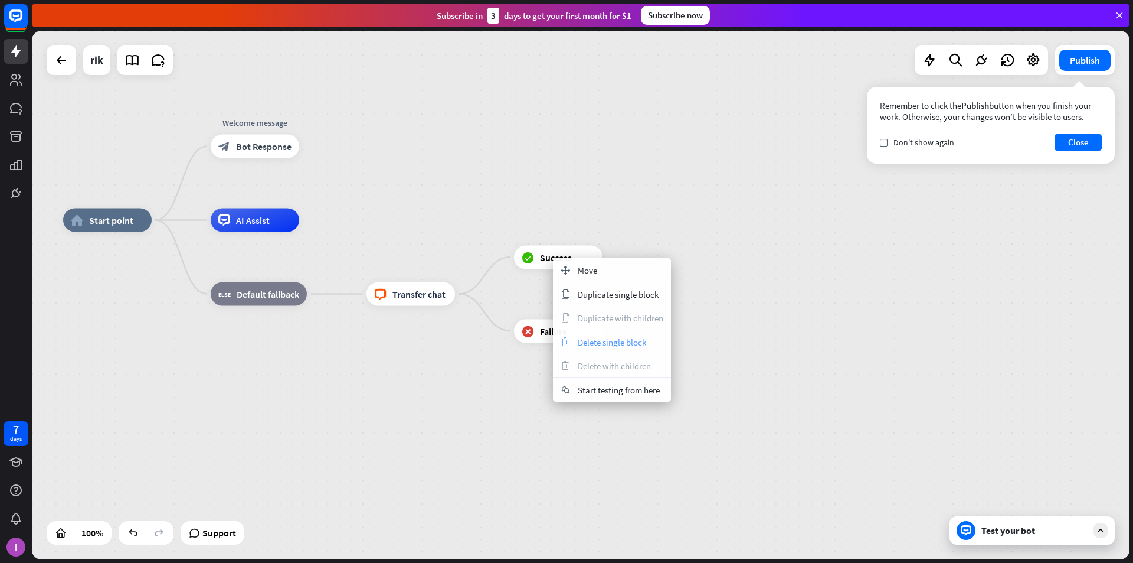
click at [612, 342] on span "Delete single block" at bounding box center [612, 341] width 68 height 11
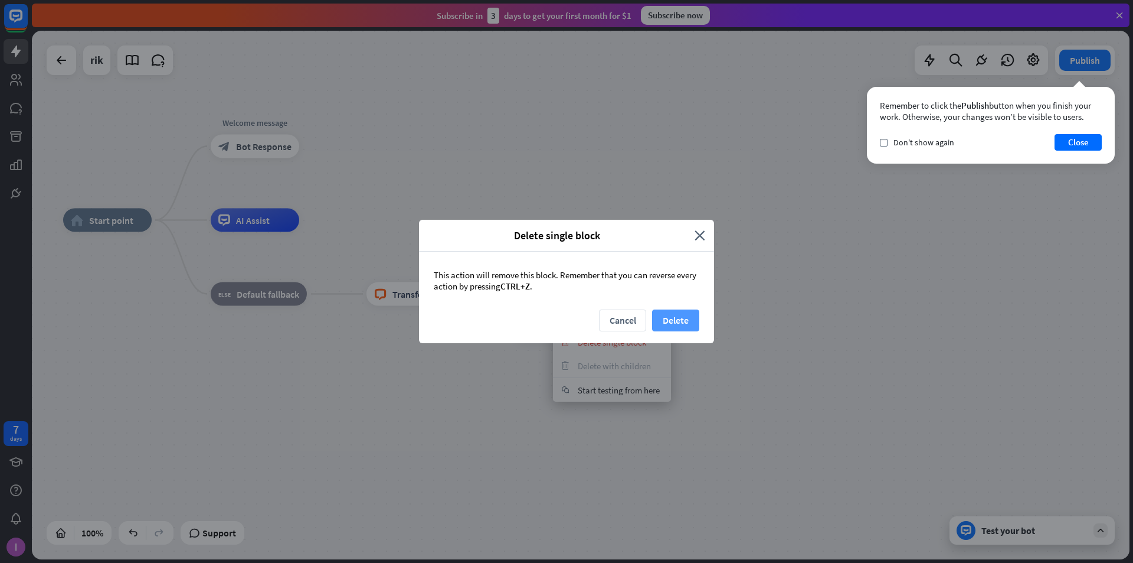
click at [678, 321] on button "Delete" at bounding box center [675, 320] width 47 height 22
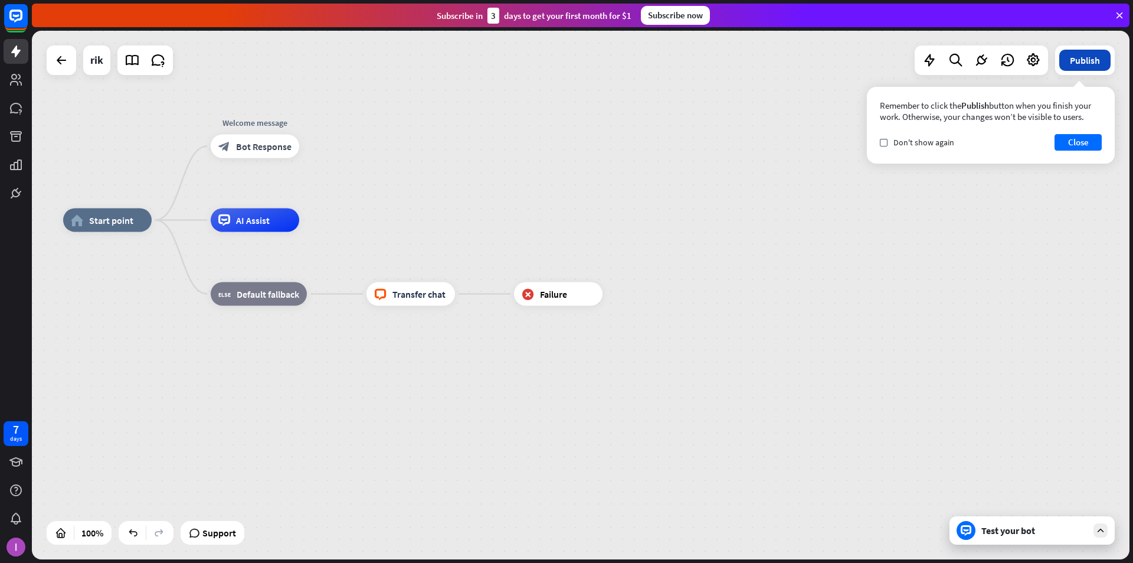
click at [684, 70] on div "Publish Remember to click the Publish button when you finish your work. Otherwi…" at bounding box center [1085, 60] width 60 height 30
click at [684, 146] on button "Close" at bounding box center [1078, 142] width 47 height 17
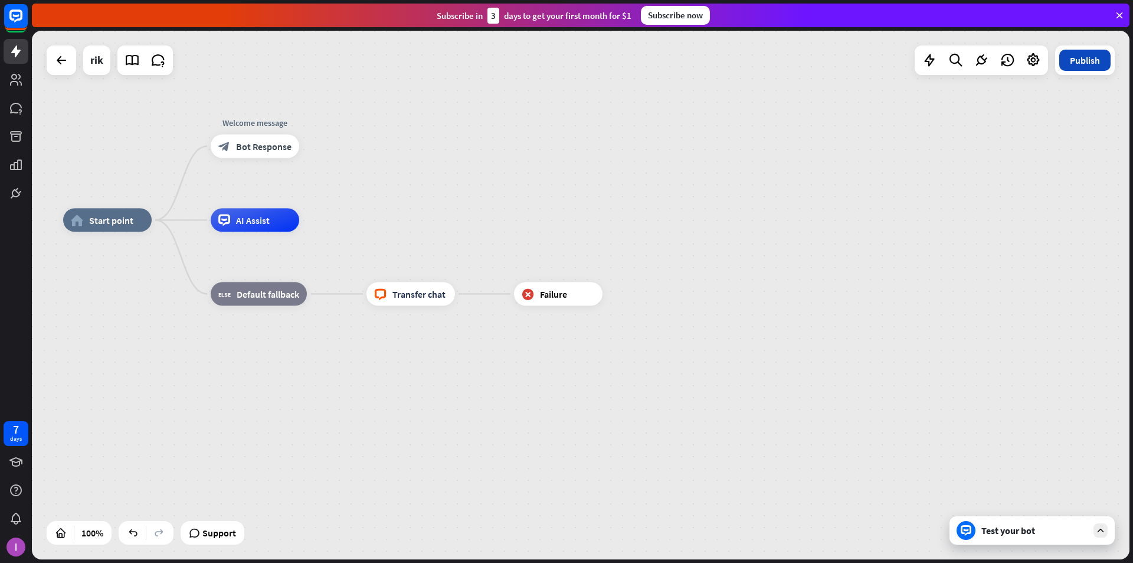
click at [684, 67] on button "Publish" at bounding box center [1085, 60] width 51 height 21
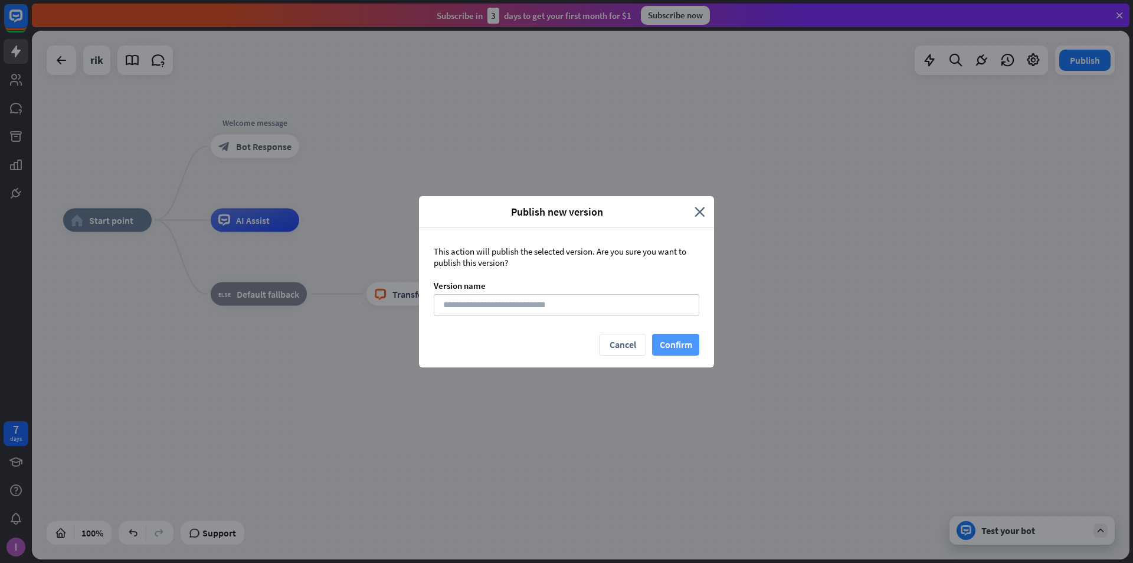
click at [684, 344] on button "Confirm" at bounding box center [675, 345] width 47 height 22
